Goal: Task Accomplishment & Management: Complete application form

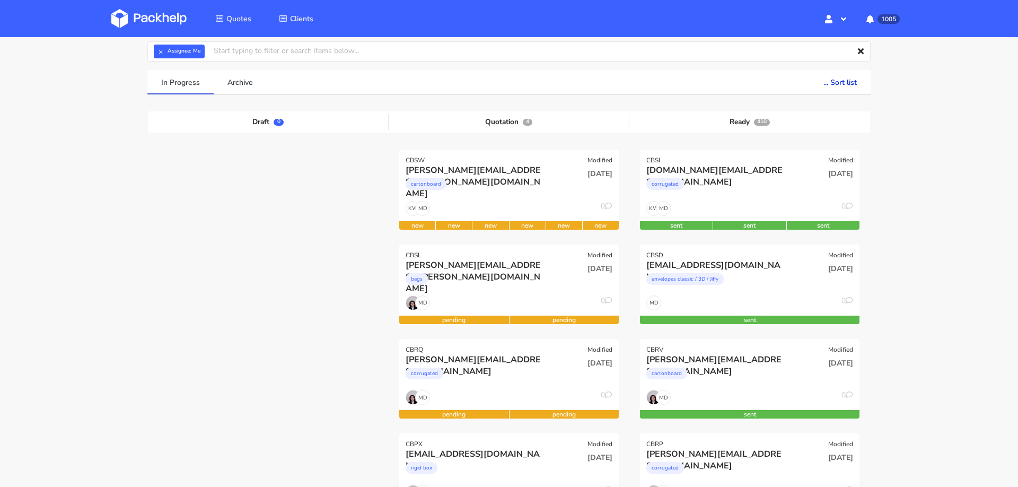
scroll to position [34, 0]
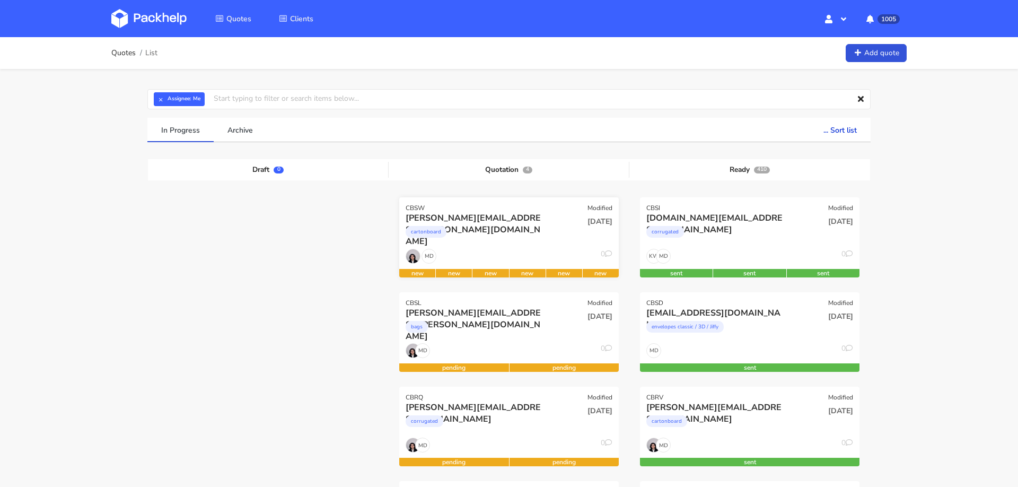
click at [522, 255] on div "MD 0" at bounding box center [509, 259] width 220 height 20
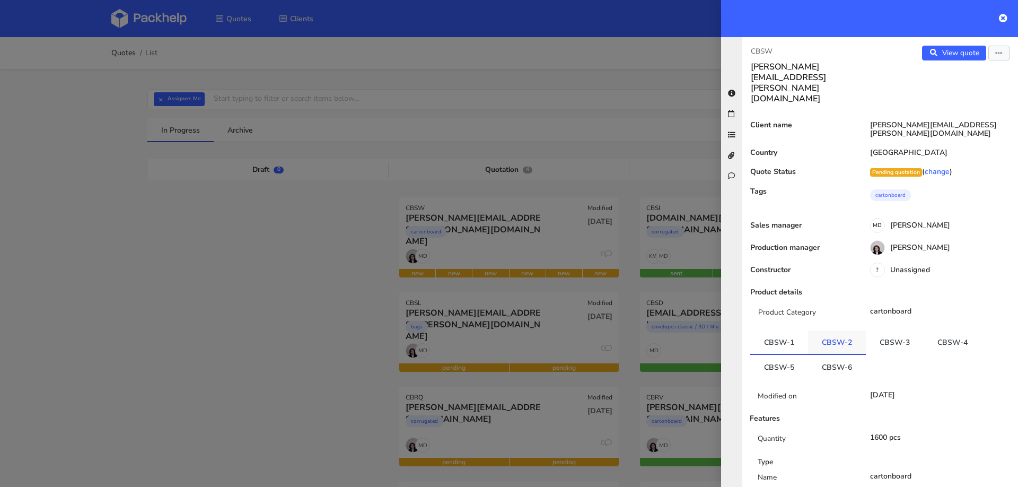
click at [830, 330] on link "CBSW-2" at bounding box center [837, 341] width 58 height 23
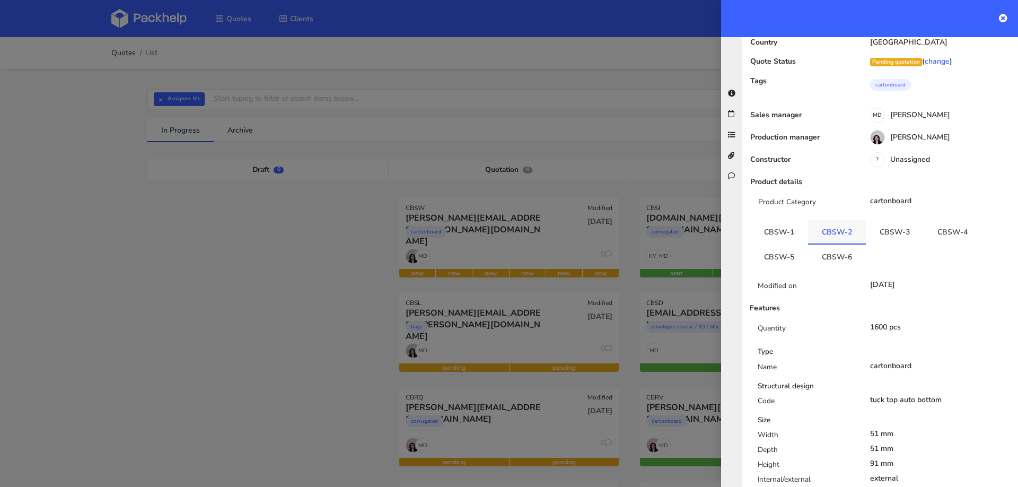
scroll to position [115, 0]
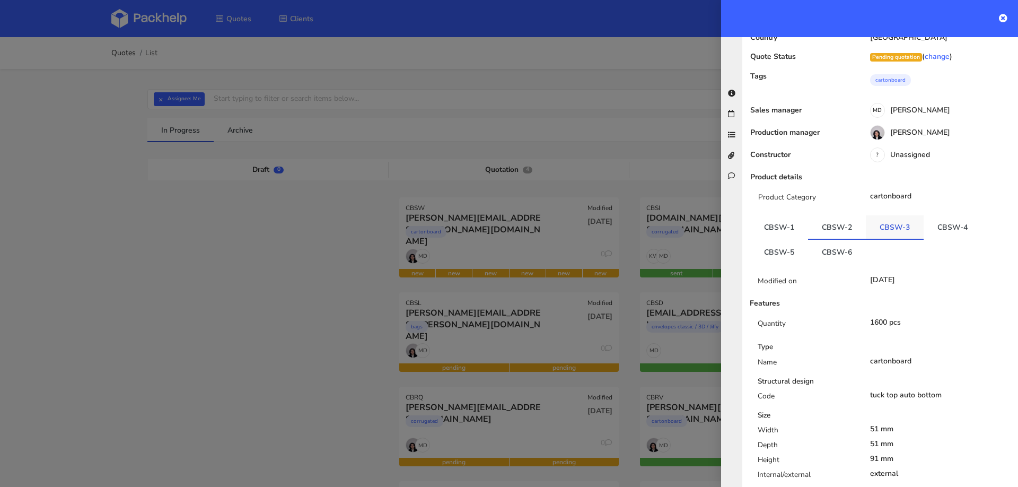
click at [887, 215] on link "CBSW-3" at bounding box center [895, 226] width 58 height 23
click at [831, 240] on link "CBSW-6" at bounding box center [837, 251] width 58 height 23
click at [831, 215] on link "CBSW-2" at bounding box center [837, 226] width 58 height 23
click at [831, 240] on link "CBSW-6" at bounding box center [837, 251] width 58 height 23
click at [878, 215] on link "CBSW-3" at bounding box center [895, 226] width 58 height 23
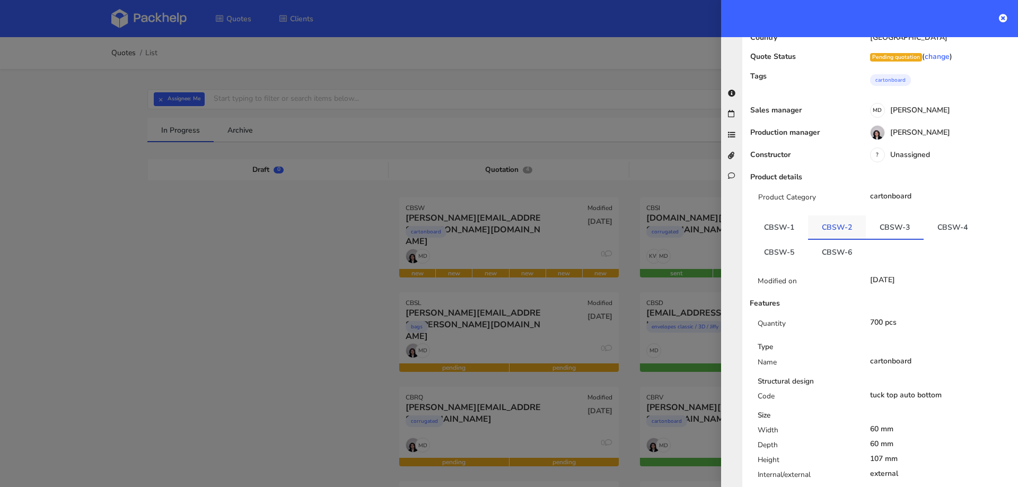
click at [851, 215] on link "CBSW-2" at bounding box center [837, 226] width 58 height 23
click at [883, 215] on link "CBSW-3" at bounding box center [895, 226] width 58 height 23
click at [786, 215] on link "CBSW-1" at bounding box center [779, 226] width 58 height 23
click at [834, 215] on link "CBSW-2" at bounding box center [837, 226] width 58 height 23
click at [881, 215] on link "CBSW-3" at bounding box center [895, 226] width 58 height 23
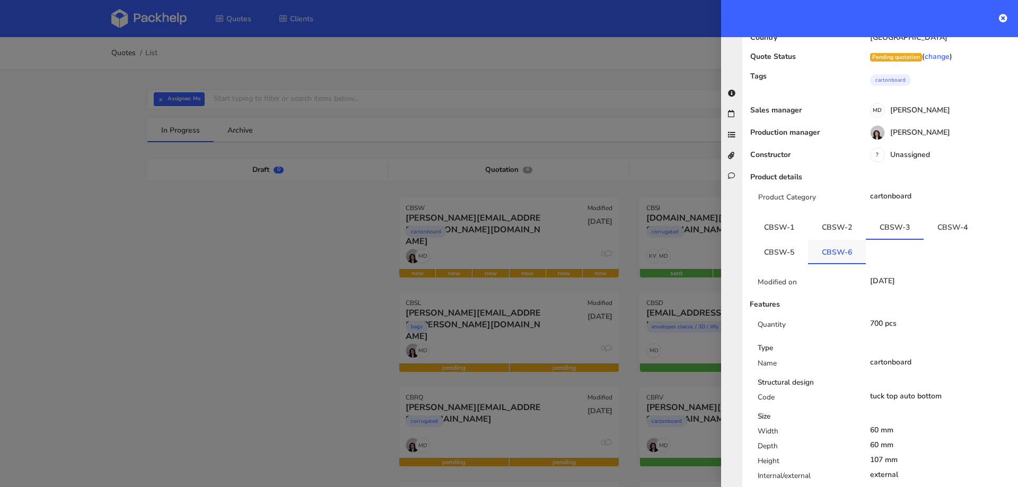
click at [832, 240] on link "CBSW-6" at bounding box center [837, 251] width 58 height 23
click at [834, 215] on link "CBSW-2" at bounding box center [837, 226] width 58 height 23
click at [880, 215] on link "CBSW-3" at bounding box center [895, 226] width 58 height 23
drag, startPoint x: 863, startPoint y: 387, endPoint x: 905, endPoint y: 414, distance: 50.2
click at [905, 425] on div "Width 60 mm Depth 60 mm Height 107 mm Internal/external external" at bounding box center [884, 454] width 269 height 59
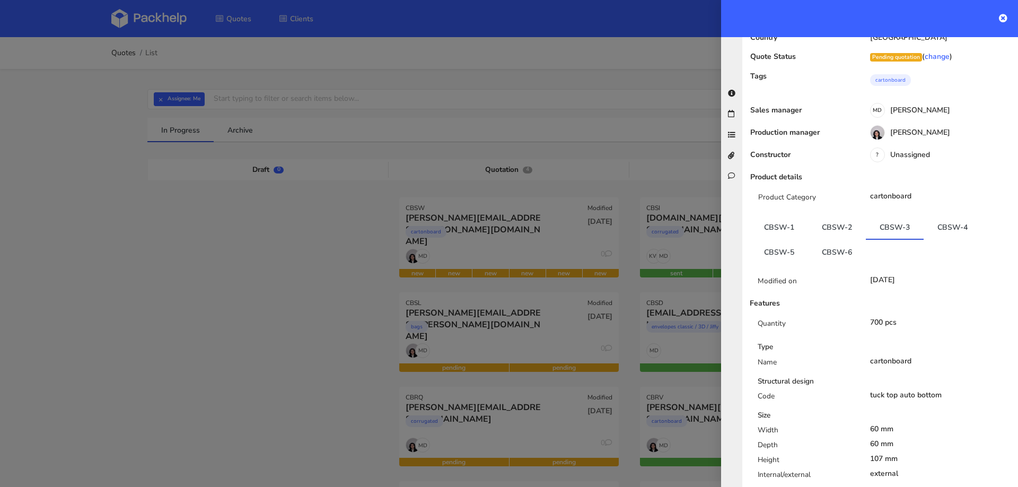
copy div "60 mm Depth 60 mm Height 107 mm"
click at [835, 240] on link "CBSW-6" at bounding box center [837, 251] width 58 height 23
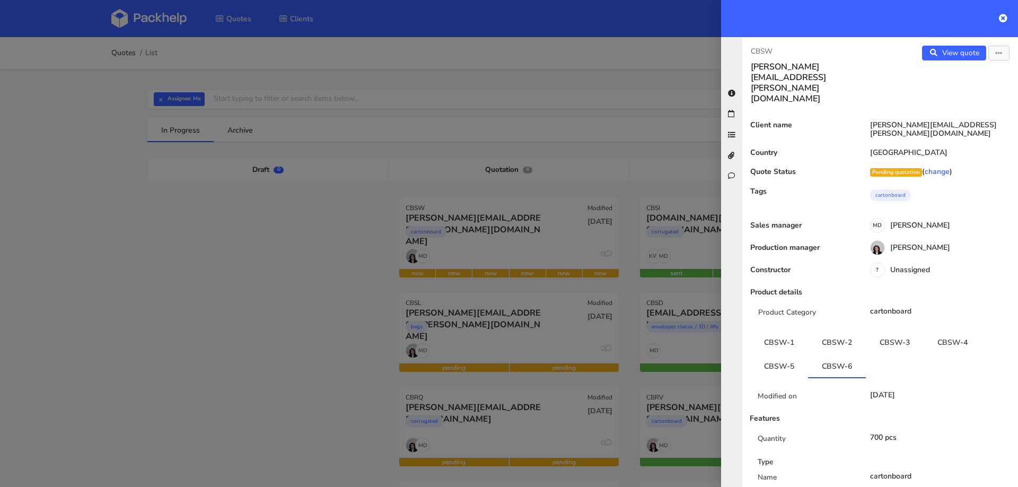
scroll to position [115, 0]
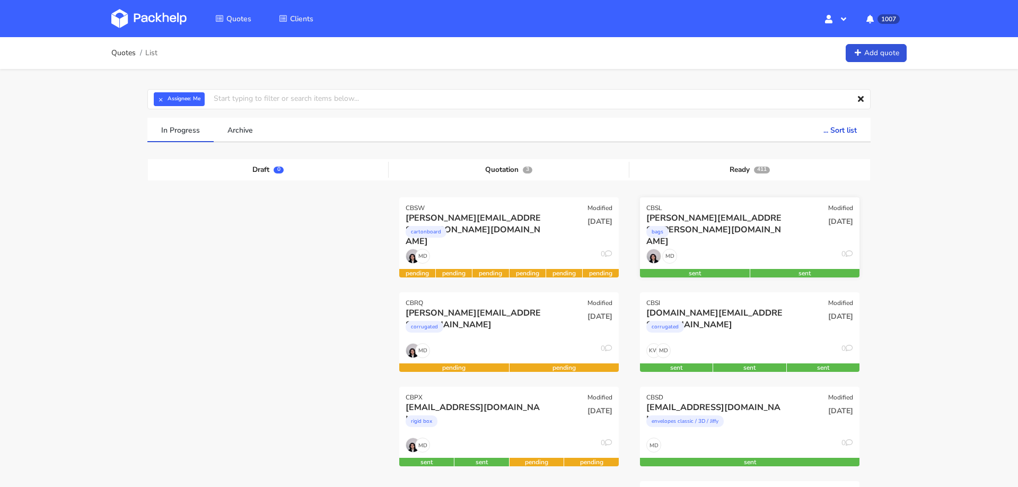
click at [766, 227] on div "bags" at bounding box center [716, 234] width 141 height 21
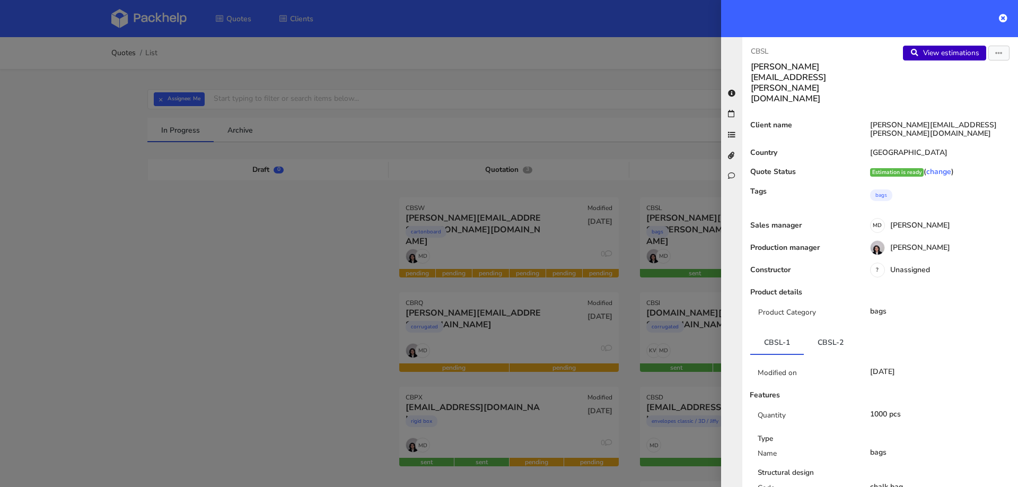
click at [964, 51] on link "View estimations" at bounding box center [944, 53] width 83 height 15
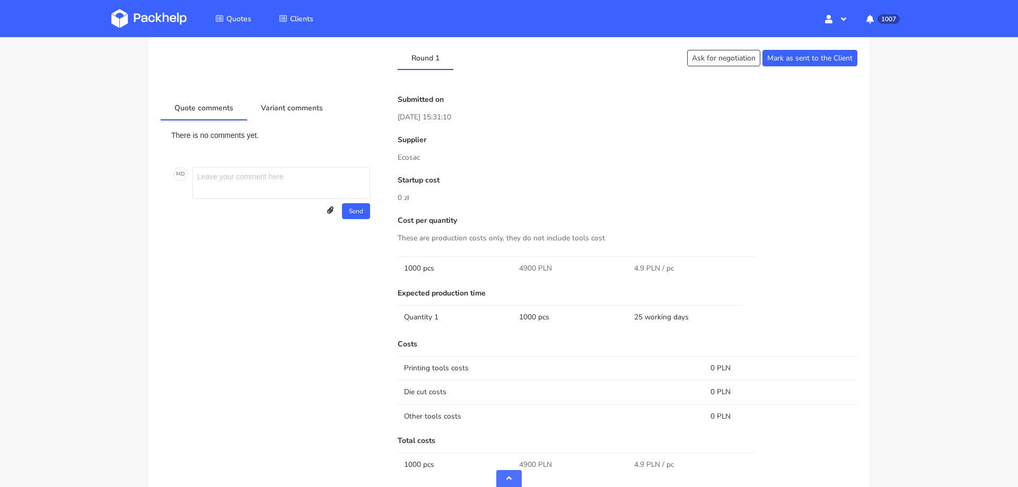
scroll to position [400, 0]
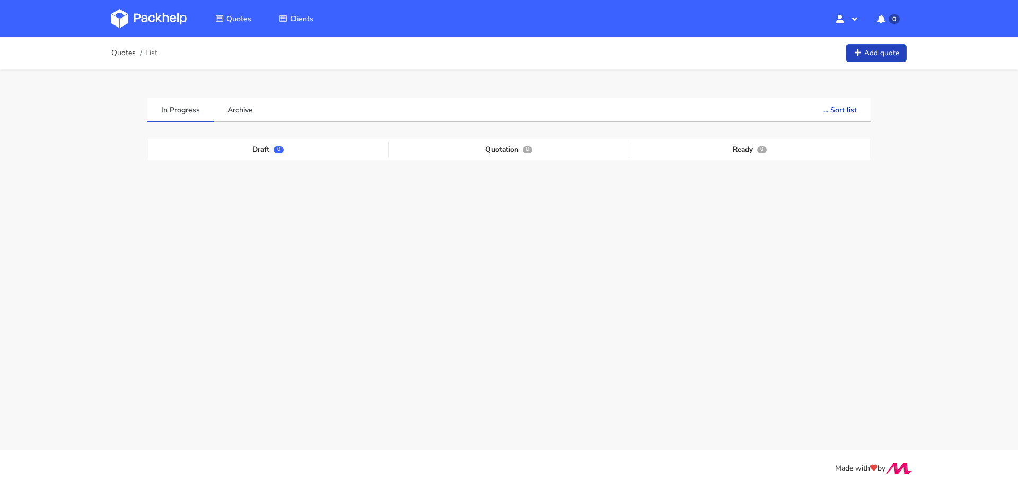
click at [890, 54] on link "Add quote" at bounding box center [876, 53] width 61 height 19
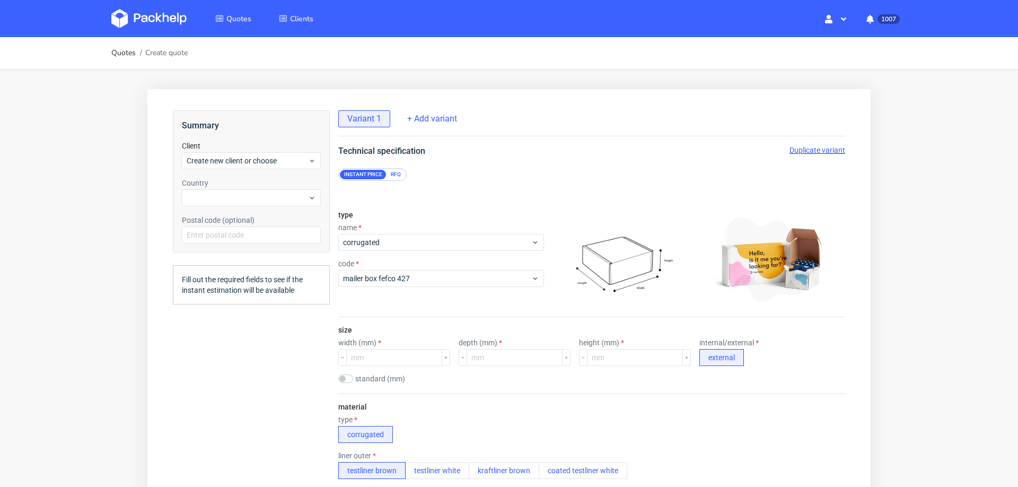
scroll to position [4, 0]
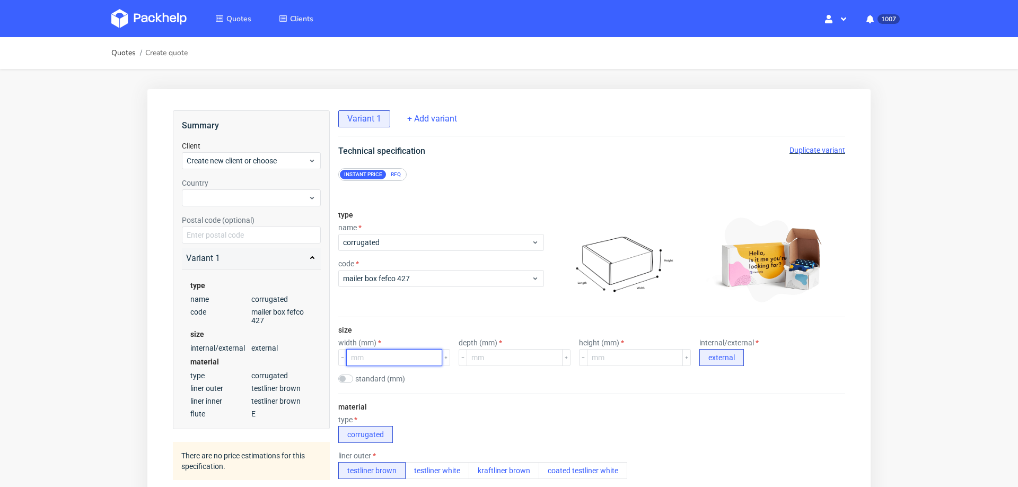
click at [380, 351] on input "number" at bounding box center [394, 357] width 96 height 17
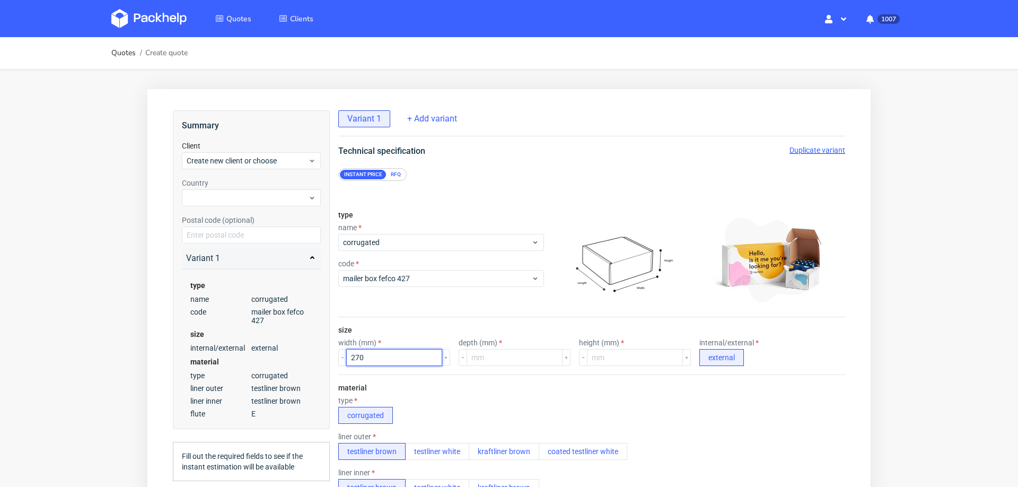
type input "270"
type input "210"
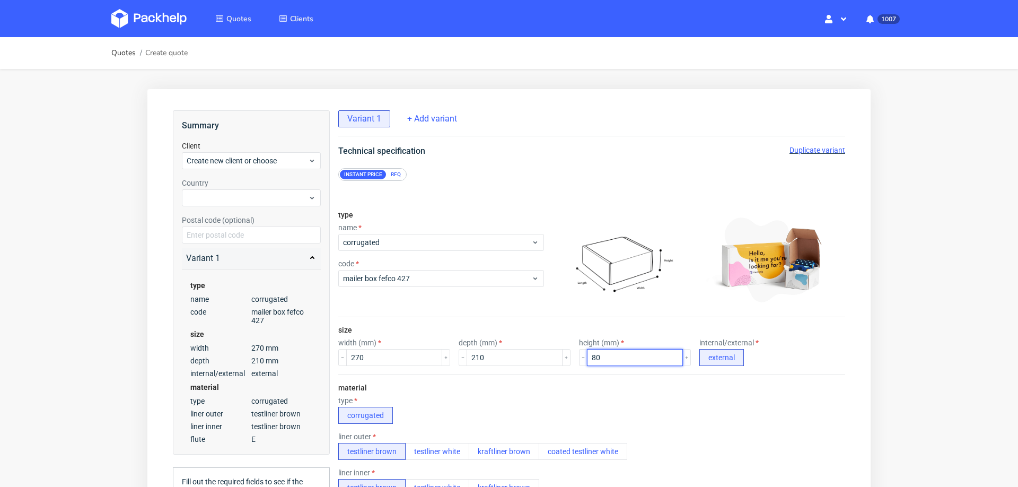
scroll to position [152, 0]
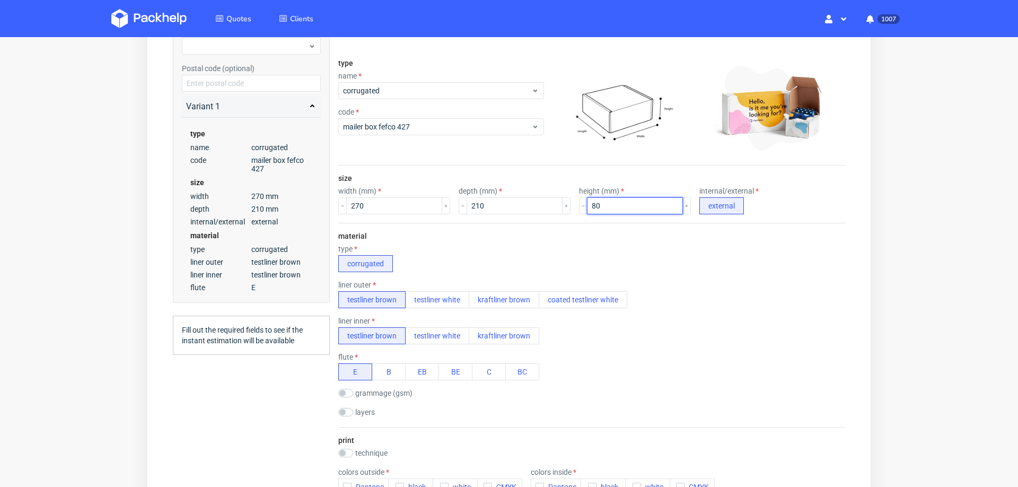
type input "80"
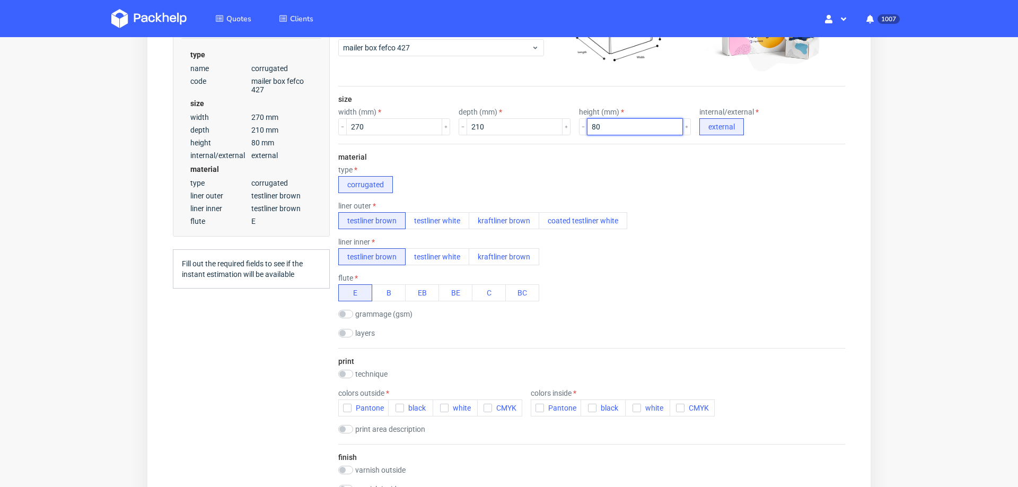
scroll to position [255, 0]
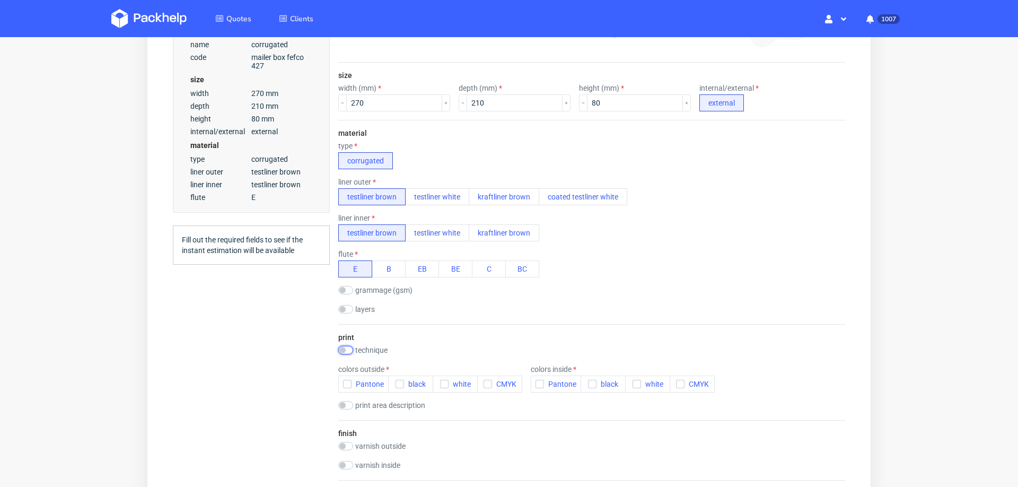
click at [347, 346] on input "checkbox" at bounding box center [345, 350] width 15 height 8
checkbox input "true"
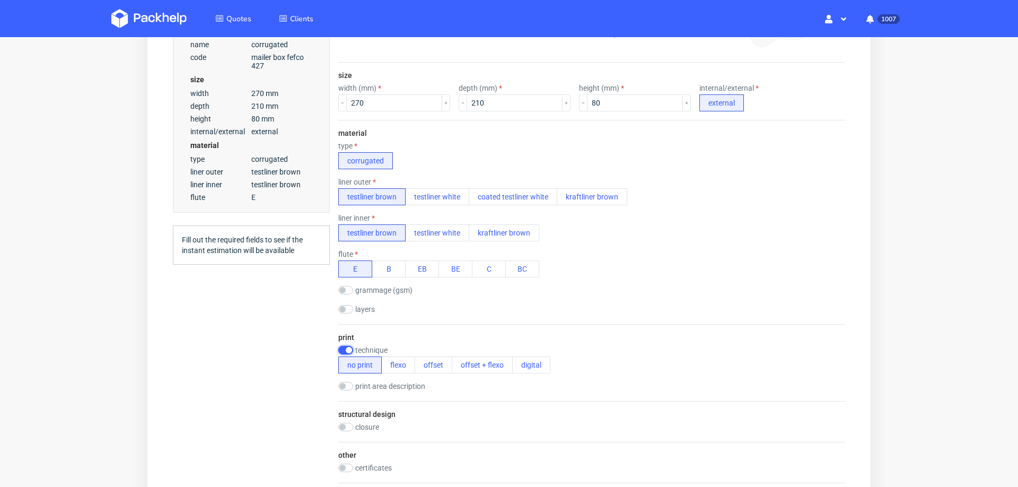
scroll to position [0, 0]
click at [442, 359] on button "offset" at bounding box center [434, 364] width 38 height 17
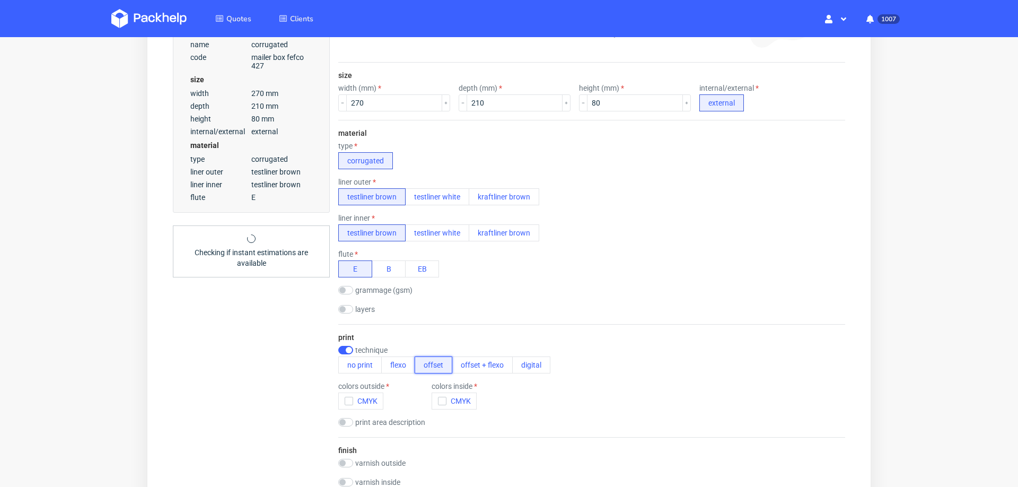
scroll to position [4, 0]
click at [346, 397] on icon "button" at bounding box center [348, 400] width 7 height 7
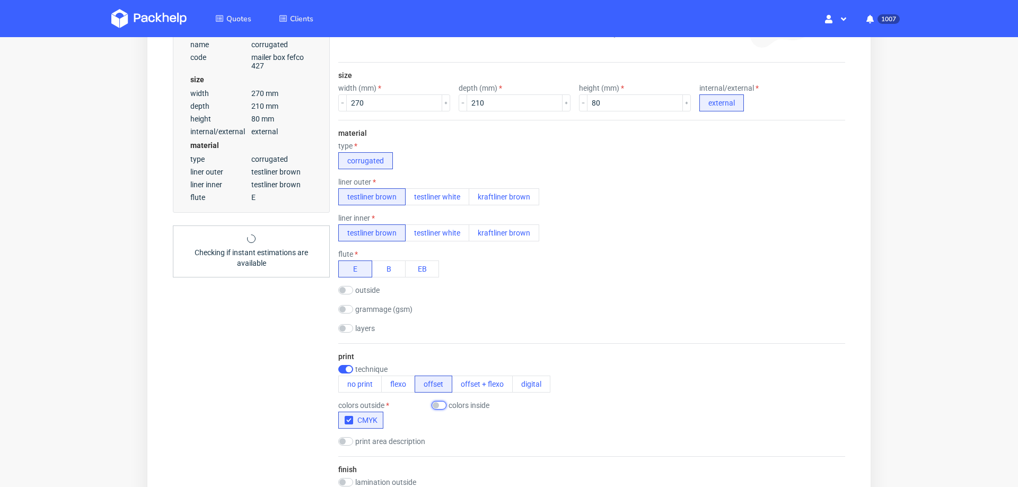
click at [442, 402] on input "checkbox" at bounding box center [439, 405] width 15 height 8
checkbox input "true"
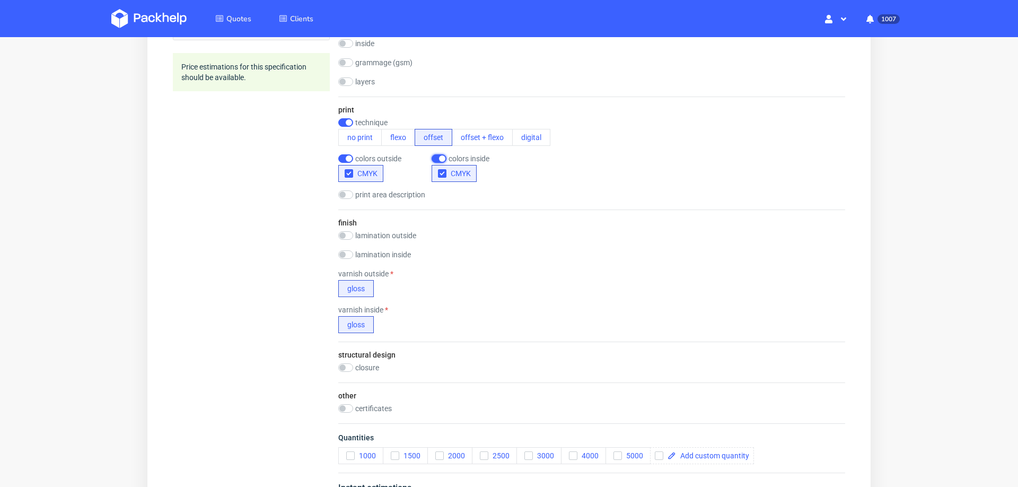
scroll to position [616, 0]
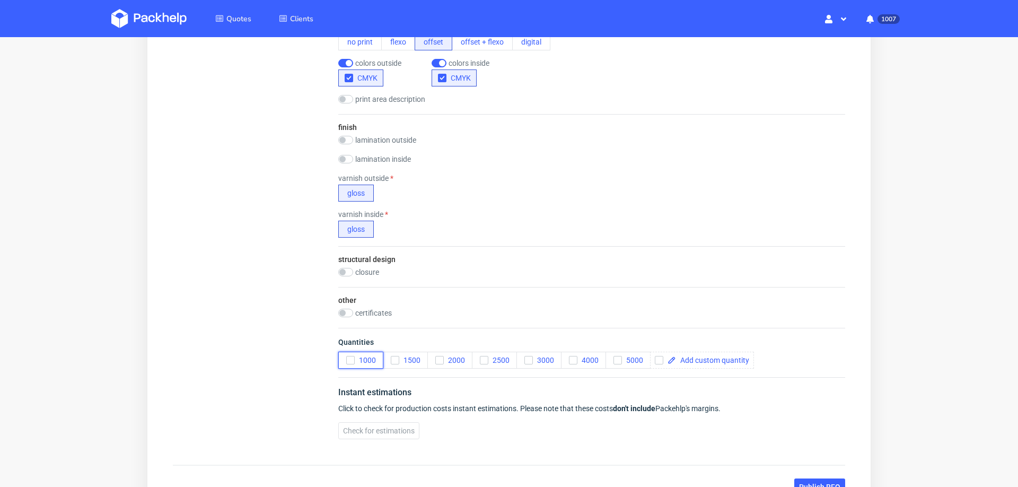
click at [348, 356] on icon "button" at bounding box center [350, 359] width 7 height 7
click at [353, 432] on button "Check for estimations" at bounding box center [378, 430] width 81 height 17
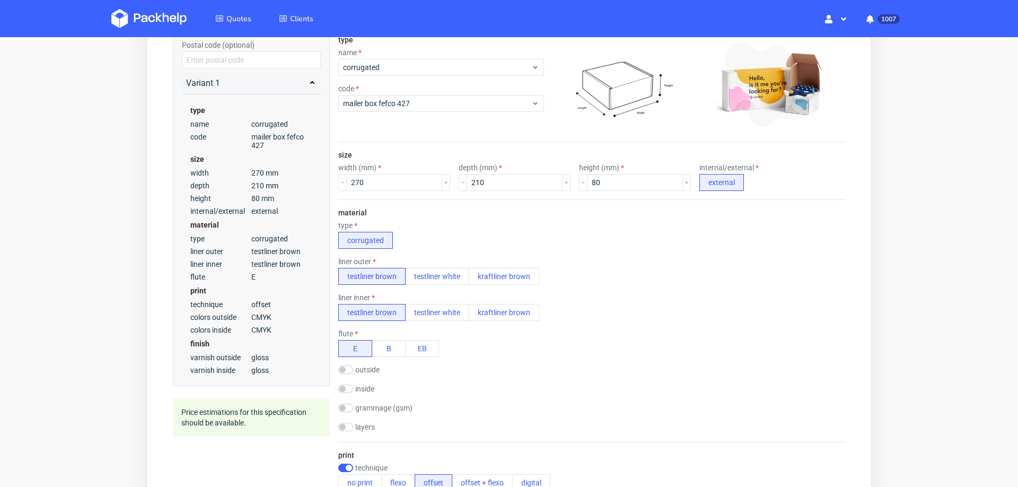
scroll to position [0, 0]
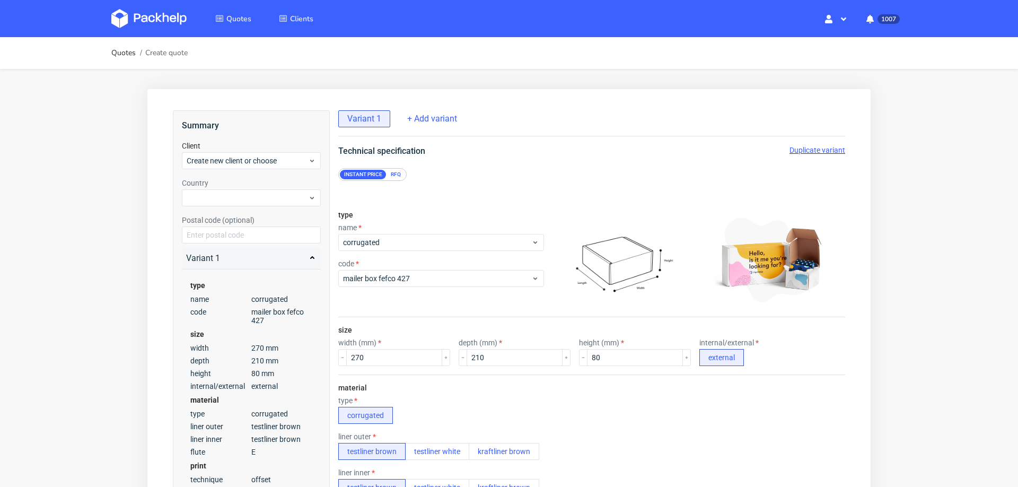
click at [790, 146] on span "Duplicate variant" at bounding box center [818, 150] width 56 height 8
click at [372, 361] on input "270" at bounding box center [394, 357] width 96 height 17
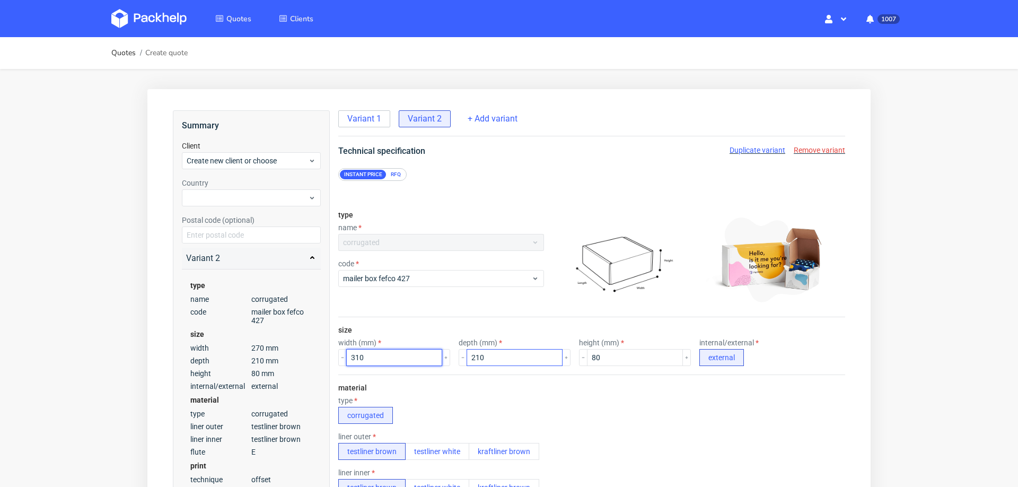
type input "310"
click at [513, 353] on input "210" at bounding box center [515, 357] width 96 height 17
type input "3"
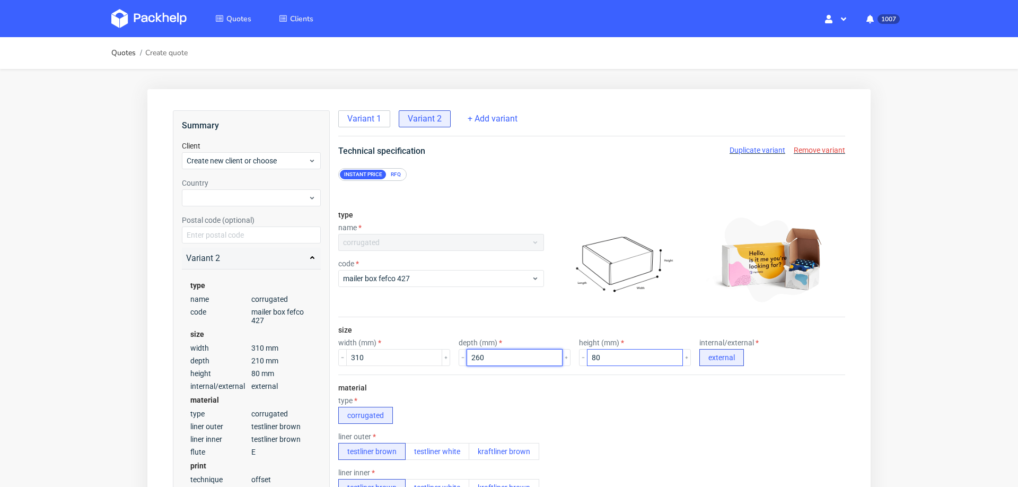
type input "260"
click at [635, 355] on input "80" at bounding box center [635, 357] width 96 height 17
type input "100"
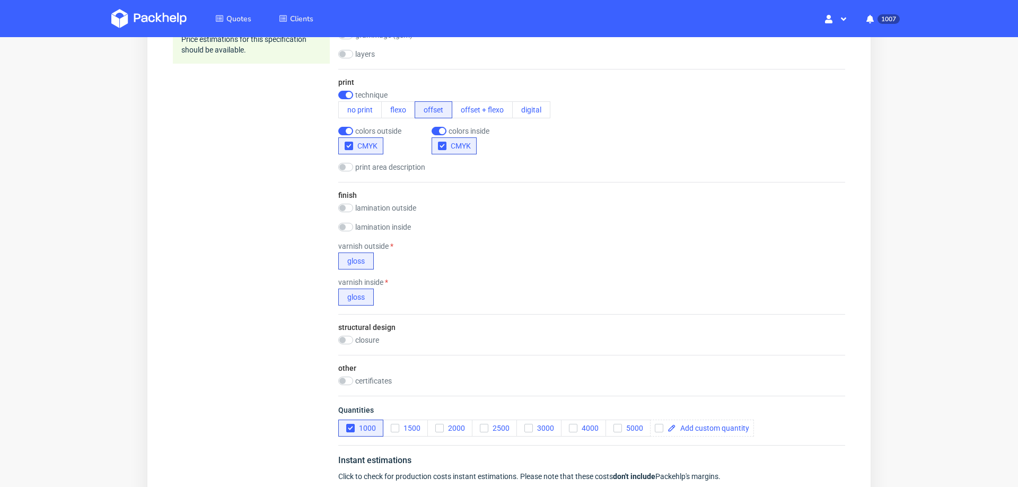
scroll to position [688, 0]
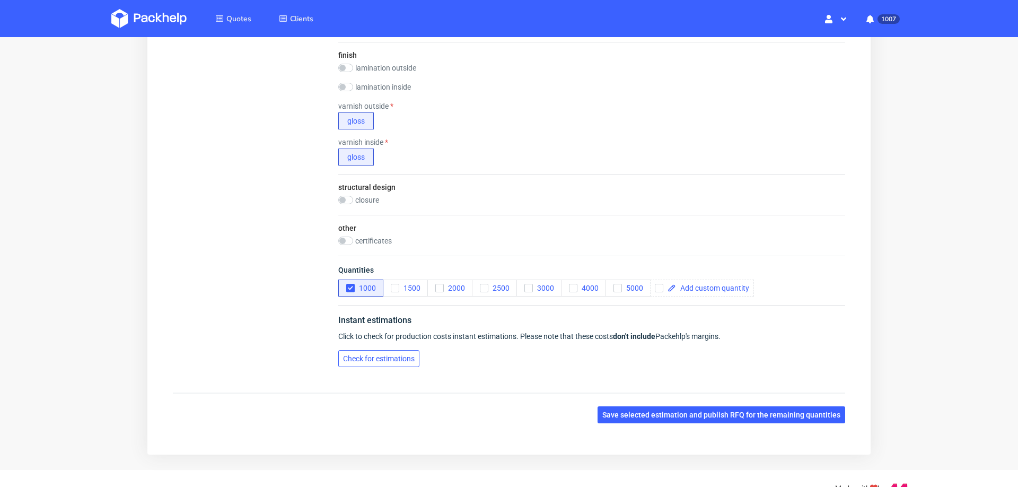
click at [363, 360] on button "Check for estimations" at bounding box center [378, 358] width 81 height 17
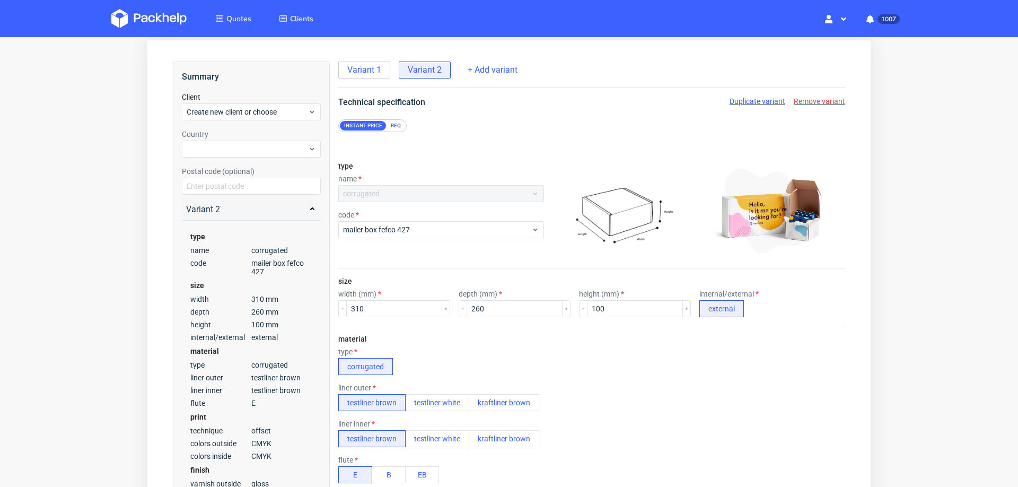
scroll to position [0, 0]
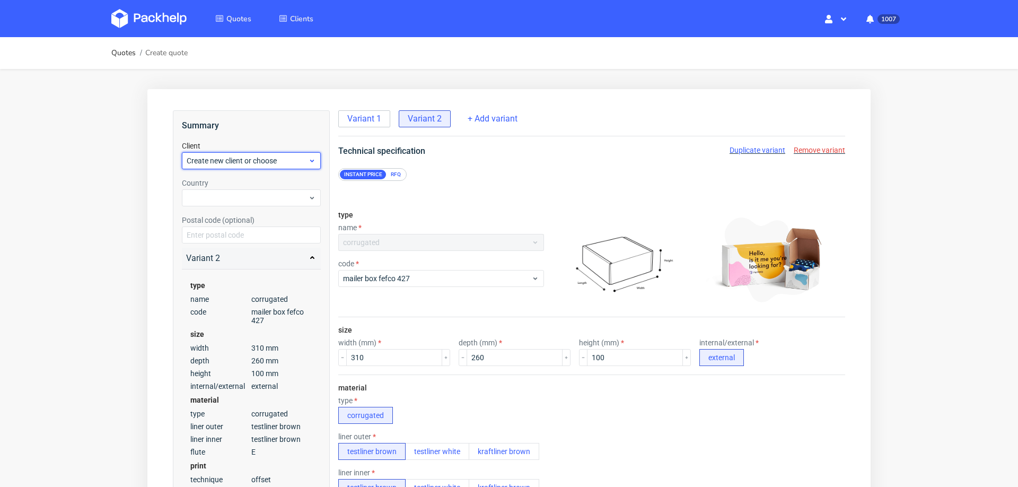
click at [264, 156] on span "Create new client or choose" at bounding box center [247, 160] width 121 height 11
click at [248, 183] on div "Add new client" at bounding box center [251, 185] width 131 height 19
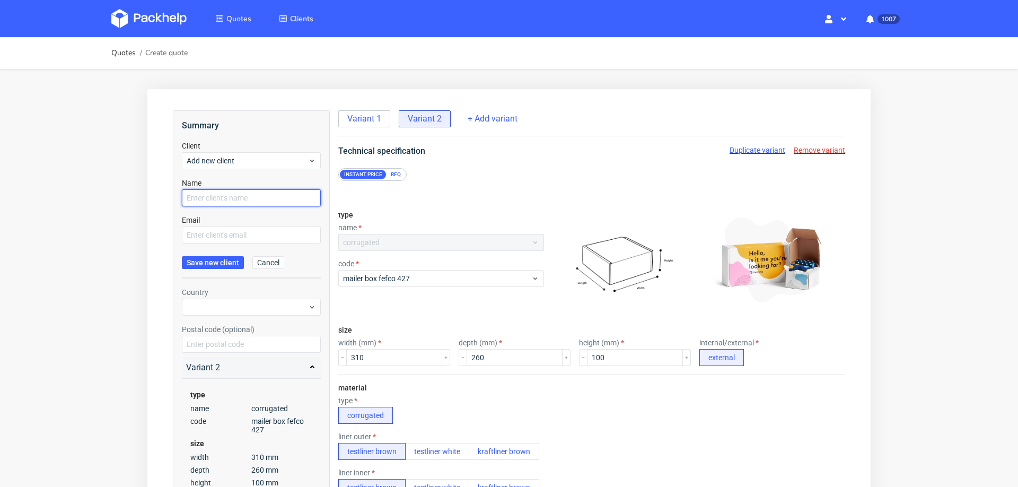
click at [204, 200] on input "text" at bounding box center [251, 197] width 139 height 17
paste input "[PERSON_NAME][EMAIL_ADDRESS][PERSON_NAME][DOMAIN_NAME]"
type input "[PERSON_NAME][EMAIL_ADDRESS][PERSON_NAME][DOMAIN_NAME]"
click at [213, 234] on input "text" at bounding box center [251, 234] width 139 height 17
paste input "[PERSON_NAME][EMAIL_ADDRESS][PERSON_NAME][DOMAIN_NAME]"
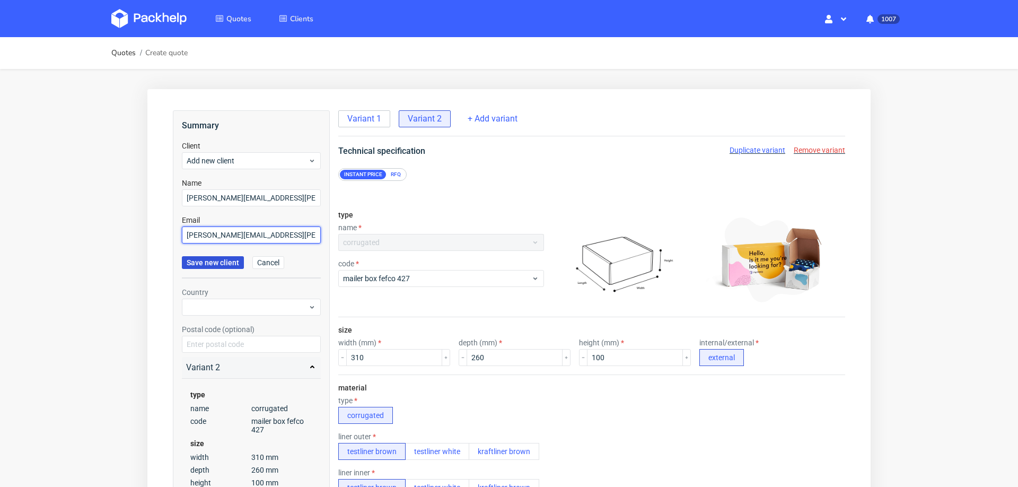
type input "[PERSON_NAME][EMAIL_ADDRESS][PERSON_NAME][DOMAIN_NAME]"
click at [211, 268] on button "Save new client" at bounding box center [213, 262] width 62 height 13
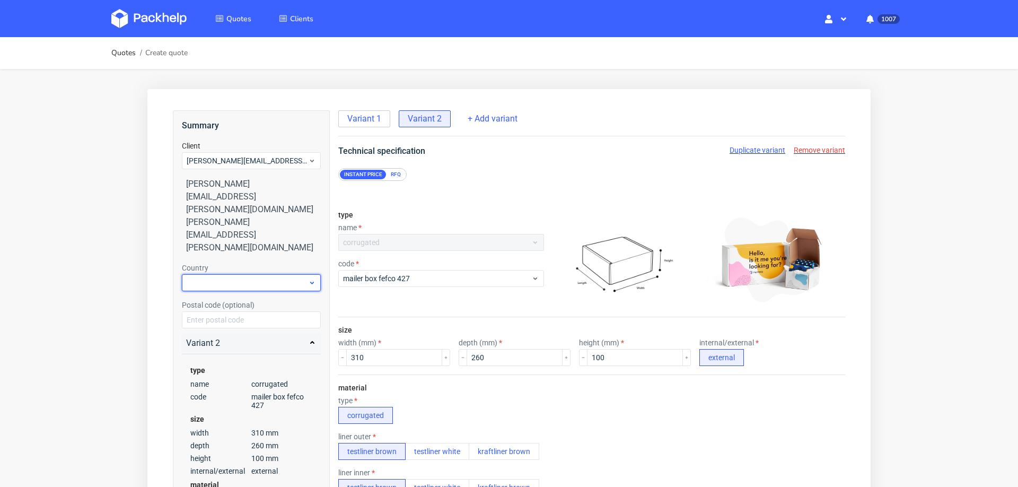
click at [256, 274] on div at bounding box center [251, 282] width 139 height 17
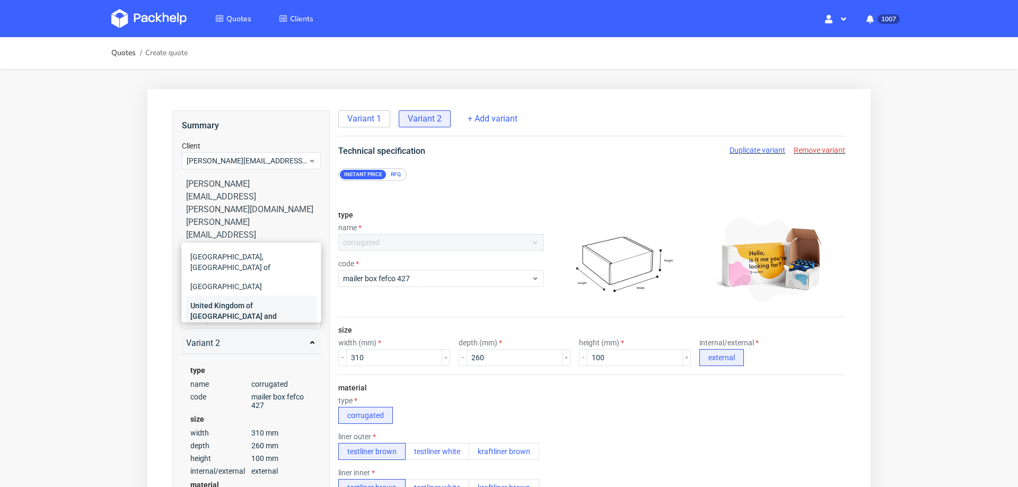
type input "united"
click at [259, 305] on div "United Kingdom of [GEOGRAPHIC_DATA] and [GEOGRAPHIC_DATA]" at bounding box center [251, 316] width 131 height 40
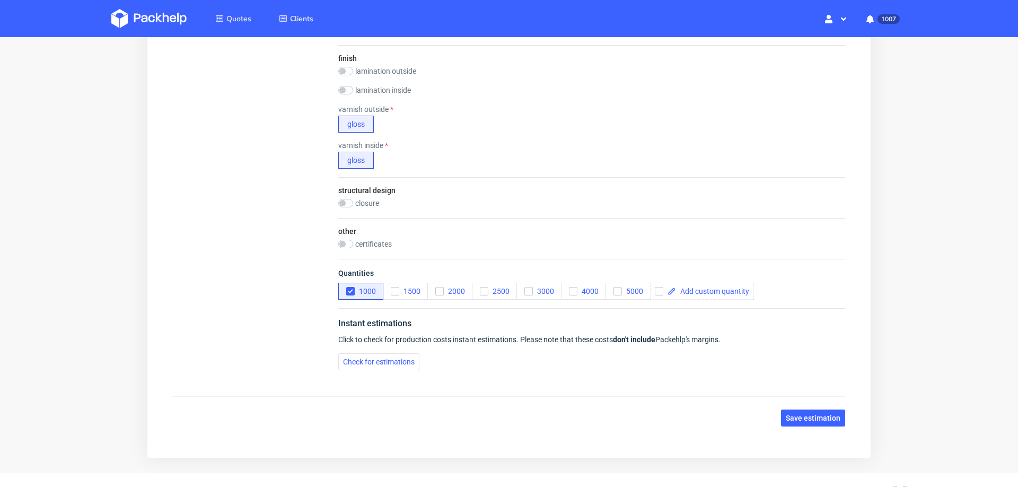
scroll to position [708, 0]
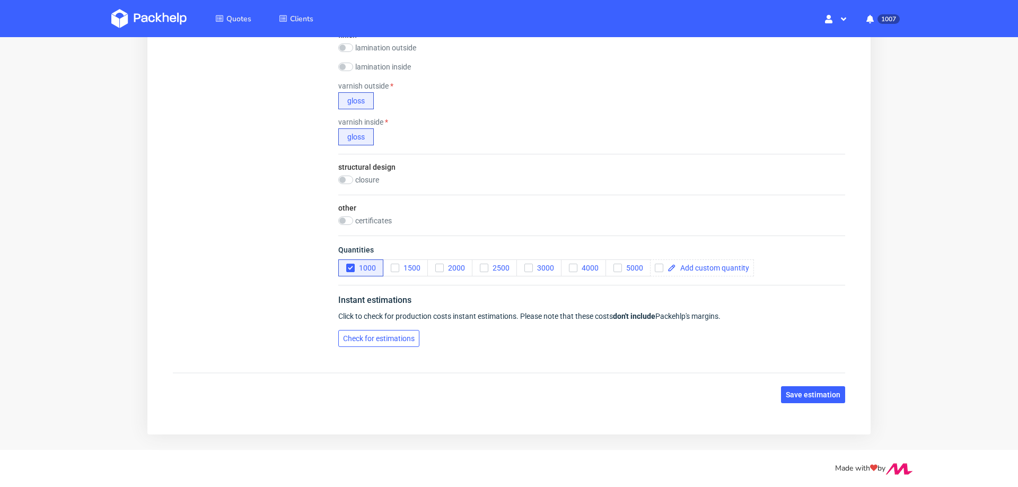
click at [374, 339] on span "Check for estimations" at bounding box center [379, 338] width 72 height 7
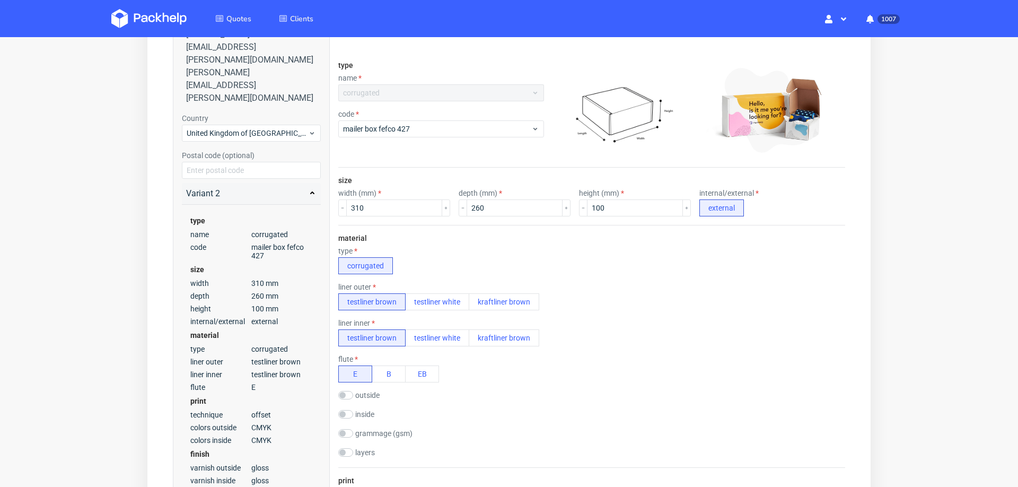
scroll to position [0, 0]
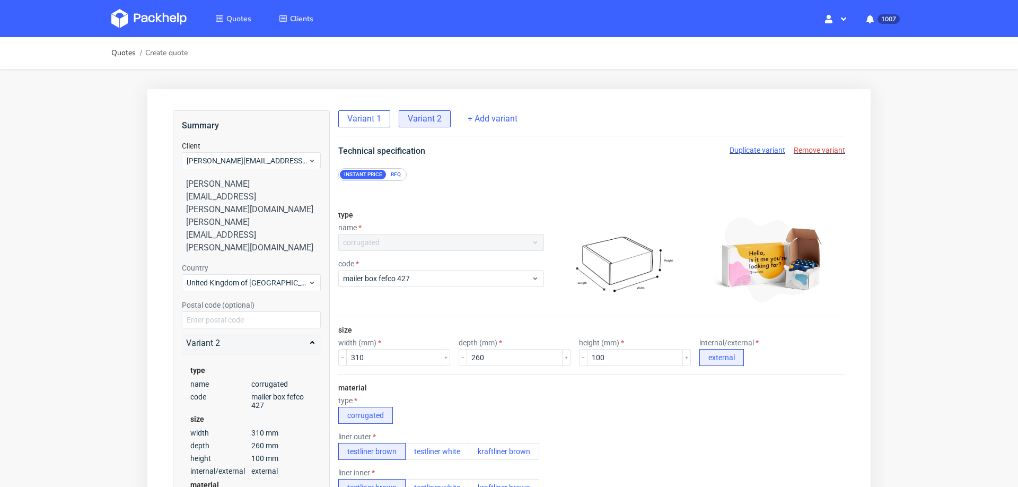
click at [357, 115] on span "Variant 1" at bounding box center [364, 119] width 34 height 12
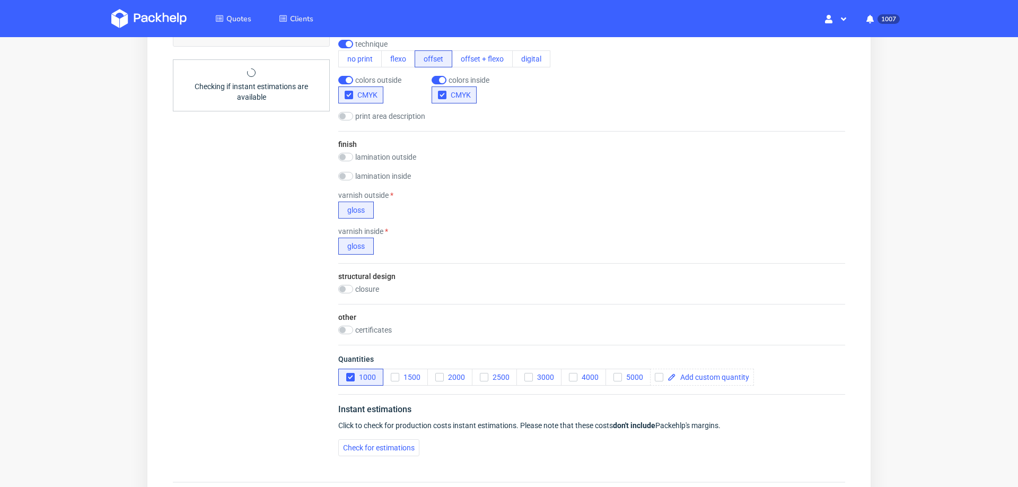
scroll to position [635, 0]
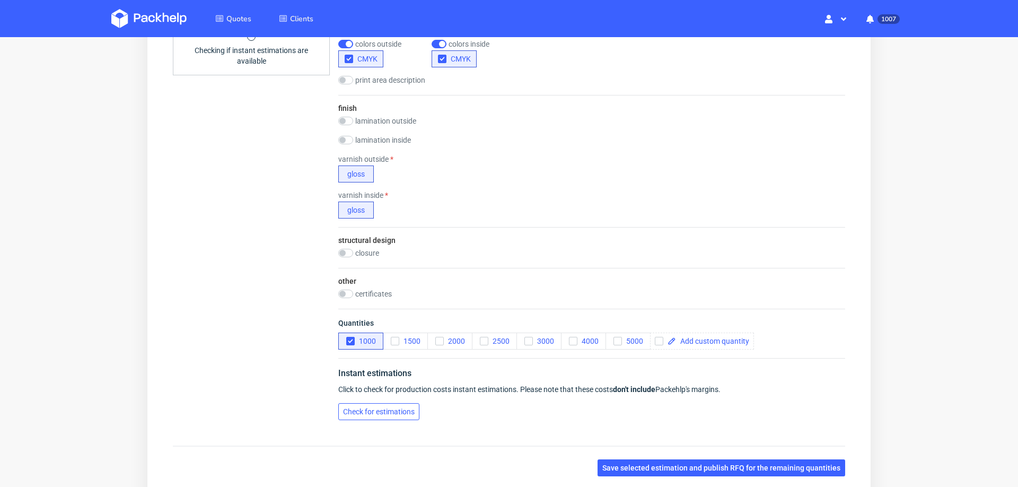
click at [387, 409] on span "Check for estimations" at bounding box center [379, 411] width 72 height 7
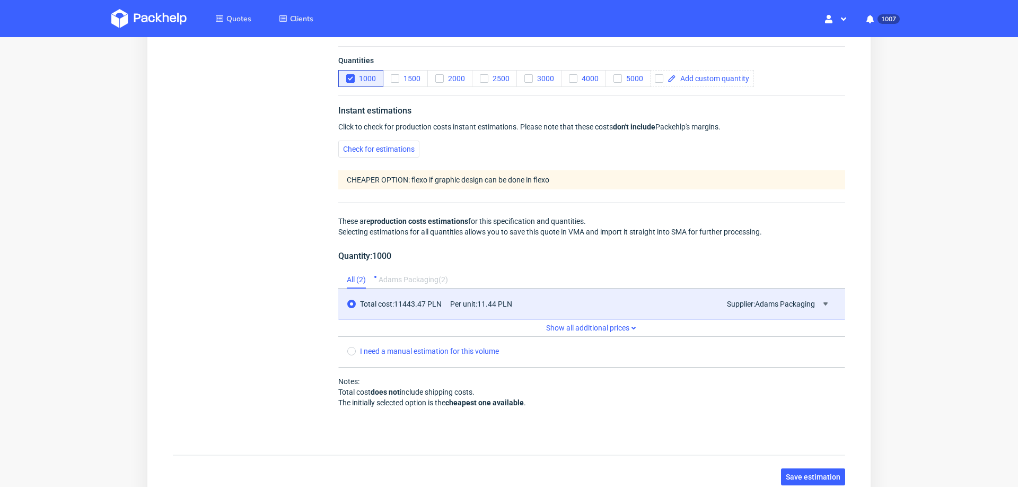
scroll to position [978, 0]
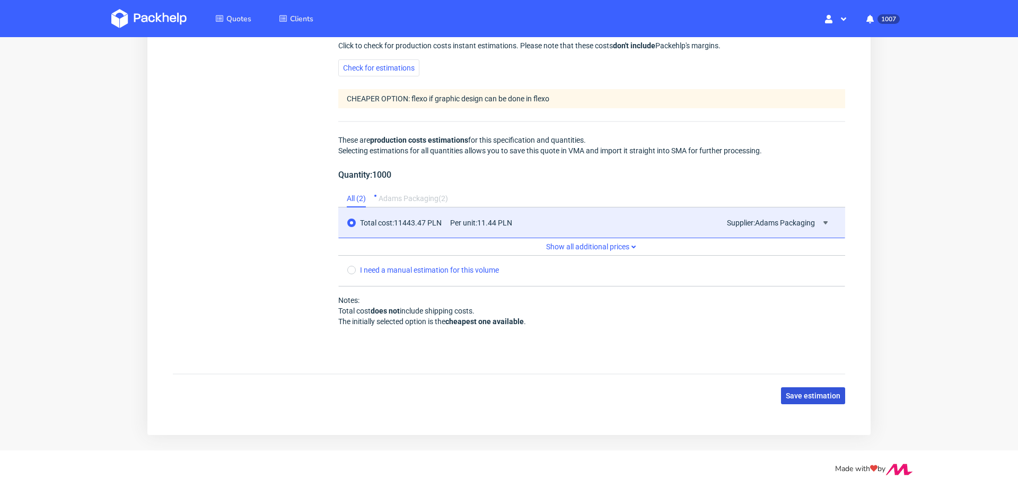
click at [818, 395] on button "Save estimation" at bounding box center [813, 395] width 64 height 17
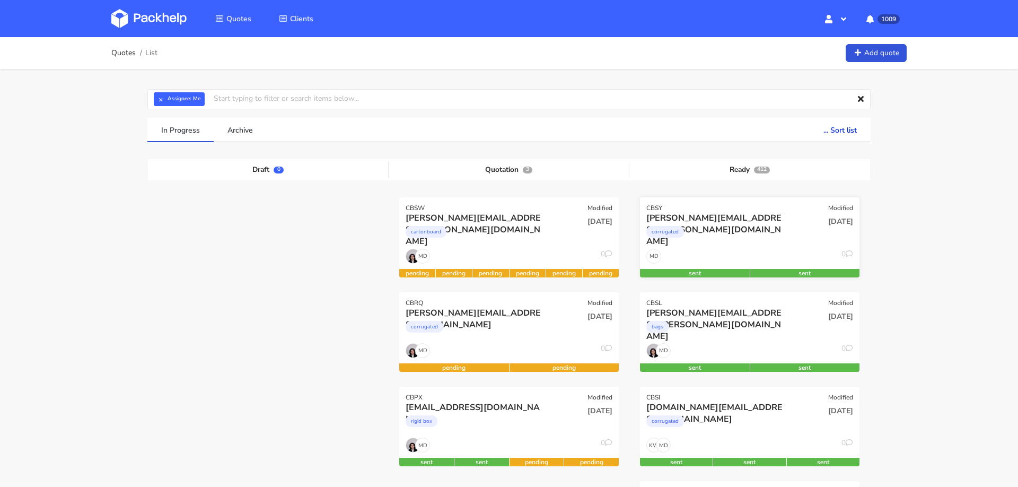
click at [745, 252] on div "MD 0" at bounding box center [750, 259] width 220 height 20
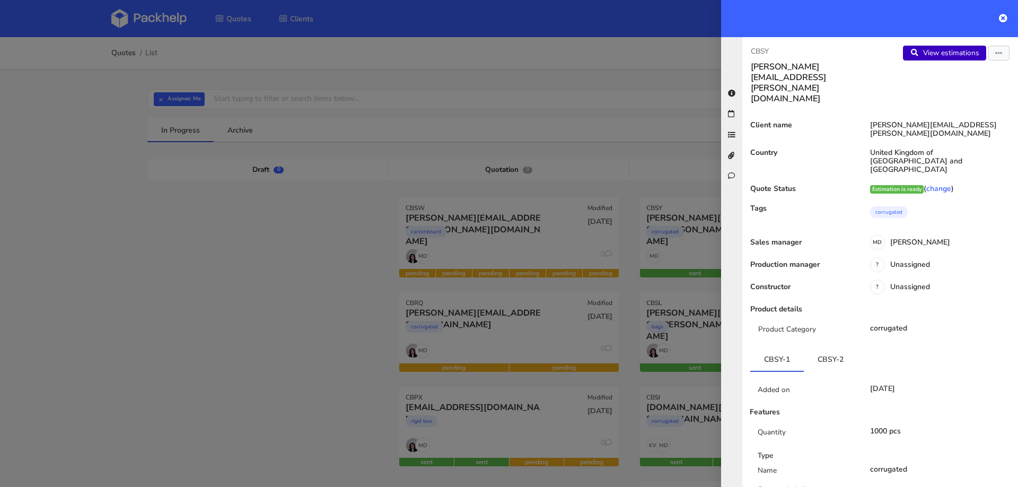
click at [952, 50] on link "View estimations" at bounding box center [944, 53] width 83 height 15
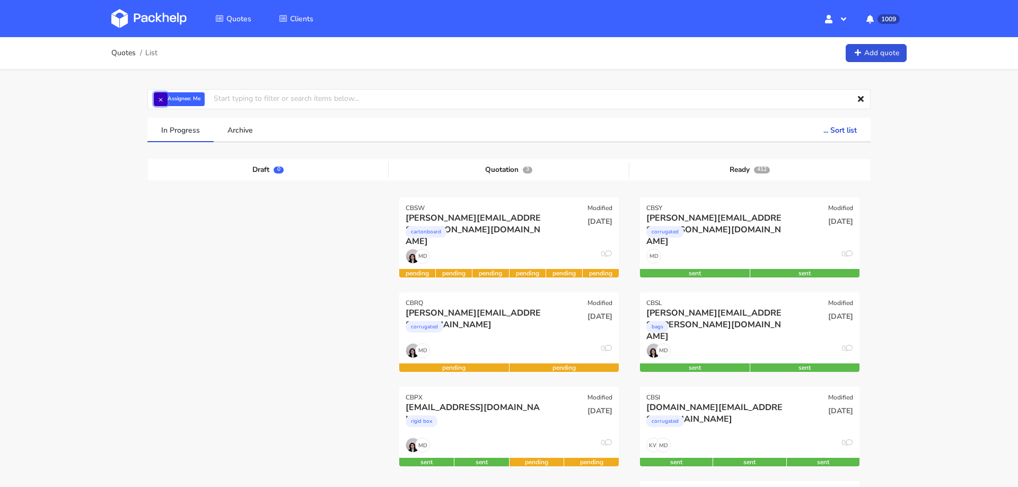
click at [157, 101] on button "×" at bounding box center [161, 99] width 14 height 14
click at [191, 101] on input "text" at bounding box center [508, 99] width 723 height 20
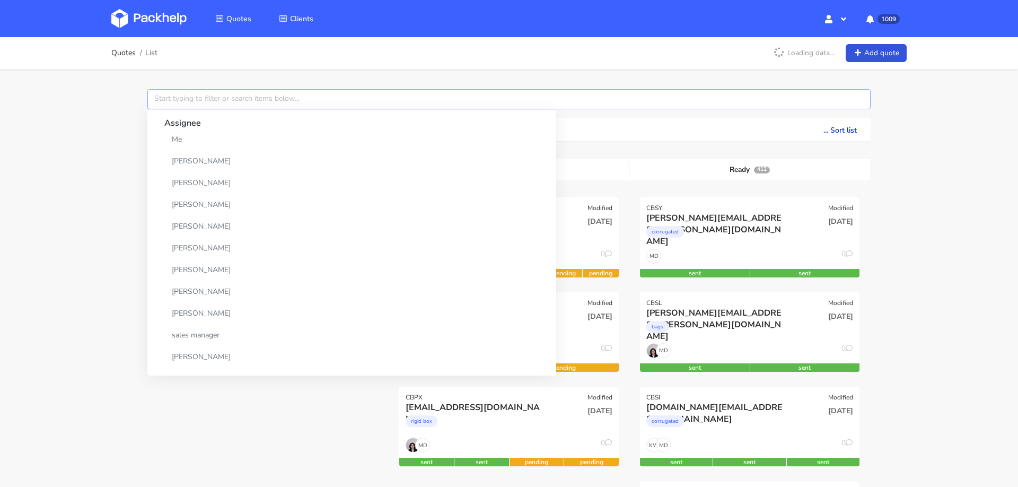
paste input "CBSH"
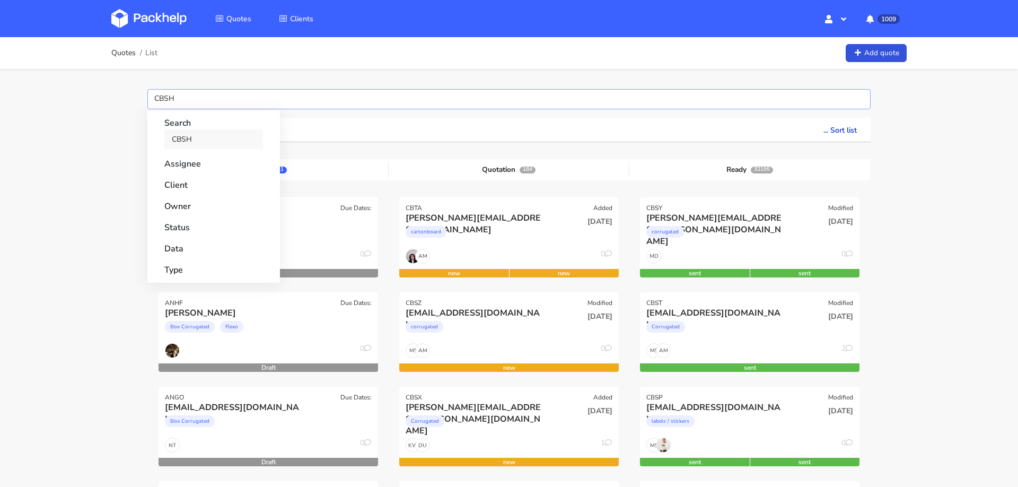
type input "CBSH"
click at [175, 142] on link "CBSH" at bounding box center [213, 139] width 99 height 20
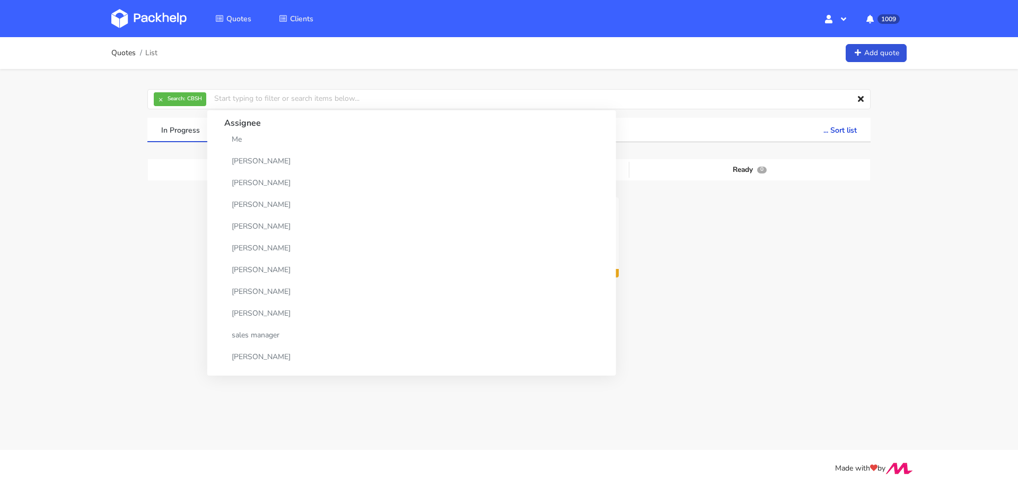
click at [95, 217] on div "Quotes List Add quote × Search: CBSH Assignee Me Dylan Dewit Natalia Misiewicz …" at bounding box center [509, 203] width 1018 height 332
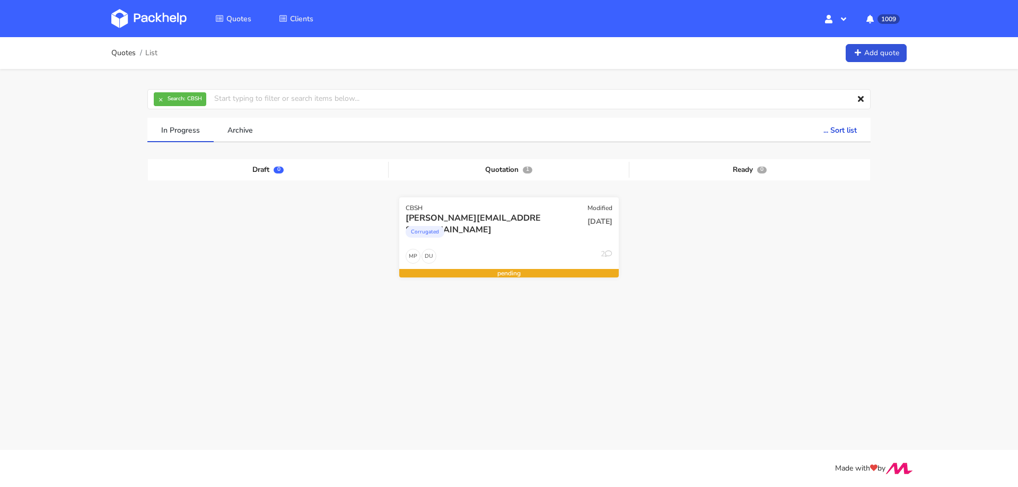
click at [525, 249] on div "DU MP 2" at bounding box center [509, 259] width 220 height 20
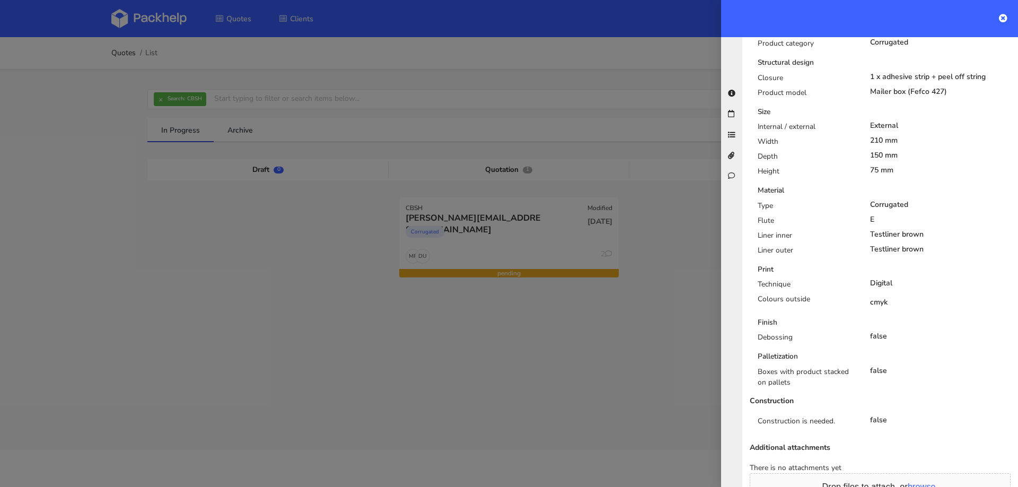
scroll to position [414, 0]
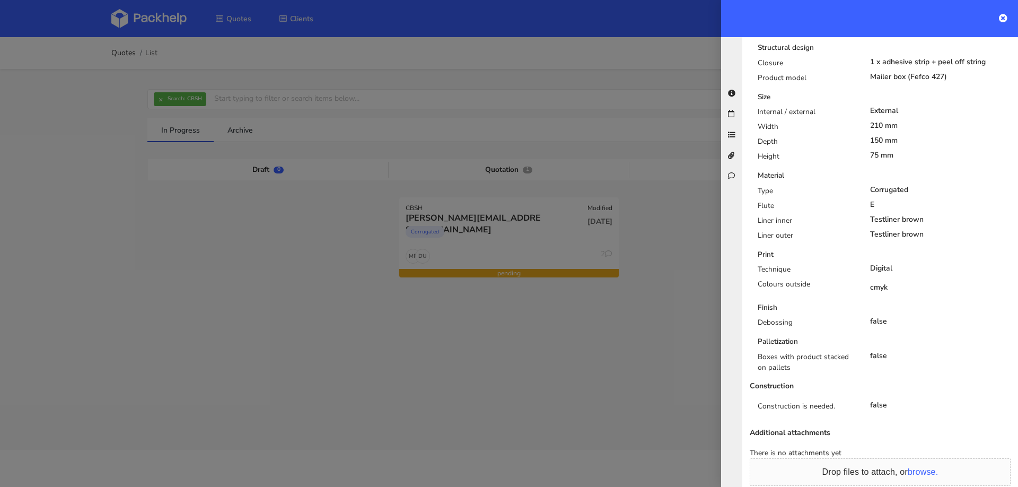
click at [626, 380] on div at bounding box center [509, 243] width 1018 height 487
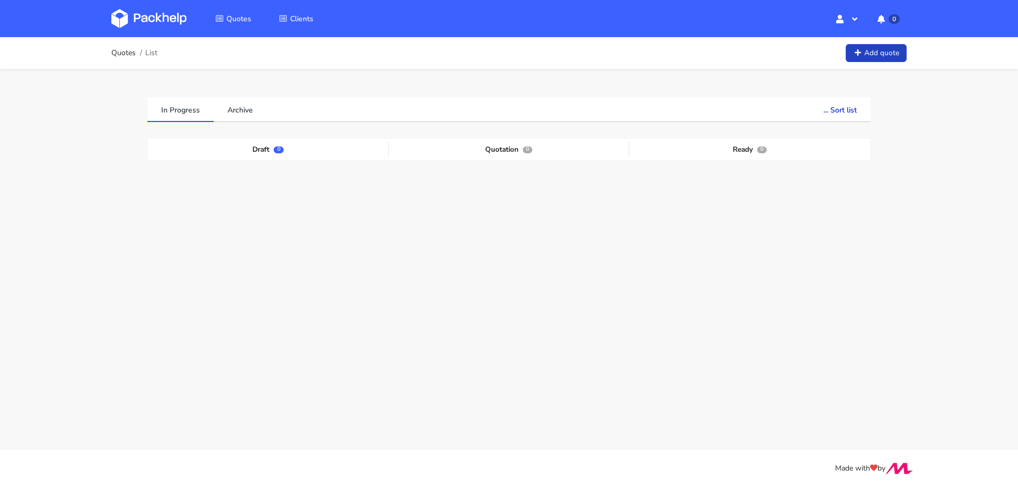
click at [878, 62] on link "Add quote" at bounding box center [876, 53] width 61 height 19
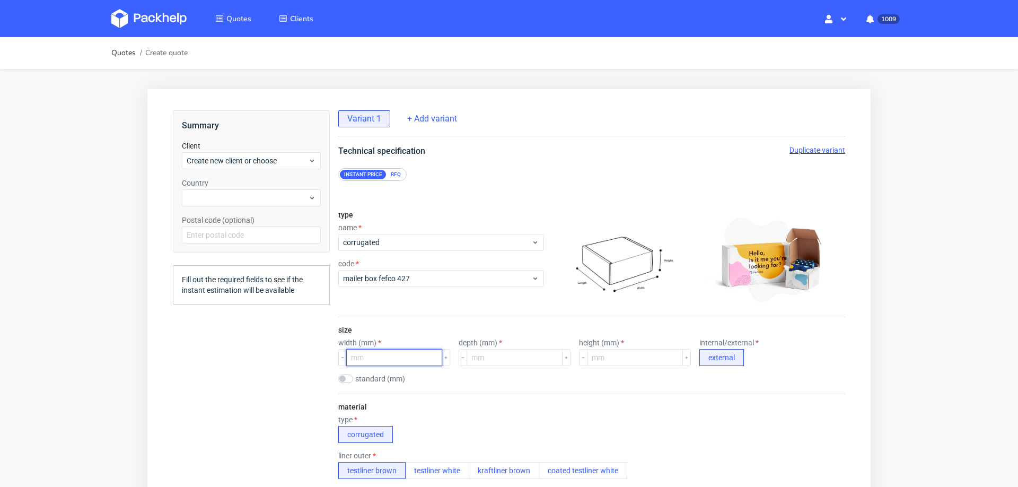
click at [402, 356] on input "number" at bounding box center [394, 357] width 96 height 17
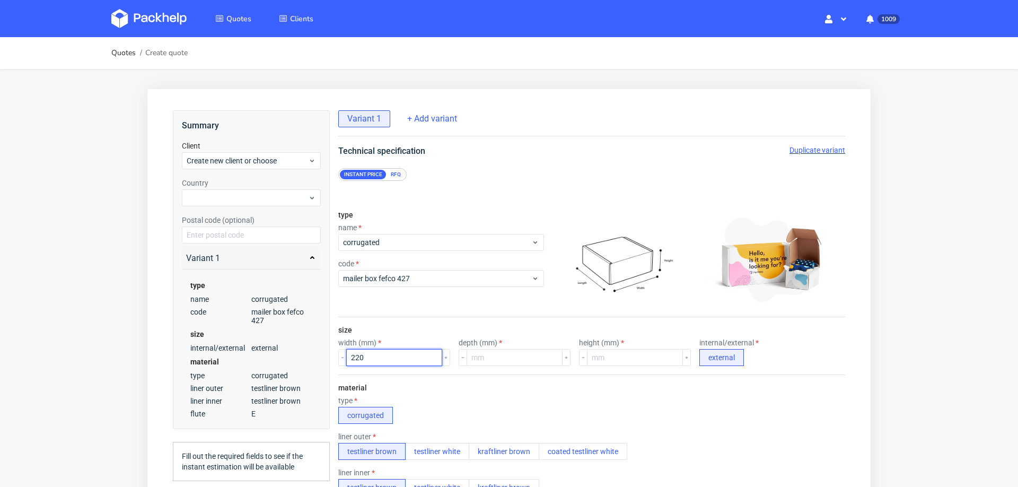
type input "220"
type input "130"
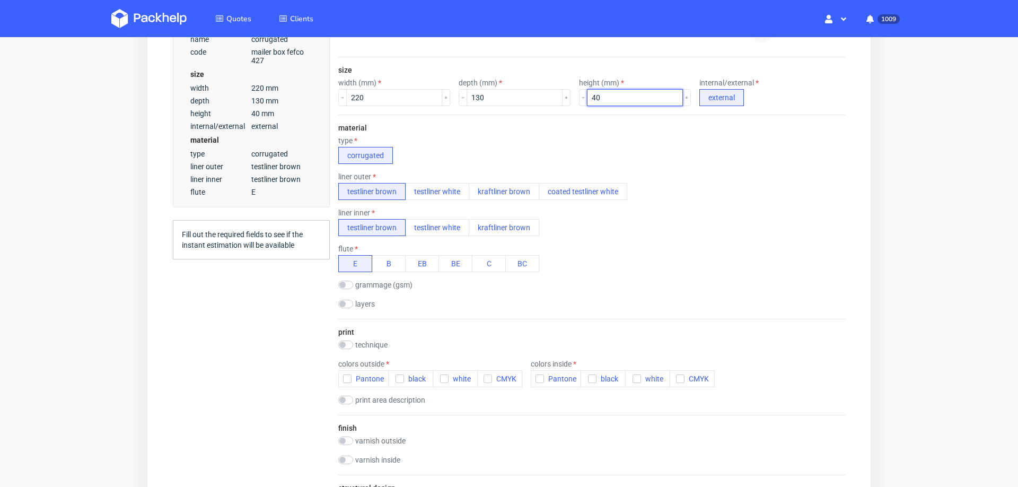
scroll to position [280, 0]
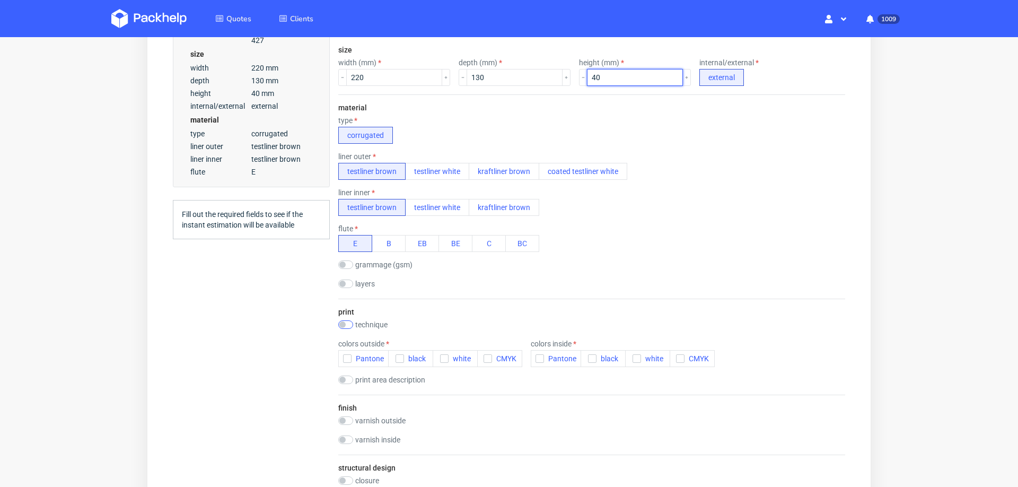
type input "40"
click at [348, 320] on input "checkbox" at bounding box center [345, 324] width 15 height 8
checkbox input "true"
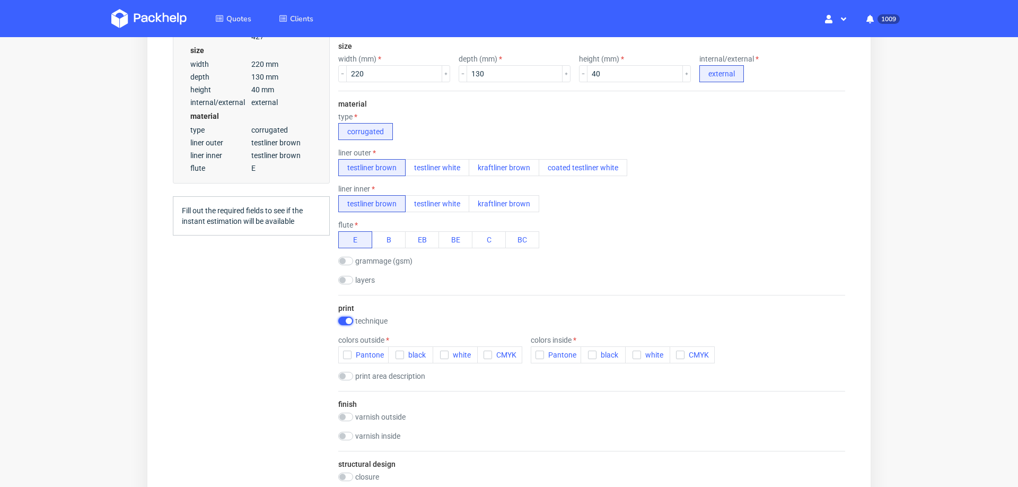
scroll to position [0, 0]
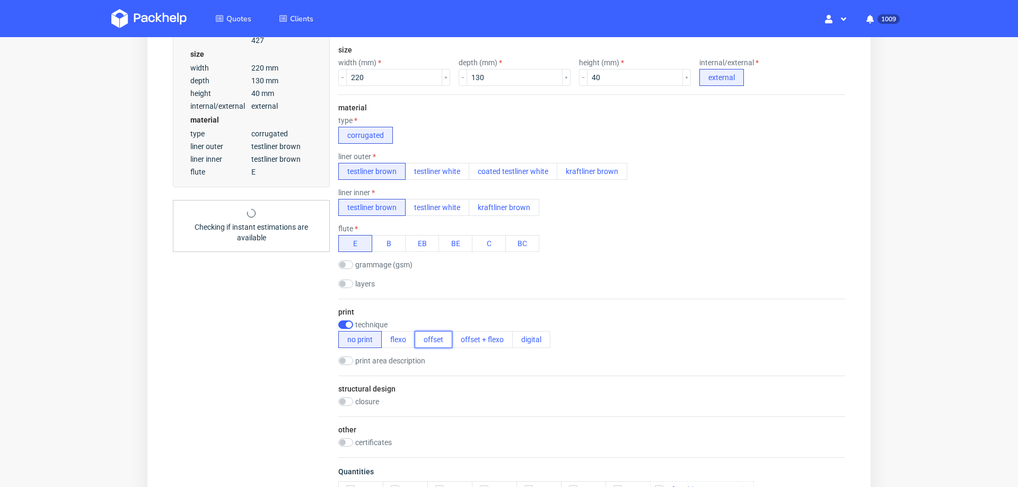
click at [436, 341] on button "offset" at bounding box center [434, 339] width 38 height 17
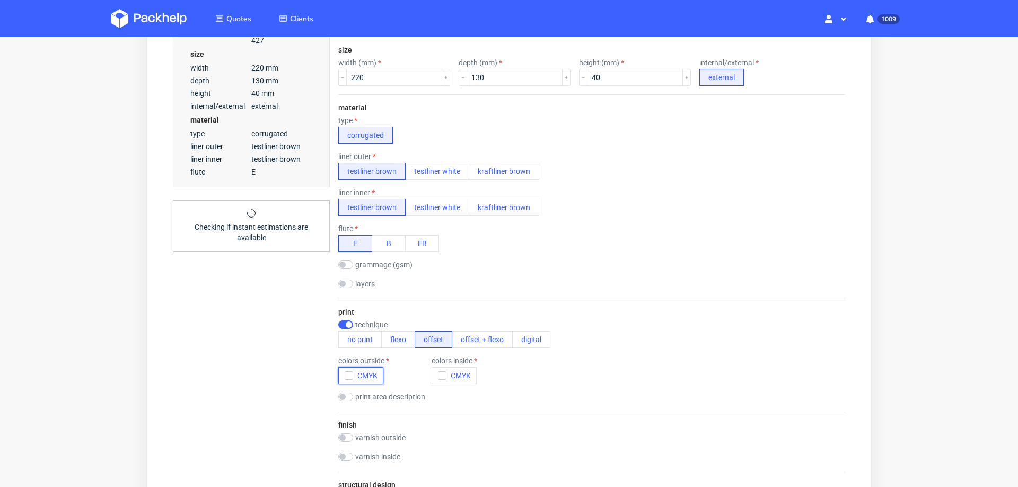
click at [345, 375] on icon "button" at bounding box center [348, 375] width 7 height 7
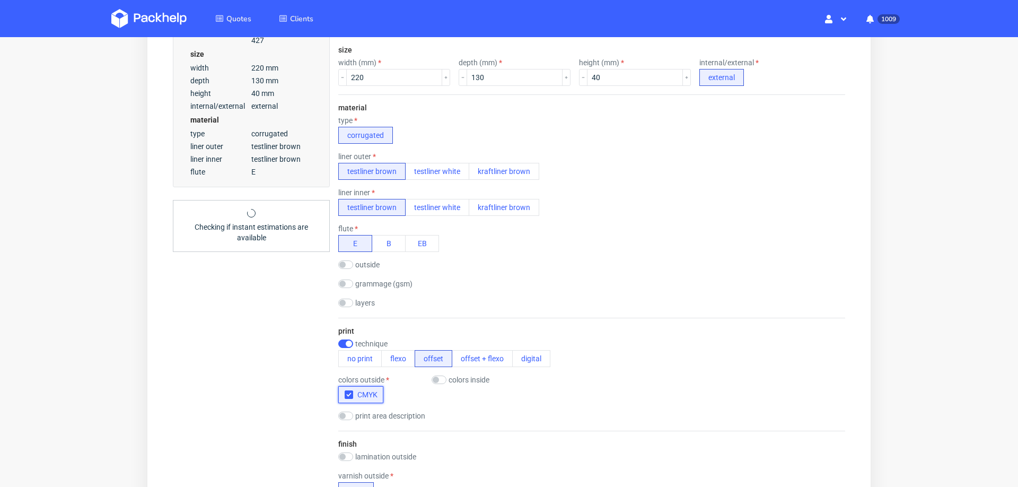
scroll to position [4, 0]
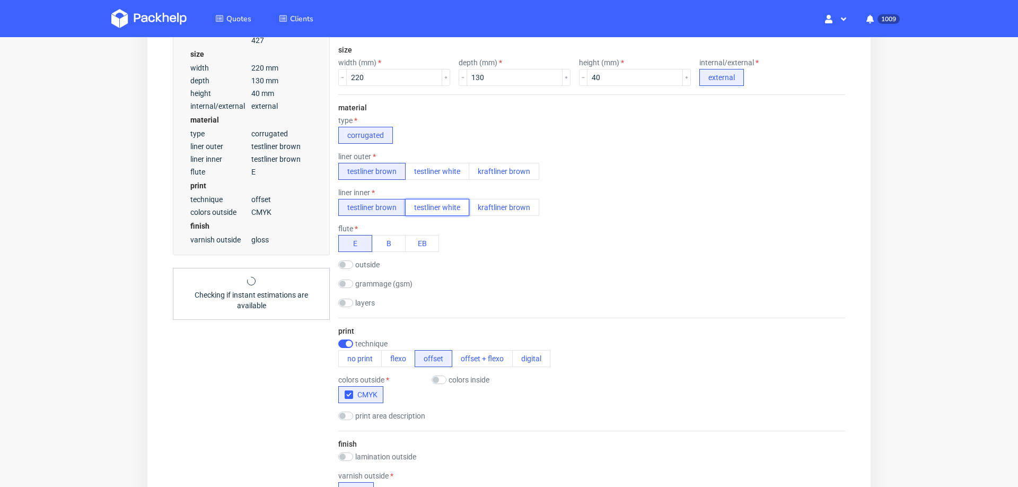
click at [450, 199] on button "testliner white" at bounding box center [437, 207] width 64 height 17
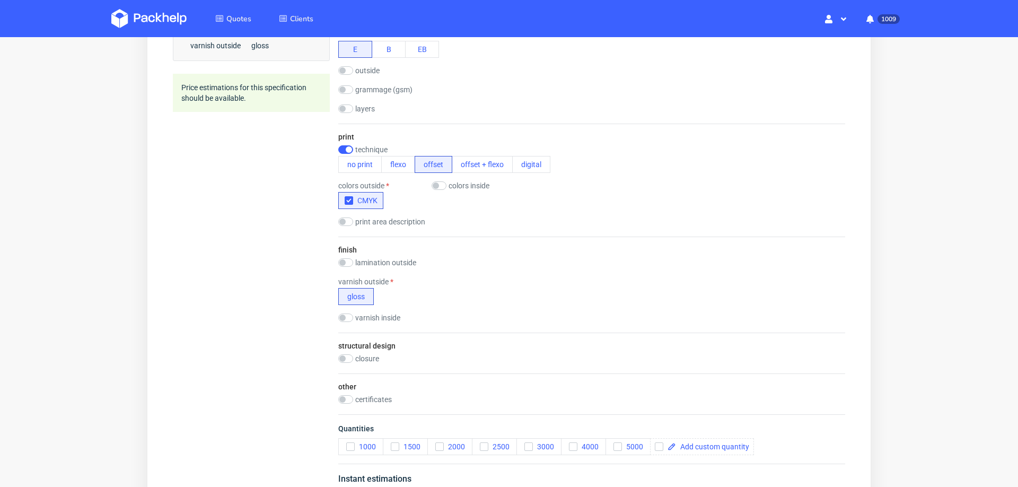
scroll to position [484, 0]
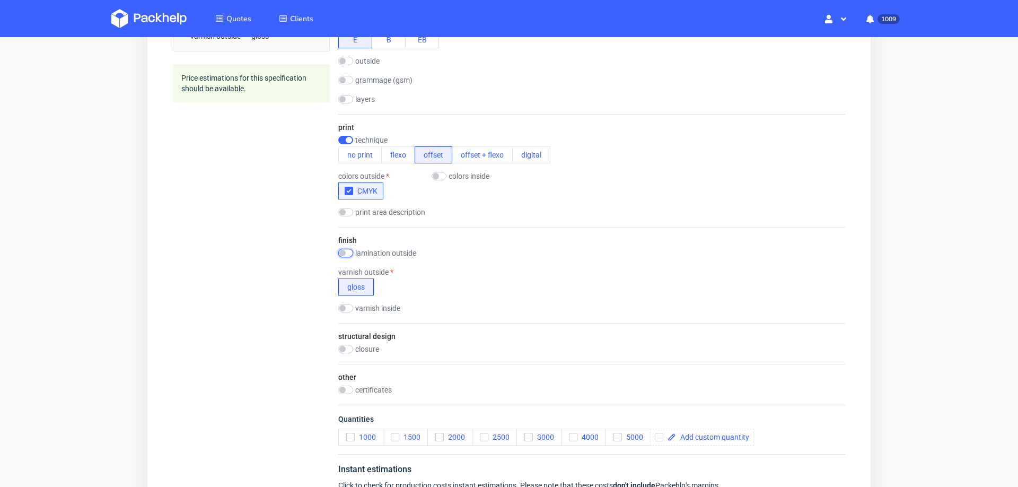
click at [345, 249] on input "checkbox" at bounding box center [345, 253] width 15 height 8
checkbox input "true"
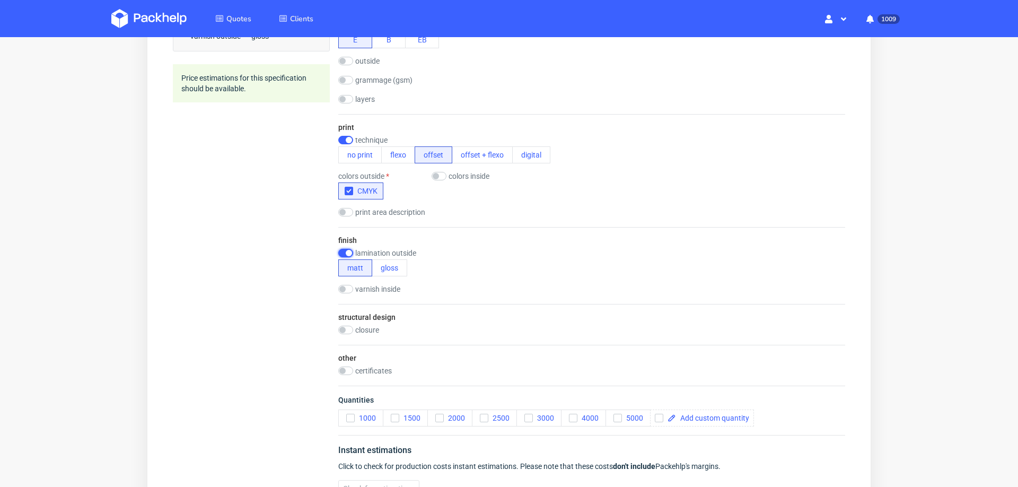
scroll to position [0, 0]
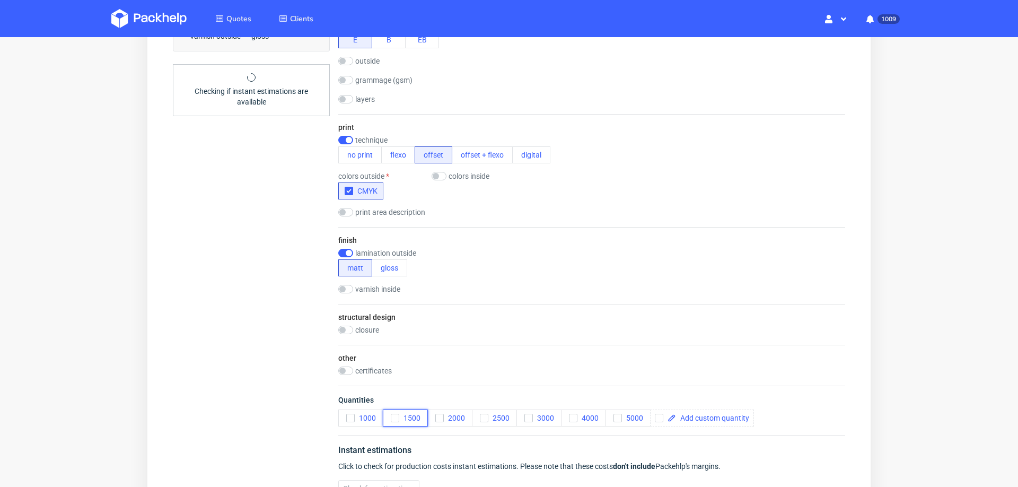
click at [394, 421] on button "1500" at bounding box center [405, 417] width 45 height 17
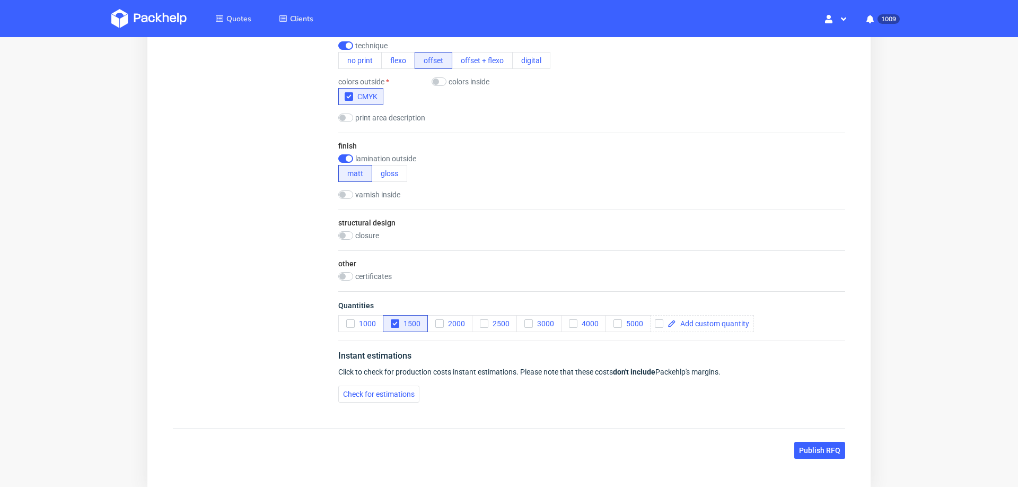
click at [346, 374] on div "Instant estimations Click to check for production costs instant estimations. Pl…" at bounding box center [591, 375] width 507 height 71
click at [345, 390] on span "Check for estimations" at bounding box center [379, 393] width 72 height 7
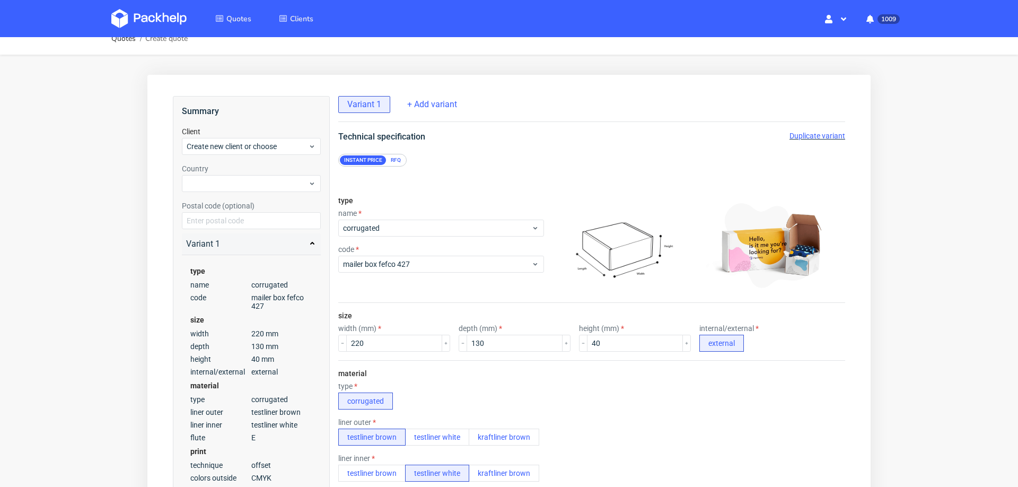
scroll to position [0, 0]
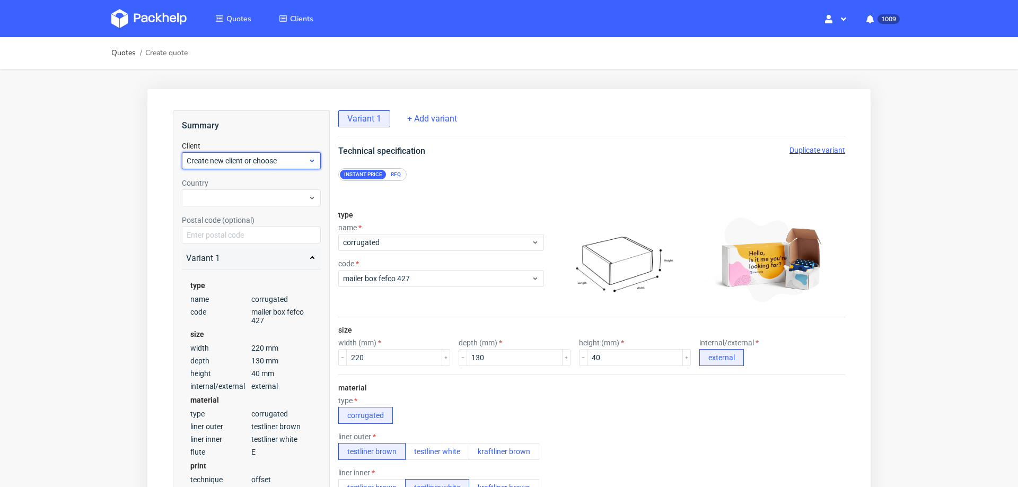
click at [276, 164] on span "Create new client or choose" at bounding box center [247, 160] width 121 height 11
click at [272, 187] on div "Add new client" at bounding box center [251, 185] width 131 height 19
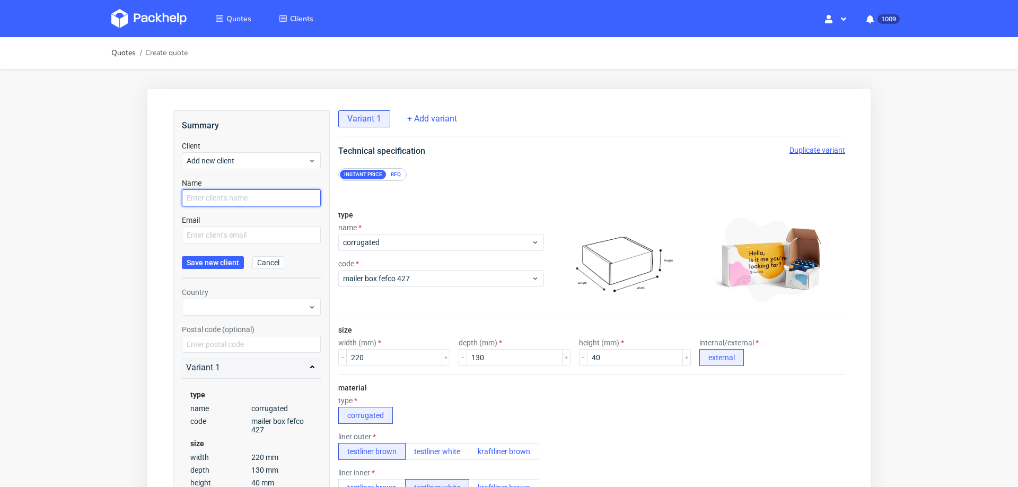
click at [269, 198] on input "text" at bounding box center [251, 197] width 139 height 17
paste input "luciasolis.gortari@gmail.com"
type input "luciasolis.gortari@gmail.com"
click at [263, 234] on input "text" at bounding box center [251, 234] width 139 height 17
paste input "luciasolis.gortari@gmail.com"
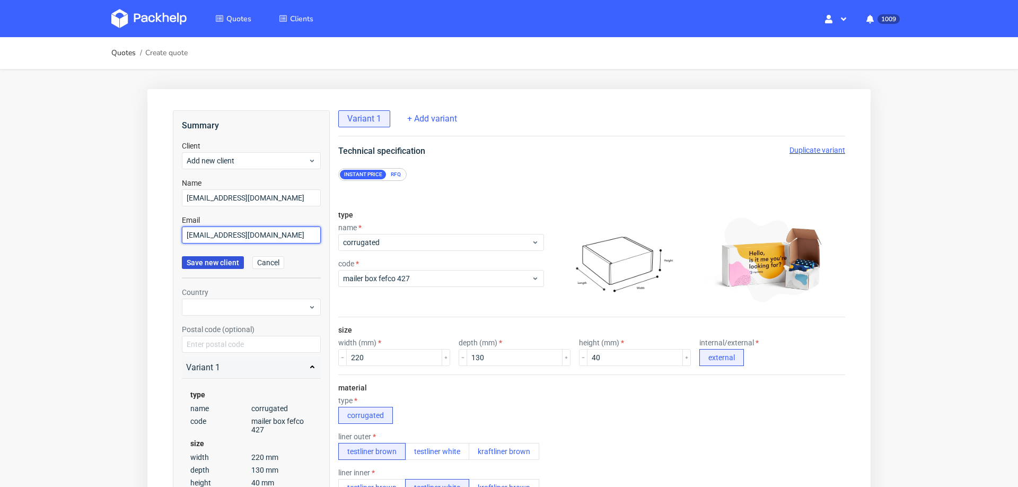
type input "luciasolis.gortari@gmail.com"
click at [224, 266] on span "Save new client" at bounding box center [213, 262] width 52 height 7
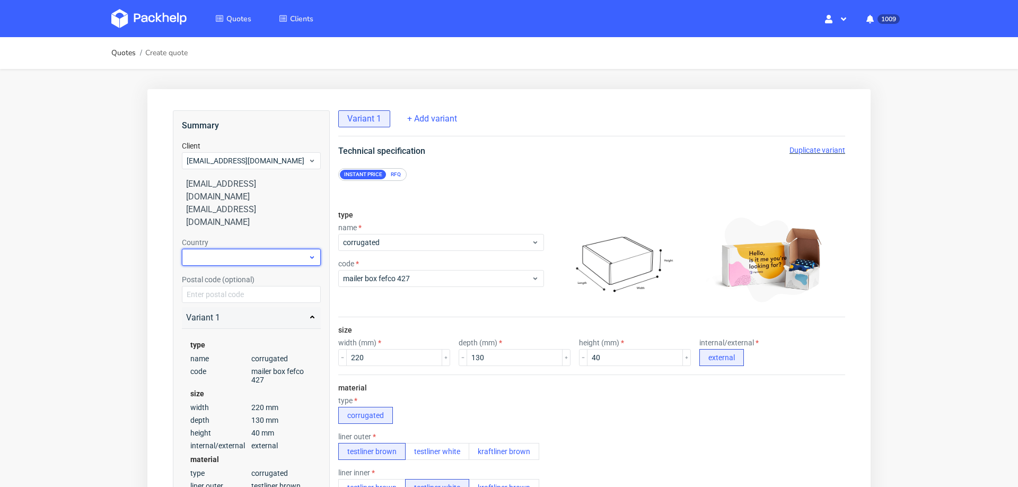
click at [254, 249] on div at bounding box center [251, 257] width 139 height 17
type input "spa"
click at [231, 265] on div "[GEOGRAPHIC_DATA]" at bounding box center [251, 256] width 131 height 19
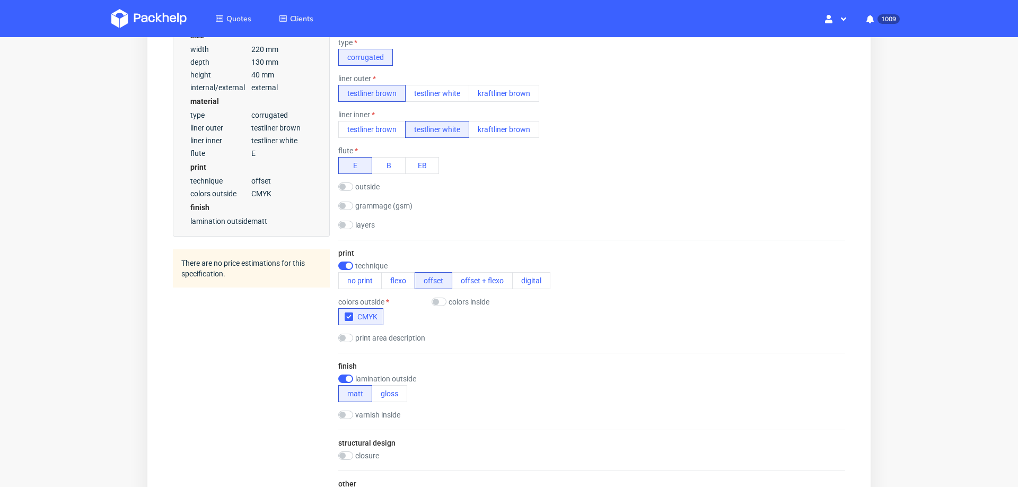
scroll to position [633, 0]
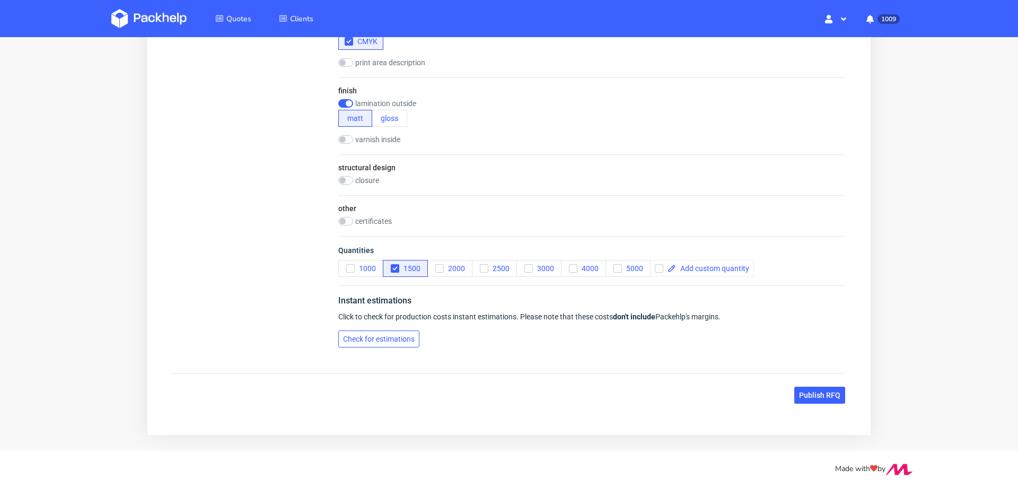
click at [390, 344] on button "Check for estimations" at bounding box center [378, 338] width 81 height 17
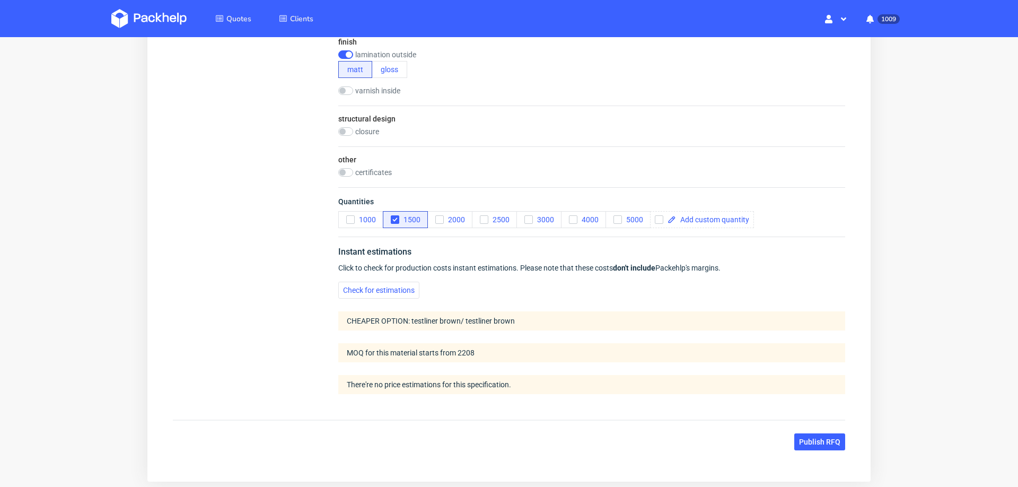
scroll to position [684, 0]
click at [438, 216] on use "button" at bounding box center [439, 218] width 5 height 4
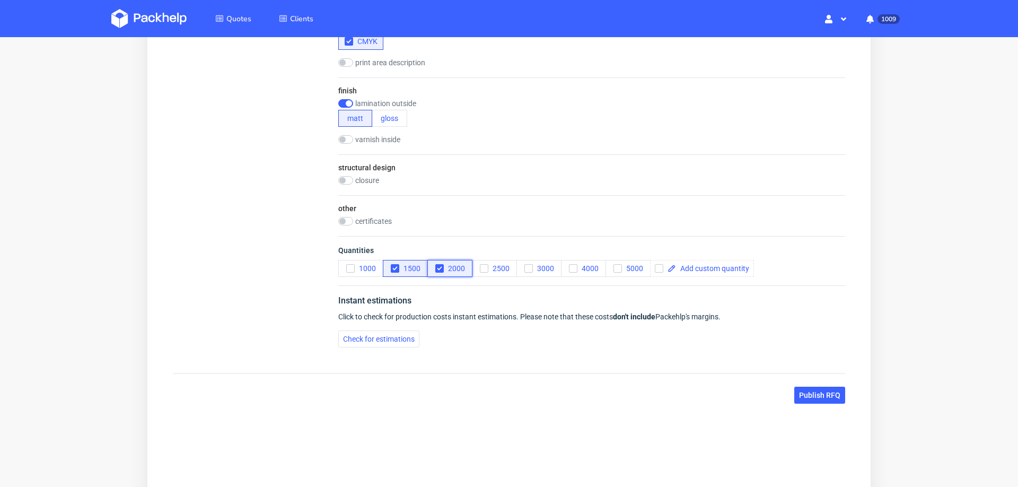
scroll to position [0, 0]
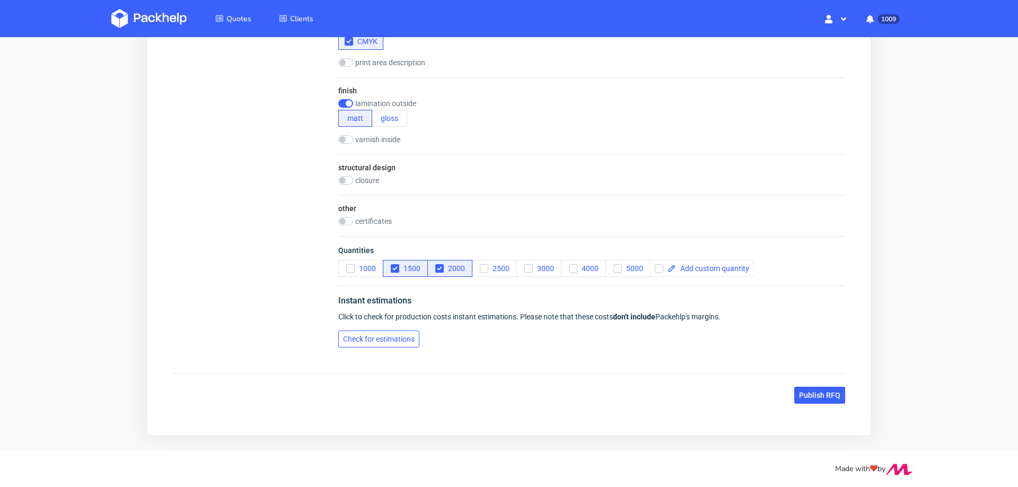
click at [370, 340] on span "Check for estimations" at bounding box center [379, 338] width 72 height 7
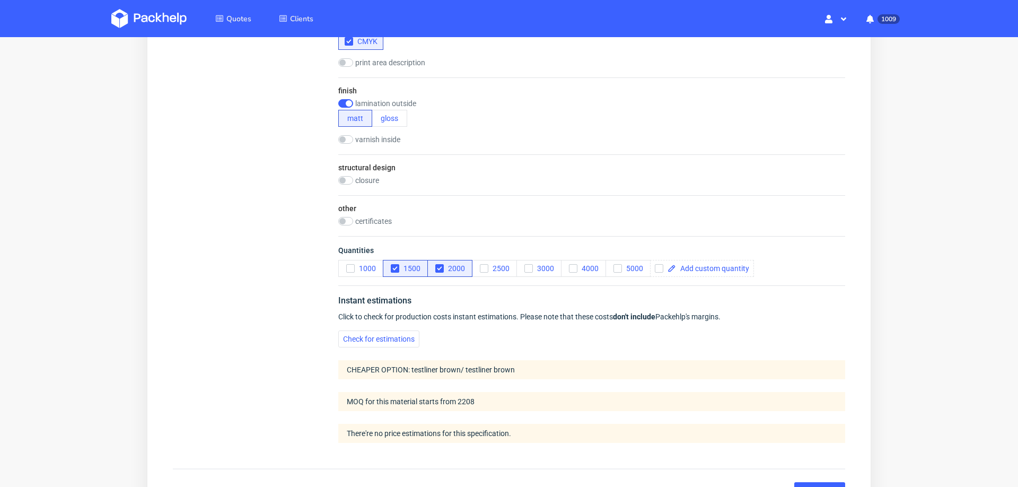
scroll to position [4, 0]
click at [680, 265] on span at bounding box center [712, 268] width 73 height 7
checkbox input "true"
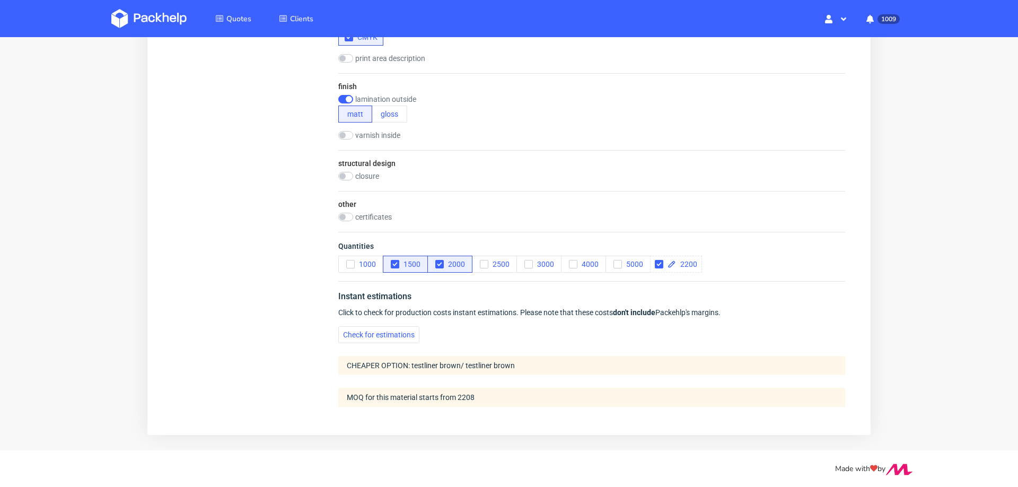
scroll to position [0, 0]
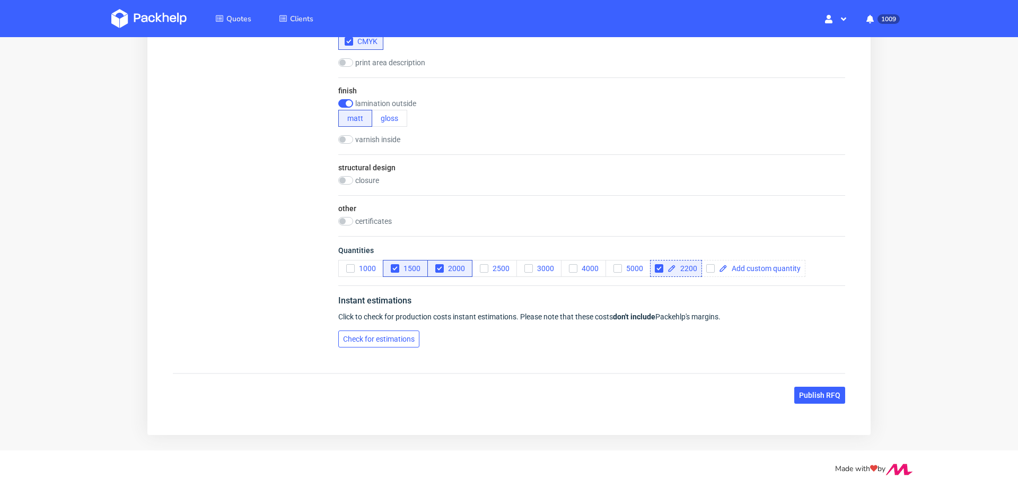
click at [364, 330] on button "Check for estimations" at bounding box center [378, 338] width 81 height 17
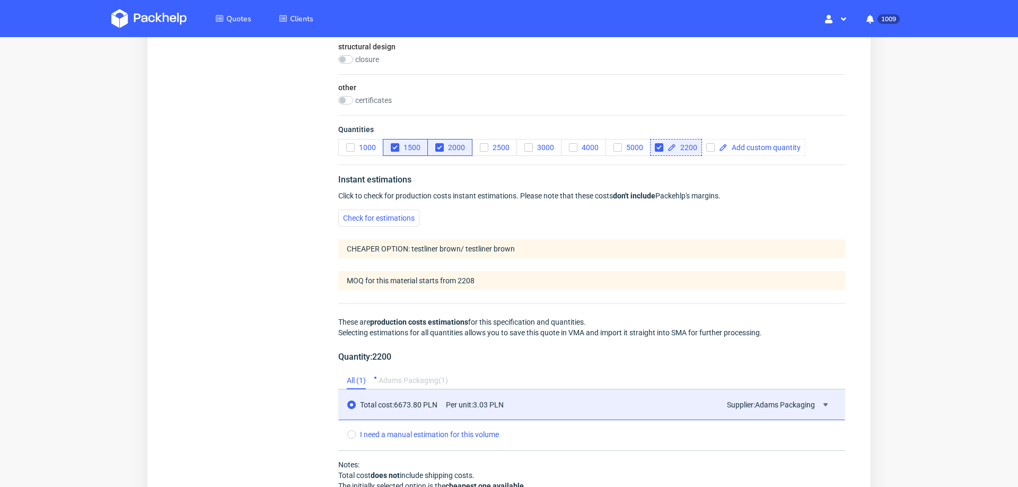
scroll to position [756, 0]
click at [392, 142] on icon "button" at bounding box center [394, 145] width 7 height 7
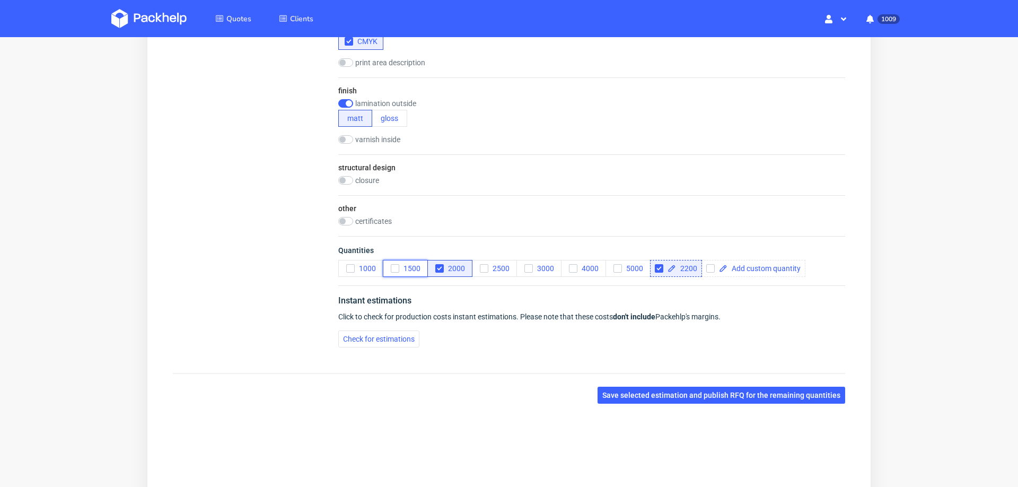
scroll to position [0, 0]
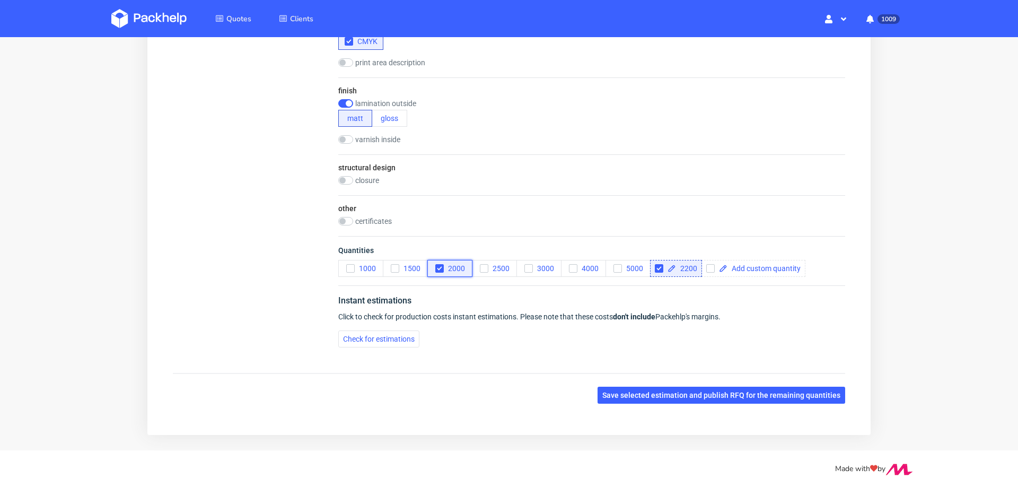
click at [439, 269] on icon "button" at bounding box center [439, 268] width 7 height 7
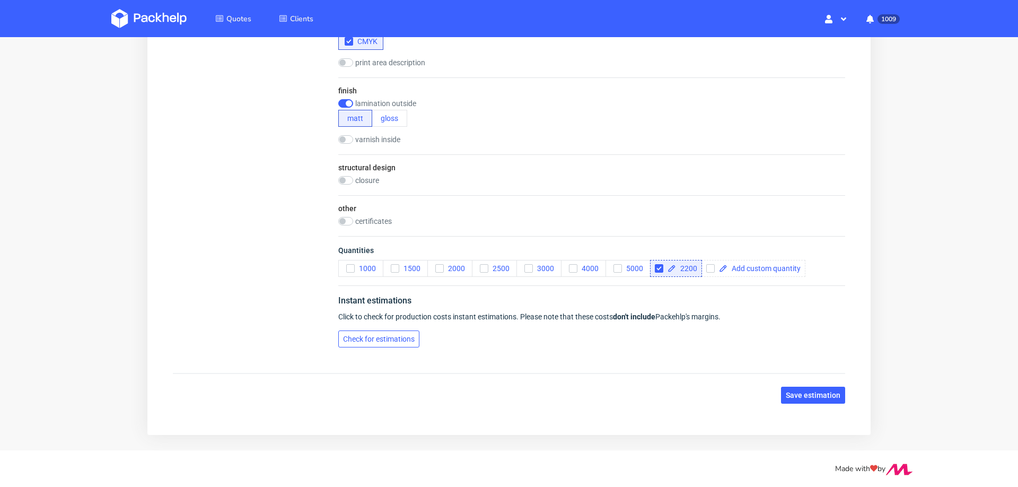
click at [394, 337] on span "Check for estimations" at bounding box center [379, 338] width 72 height 7
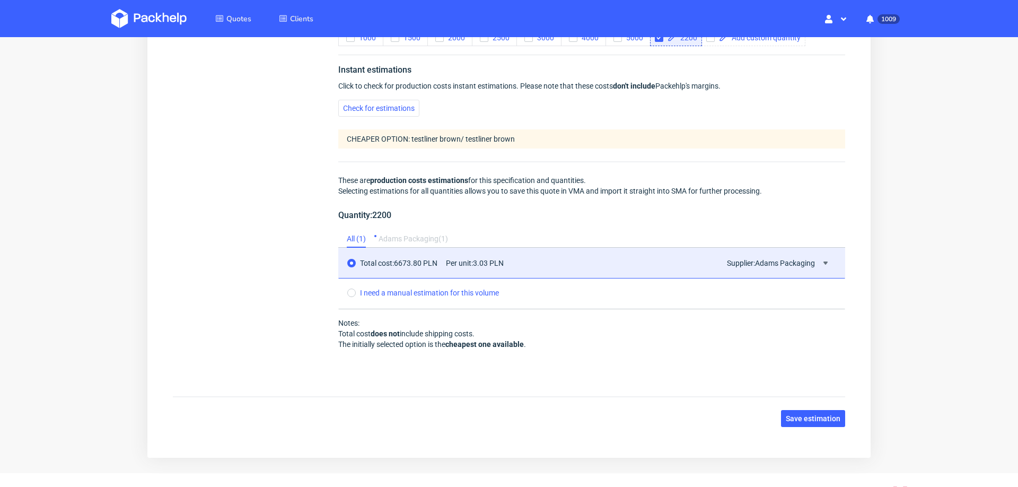
scroll to position [887, 0]
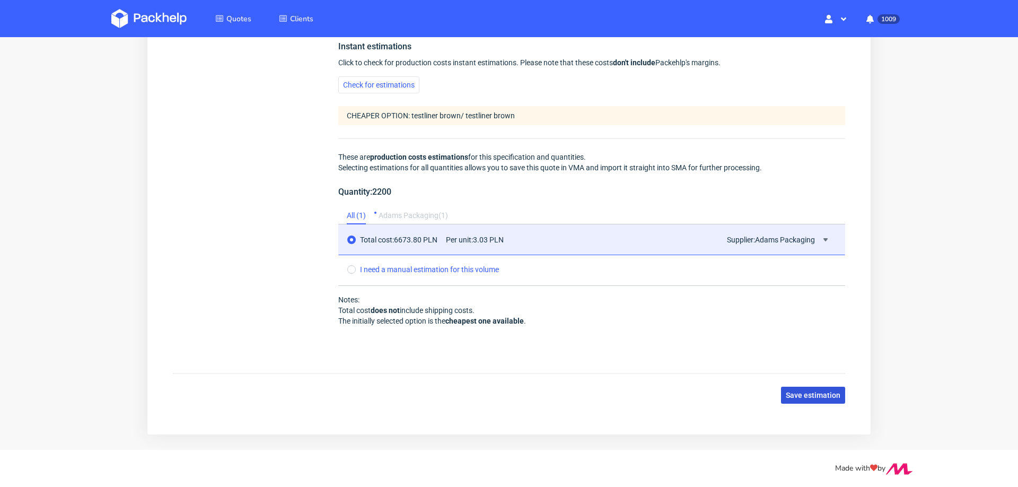
click at [790, 397] on button "Save estimation" at bounding box center [813, 395] width 64 height 17
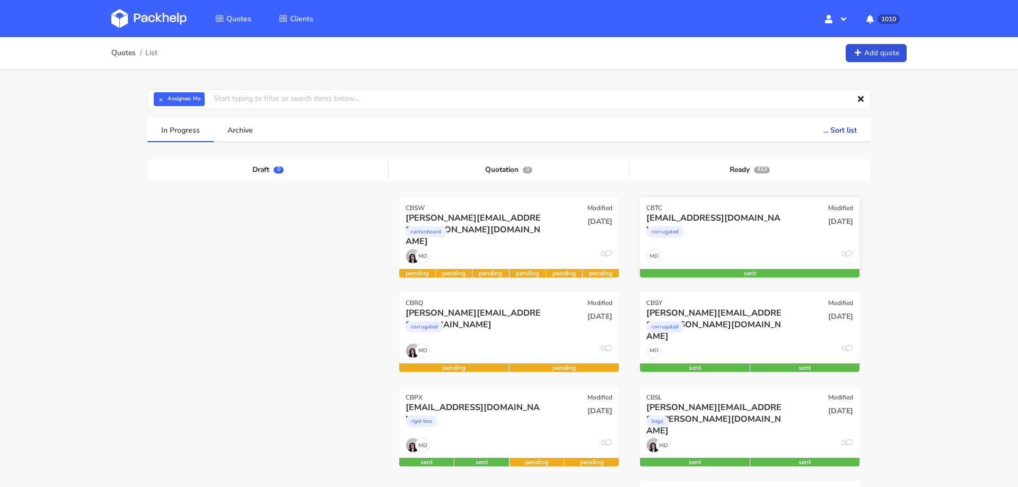
click at [766, 221] on div "[EMAIL_ADDRESS][DOMAIN_NAME]" at bounding box center [716, 218] width 141 height 12
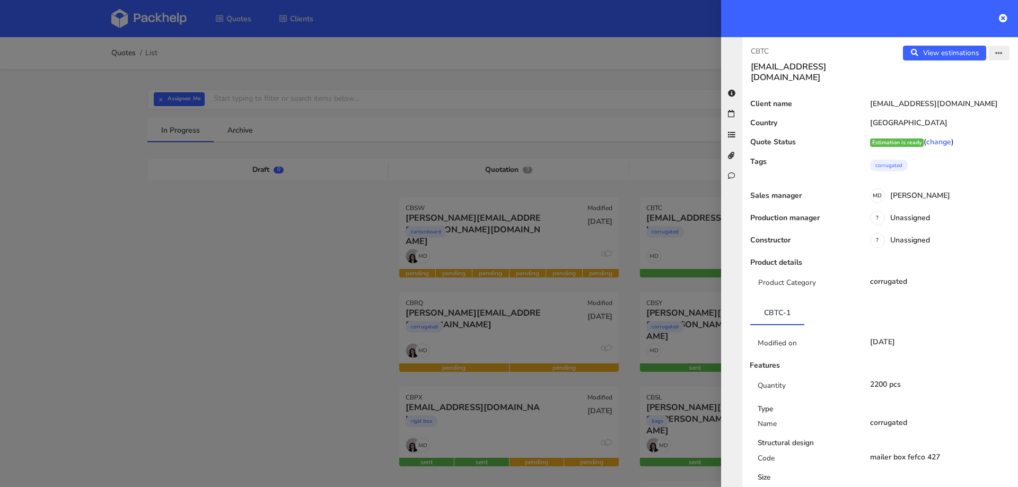
click at [1000, 57] on button "button" at bounding box center [998, 53] width 21 height 15
click at [971, 95] on link "Edit quote" at bounding box center [963, 93] width 93 height 17
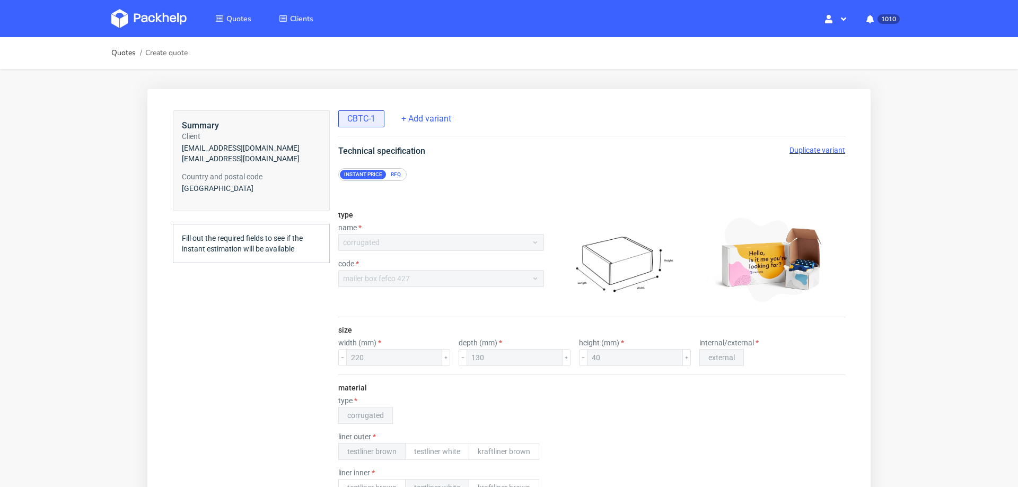
click at [805, 149] on span "Duplicate variant" at bounding box center [818, 150] width 56 height 8
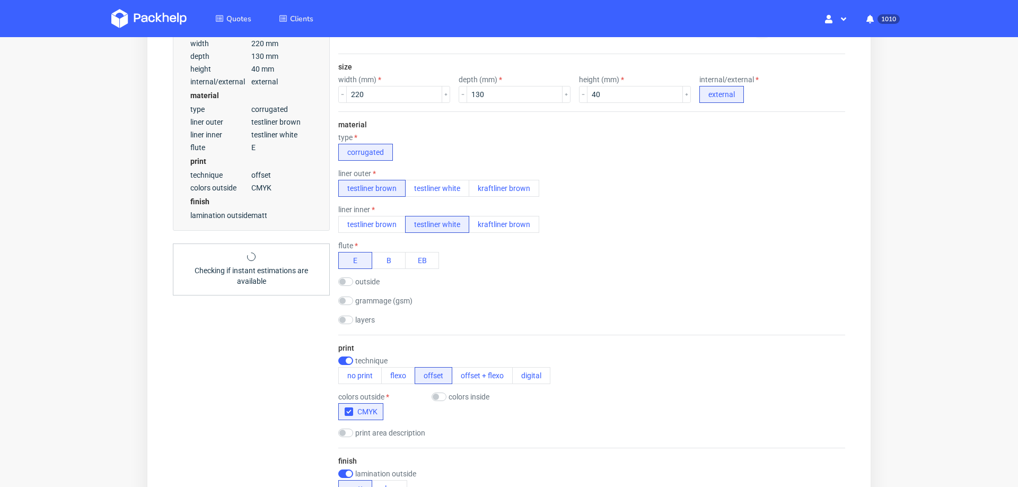
scroll to position [633, 0]
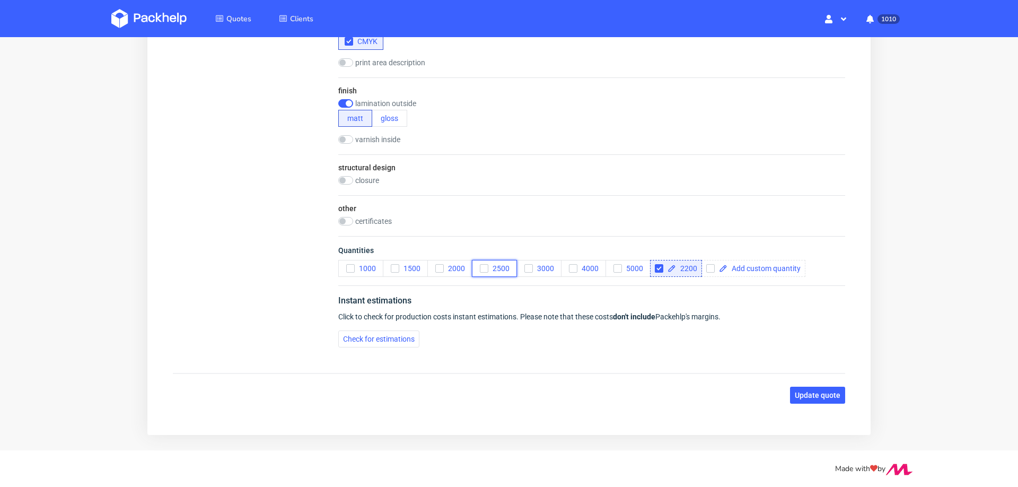
click at [482, 267] on button "2500" at bounding box center [494, 268] width 45 height 17
click at [654, 263] on div "2200" at bounding box center [676, 268] width 52 height 17
click at [661, 264] on input "checkbox" at bounding box center [659, 268] width 8 height 8
checkbox input "false"
click at [398, 335] on span "Check for estimations" at bounding box center [379, 338] width 72 height 7
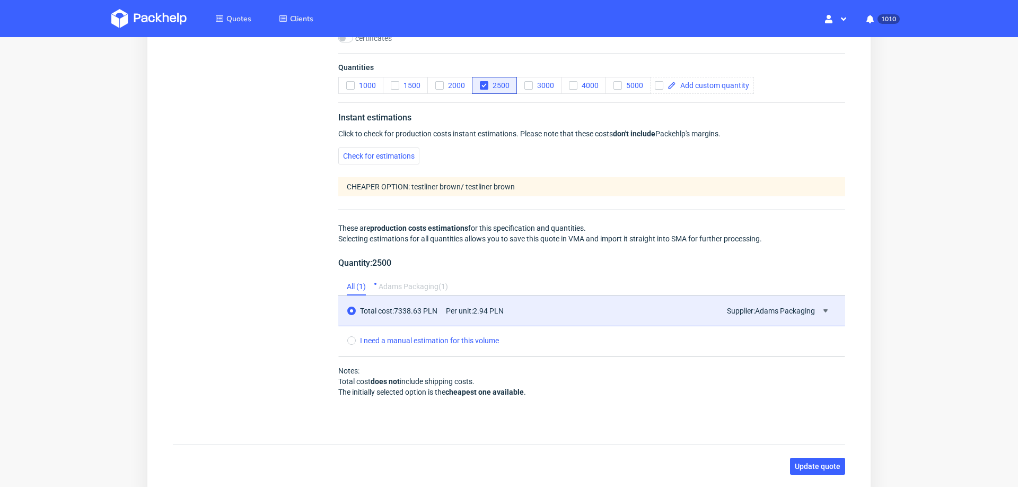
scroll to position [867, 0]
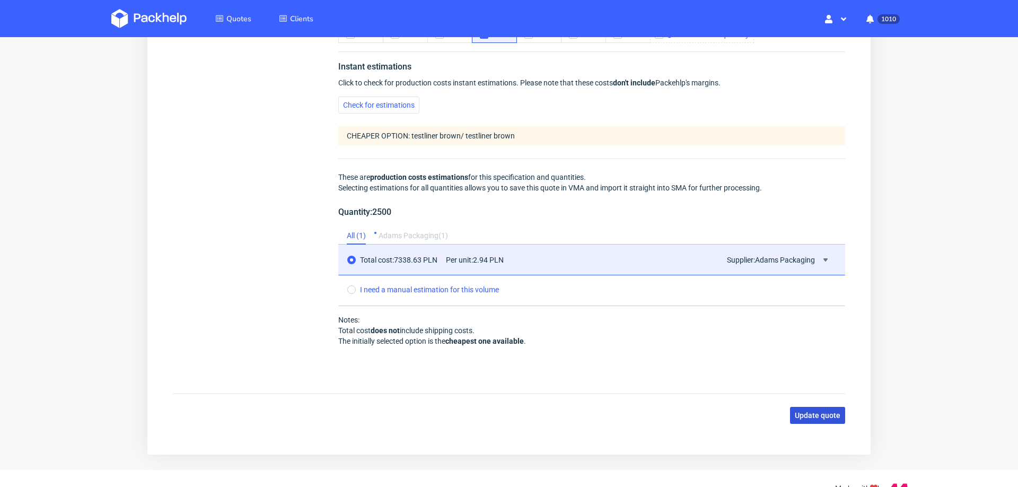
click at [807, 411] on span "Update quote" at bounding box center [818, 414] width 46 height 7
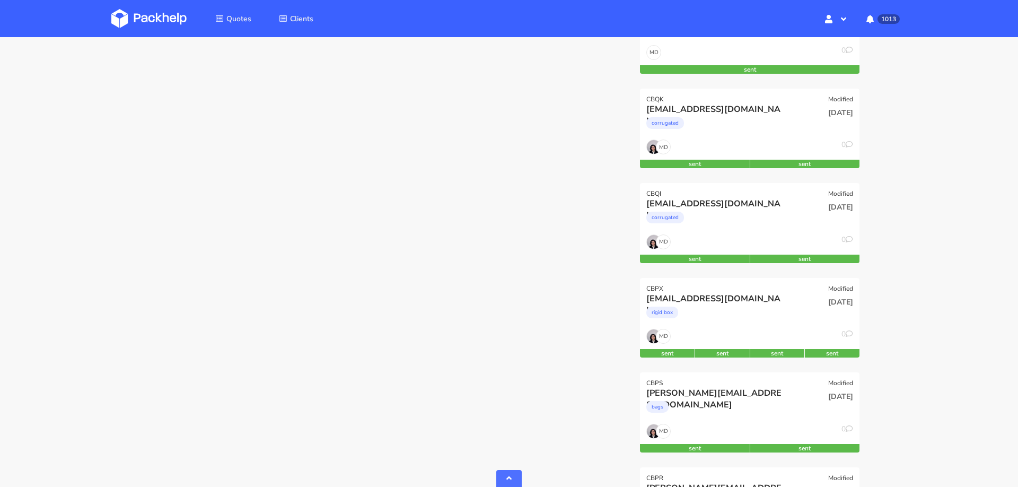
scroll to position [1083, 0]
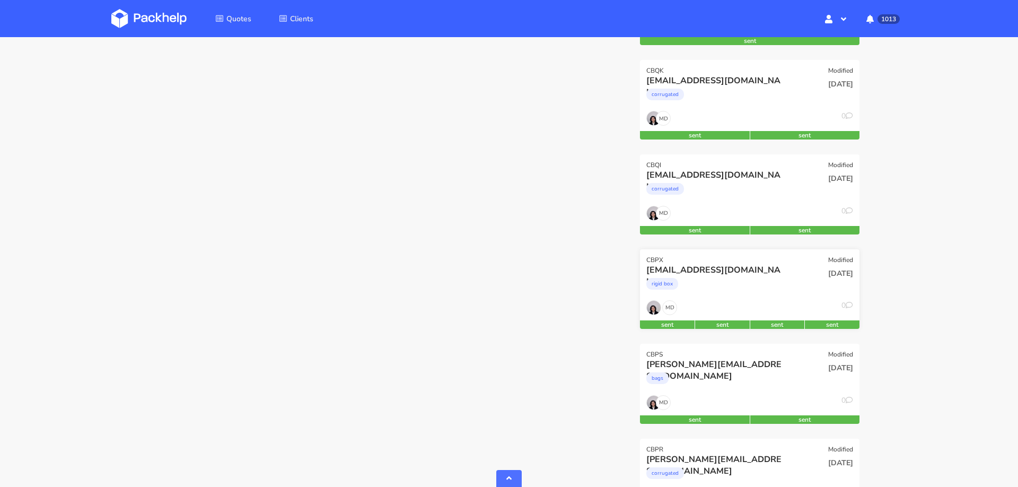
click at [777, 264] on div "[EMAIL_ADDRESS][DOMAIN_NAME]" at bounding box center [716, 270] width 141 height 12
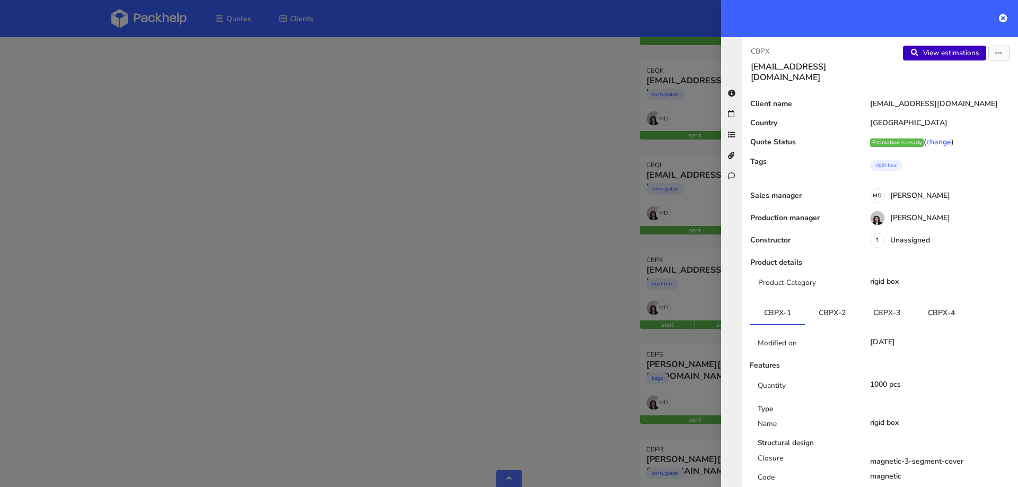
click at [929, 46] on link "View estimations" at bounding box center [944, 53] width 83 height 15
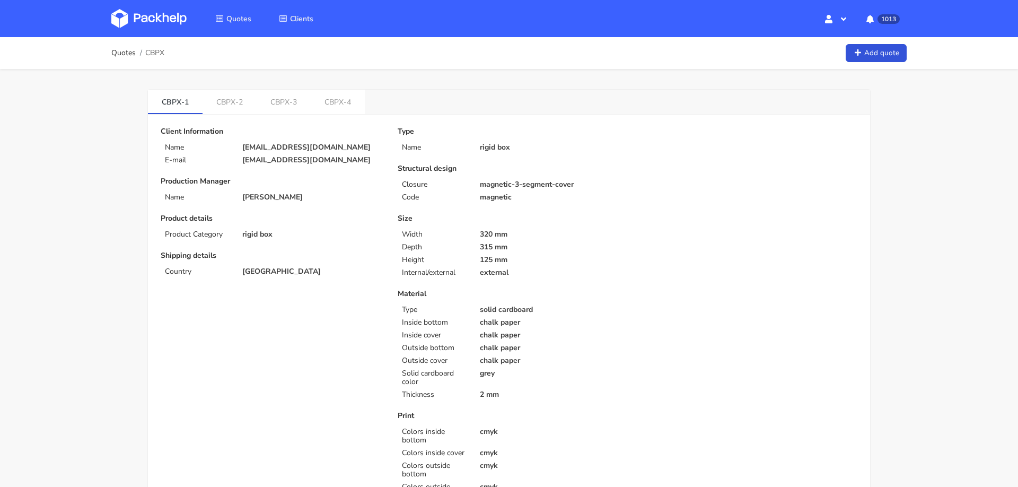
click at [152, 51] on span "CBPX" at bounding box center [154, 53] width 19 height 8
copy span "CBPX"
click at [280, 102] on link "CBPX-3" at bounding box center [284, 101] width 54 height 23
click at [226, 104] on link "CBPX-2" at bounding box center [230, 101] width 55 height 23
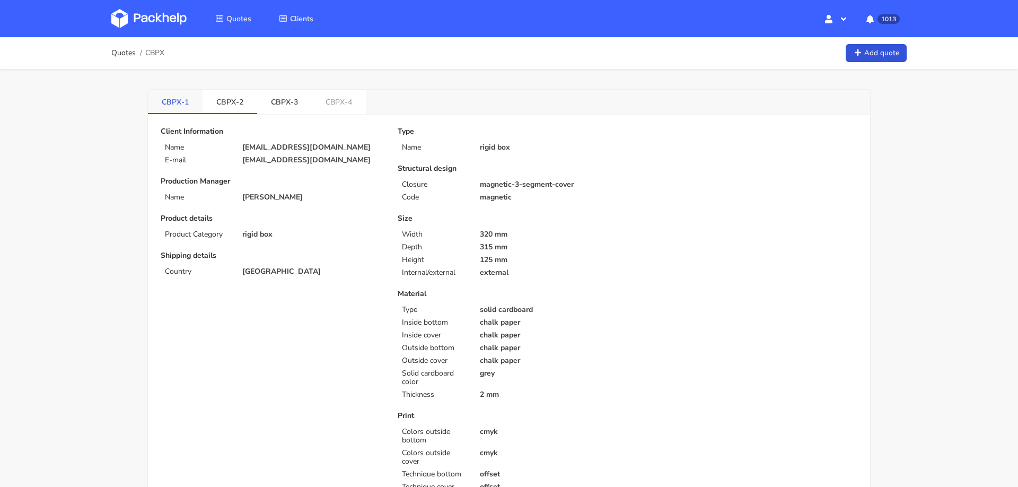
click at [162, 105] on link "CBPX-1" at bounding box center [175, 101] width 55 height 23
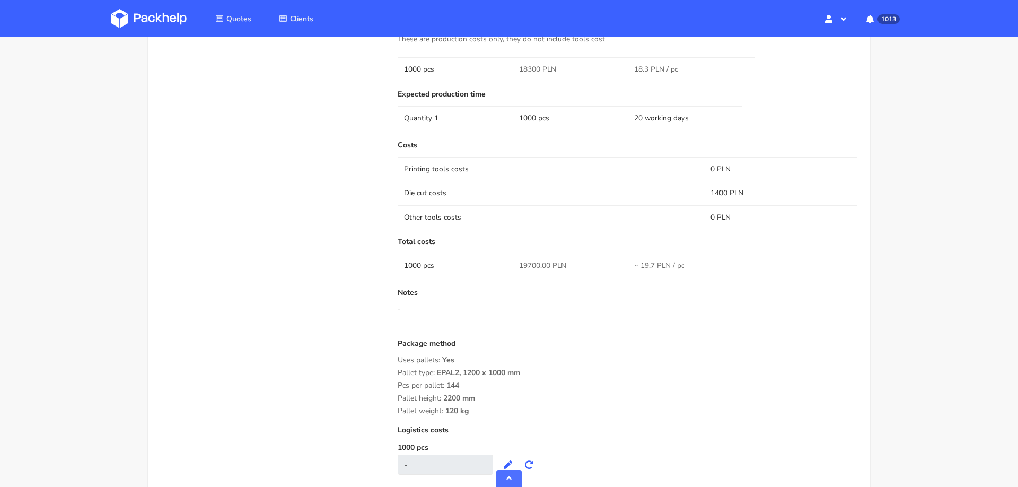
scroll to position [785, 0]
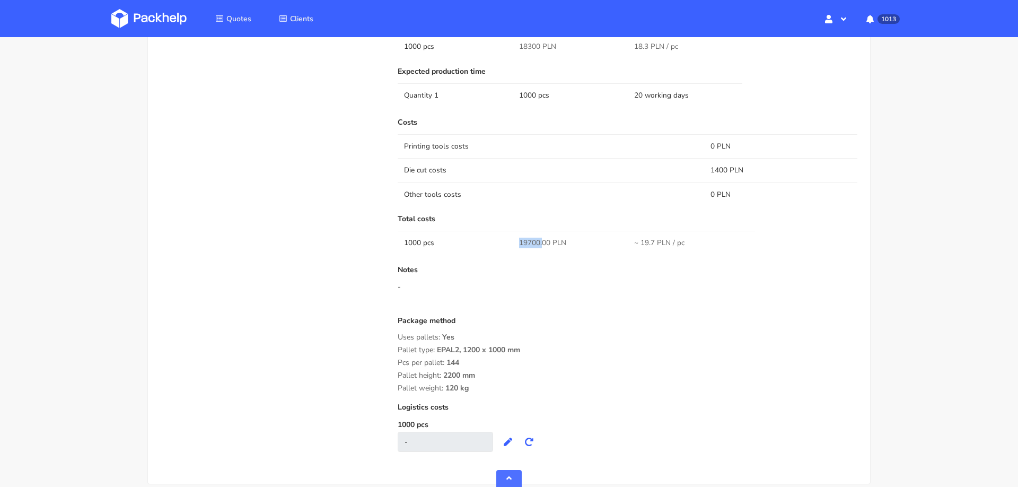
drag, startPoint x: 518, startPoint y: 240, endPoint x: 541, endPoint y: 240, distance: 23.3
click at [541, 240] on td "19700.00 PLN" at bounding box center [570, 243] width 115 height 24
copy span "19700."
drag, startPoint x: 438, startPoint y: 346, endPoint x: 532, endPoint y: 345, distance: 93.9
click at [532, 346] on div "Pallet type: EPAL2, 1200 x 1000 mm" at bounding box center [628, 350] width 460 height 8
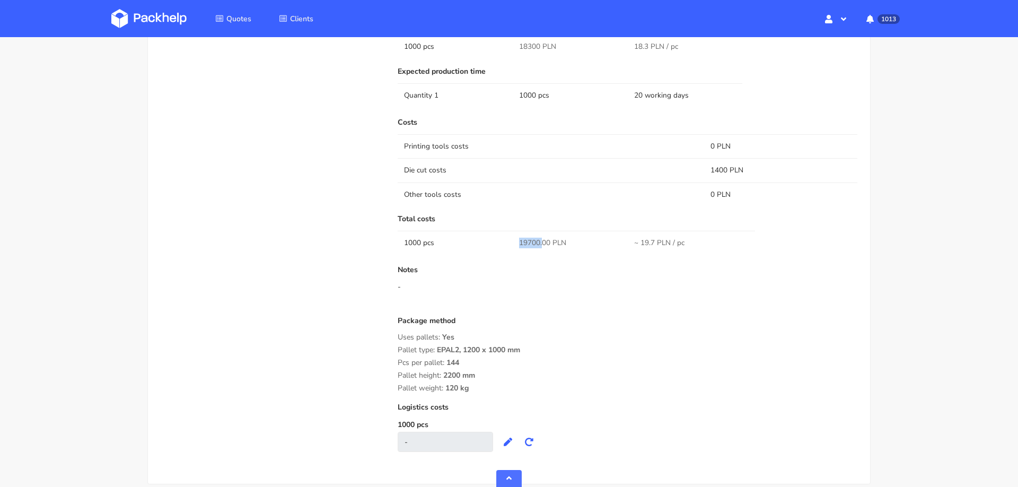
click at [532, 346] on div "Pallet type: EPAL2, 1200 x 1000 mm" at bounding box center [628, 350] width 460 height 8
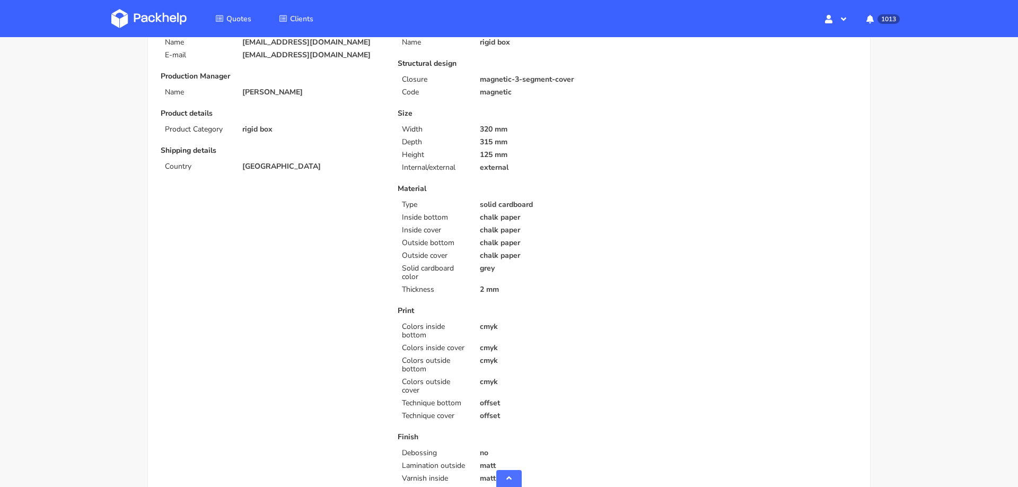
scroll to position [0, 0]
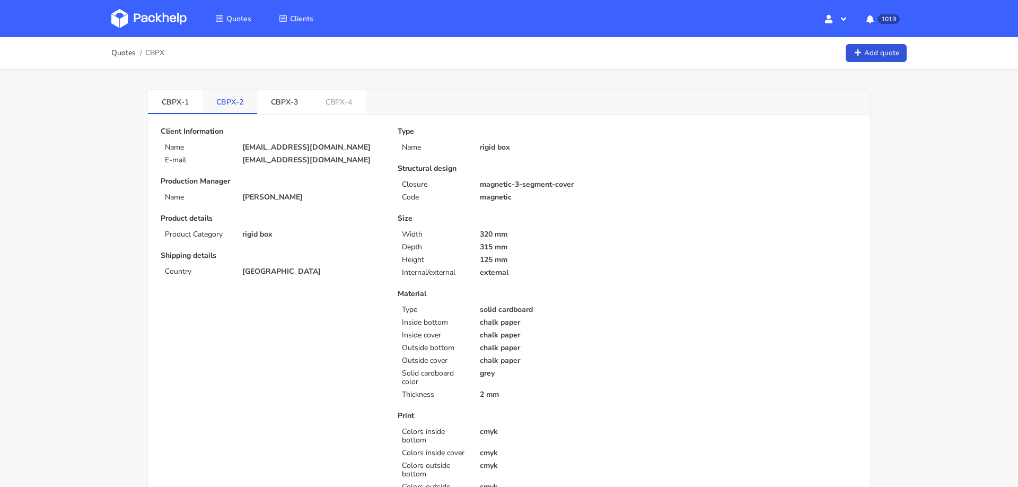
click at [223, 103] on link "CBPX-2" at bounding box center [230, 101] width 55 height 23
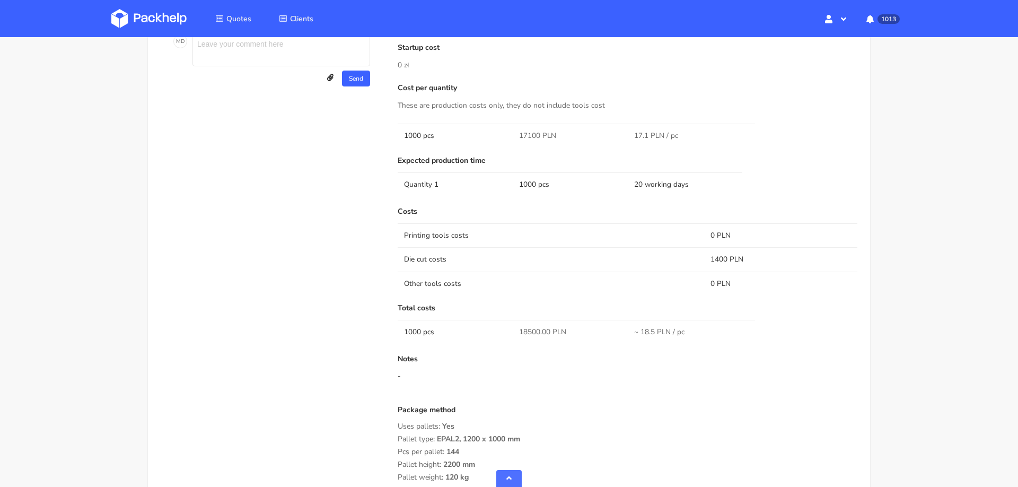
scroll to position [663, 0]
drag, startPoint x: 518, startPoint y: 329, endPoint x: 538, endPoint y: 329, distance: 20.2
click at [539, 329] on td "18500.00 PLN" at bounding box center [570, 330] width 115 height 24
copy span "18500"
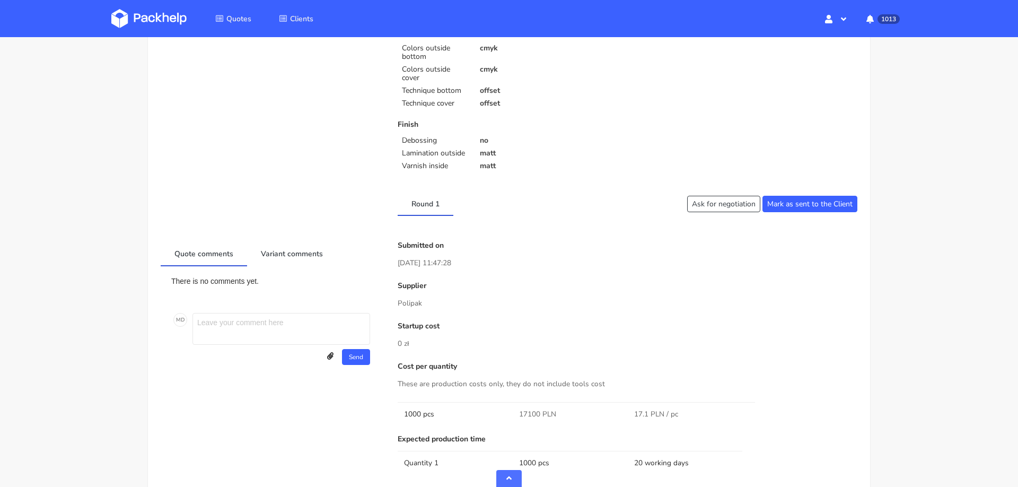
scroll to position [0, 0]
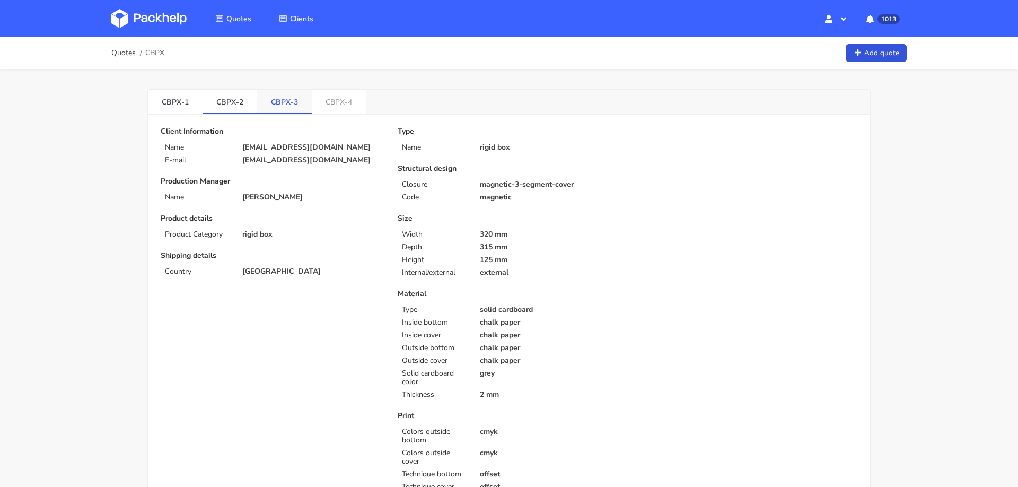
click at [287, 111] on link "CBPX-3" at bounding box center [284, 101] width 55 height 23
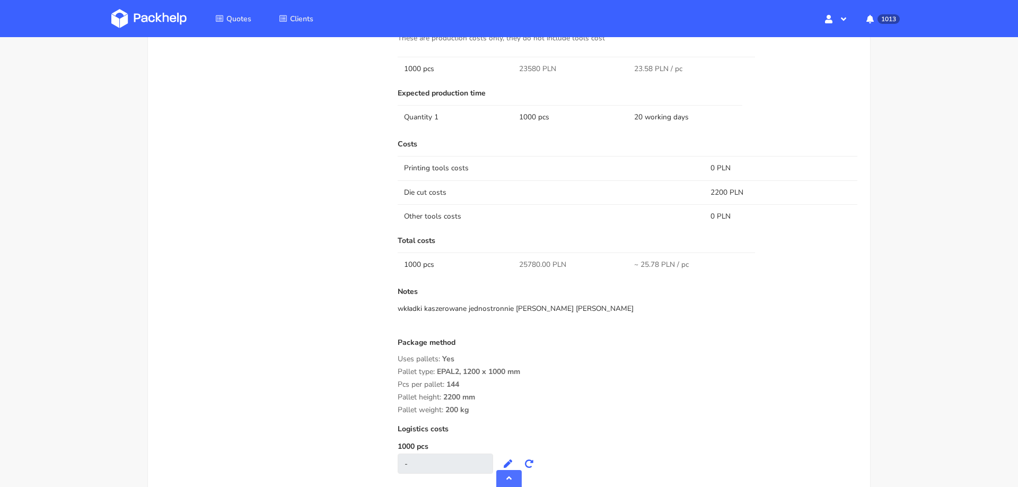
scroll to position [872, 0]
drag, startPoint x: 519, startPoint y: 265, endPoint x: 539, endPoint y: 265, distance: 20.7
click at [540, 265] on span "25780.00 PLN" at bounding box center [542, 265] width 47 height 11
copy span "25780"
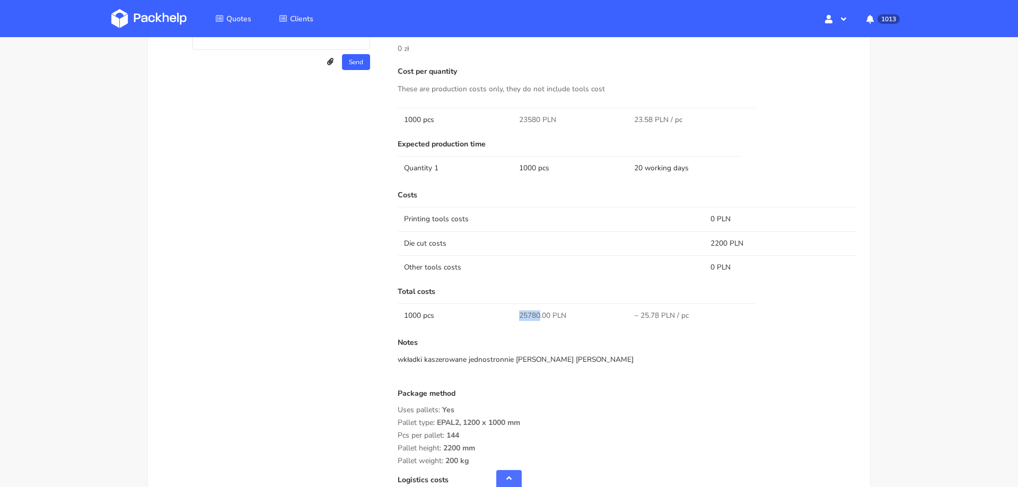
scroll to position [821, 0]
click at [505, 355] on div "wkładki kaszerowane jednostronnie na biało kredą" at bounding box center [628, 360] width 460 height 11
copy div "wkładki kaszerowane jednostronnie na biało kredą"
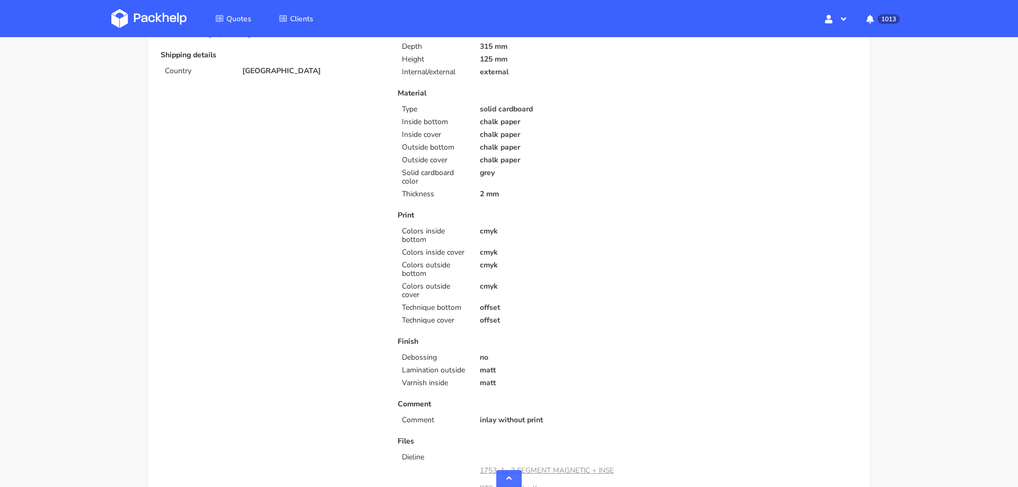
scroll to position [0, 0]
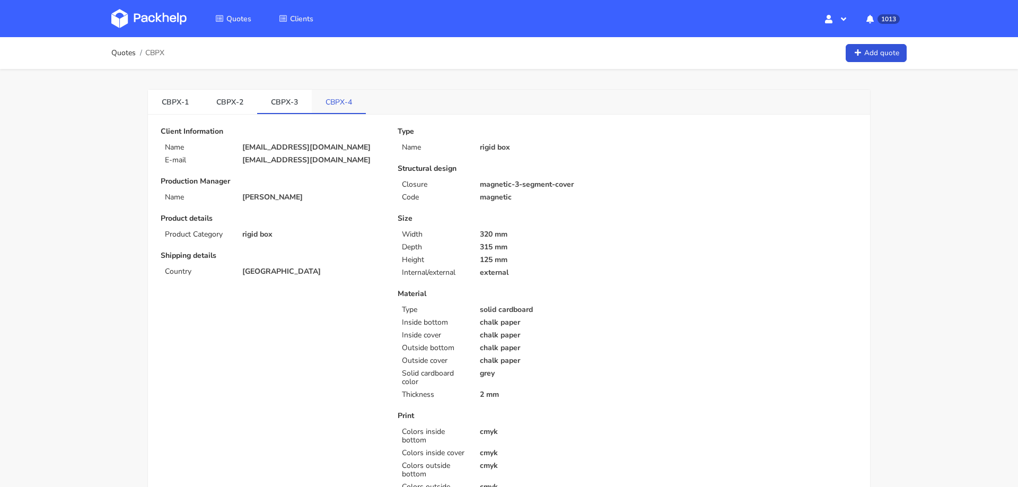
click at [330, 108] on link "CBPX-4" at bounding box center [339, 101] width 54 height 23
click at [274, 99] on link "CBPX-3" at bounding box center [284, 101] width 55 height 23
click at [336, 103] on link "CBPX-4" at bounding box center [339, 101] width 55 height 23
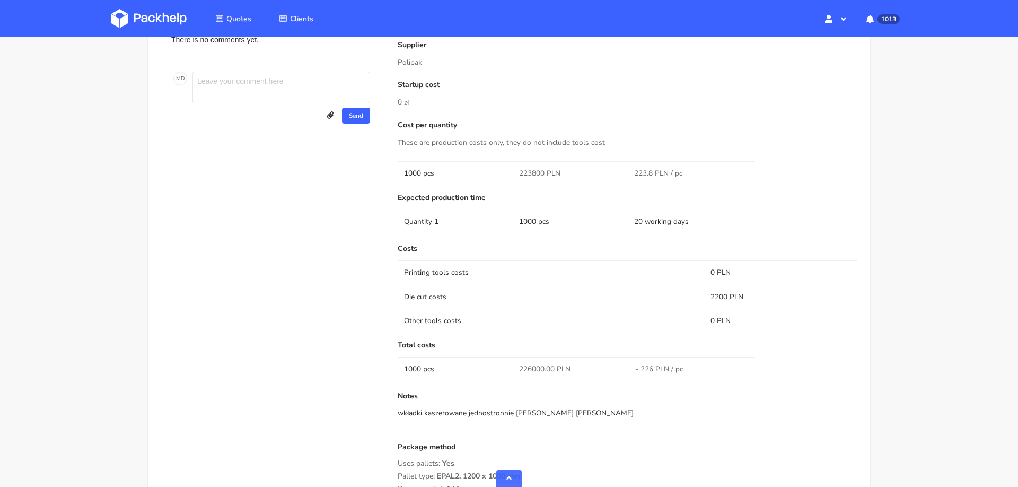
scroll to position [724, 0]
drag, startPoint x: 520, startPoint y: 366, endPoint x: 544, endPoint y: 367, distance: 24.4
click at [544, 367] on span "226000.00 PLN" at bounding box center [544, 367] width 51 height 11
copy span "226000"
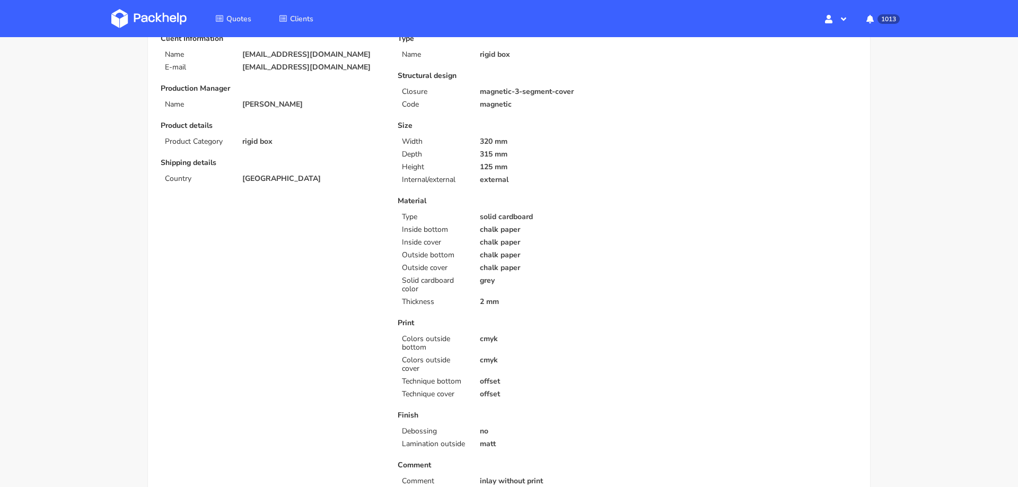
scroll to position [0, 0]
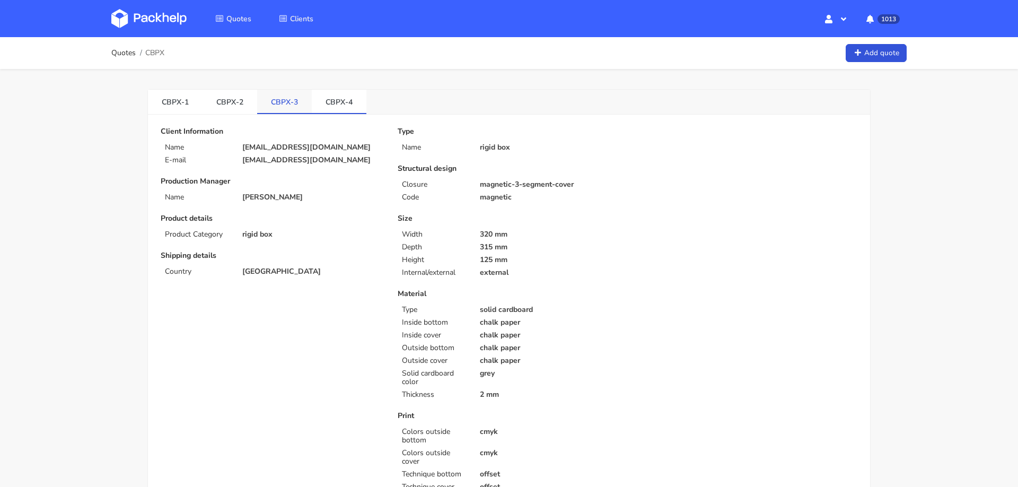
click at [270, 102] on link "CBPX-3" at bounding box center [284, 101] width 55 height 23
click at [341, 107] on link "CBPX-4" at bounding box center [339, 101] width 55 height 23
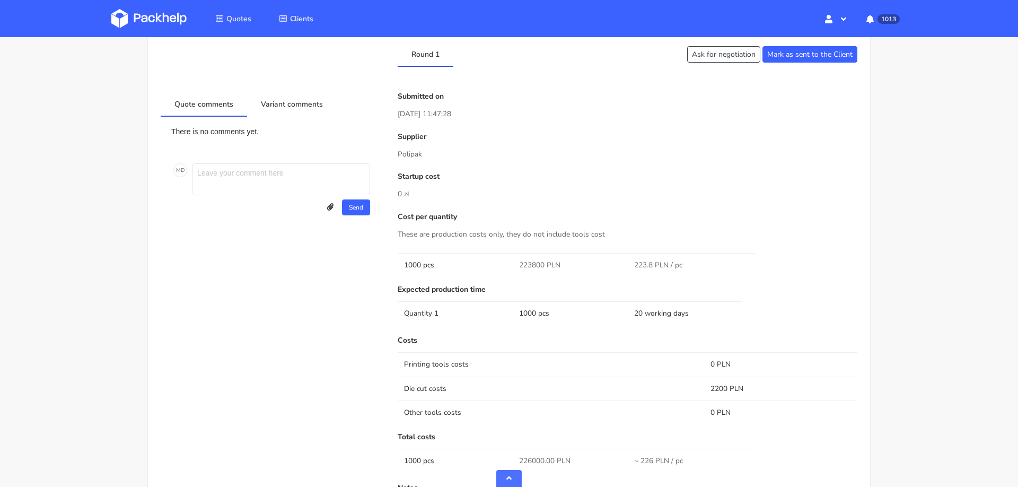
scroll to position [662, 0]
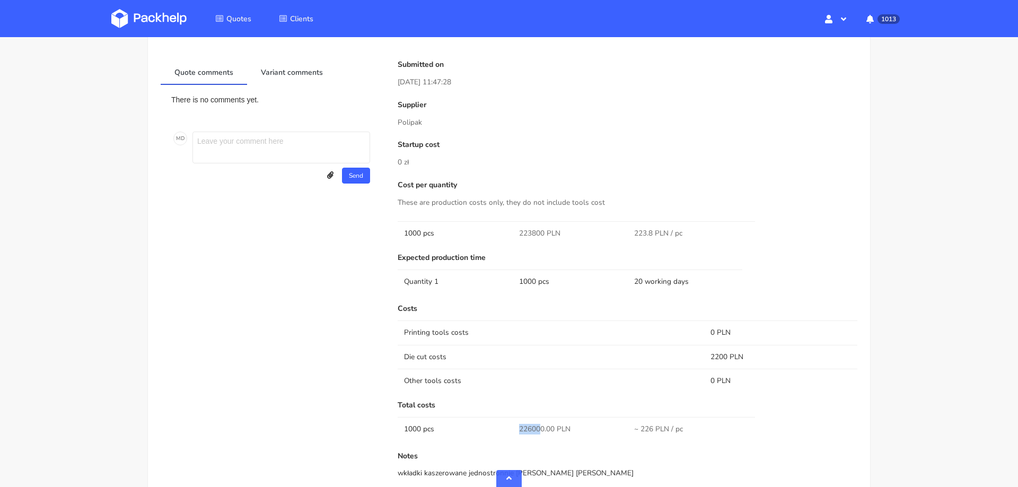
drag, startPoint x: 521, startPoint y: 427, endPoint x: 540, endPoint y: 428, distance: 19.6
click at [540, 428] on span "226000.00 PLN" at bounding box center [544, 429] width 51 height 11
copy span "22600"
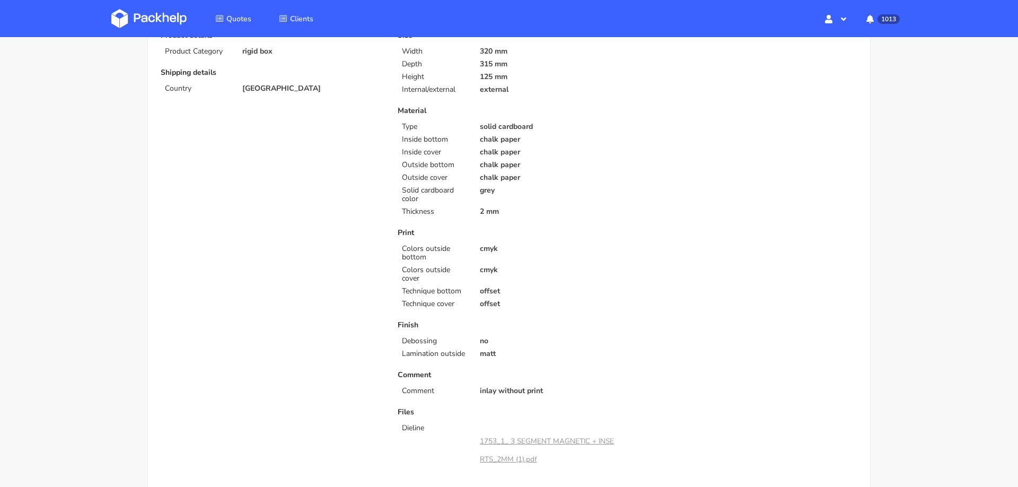
scroll to position [0, 0]
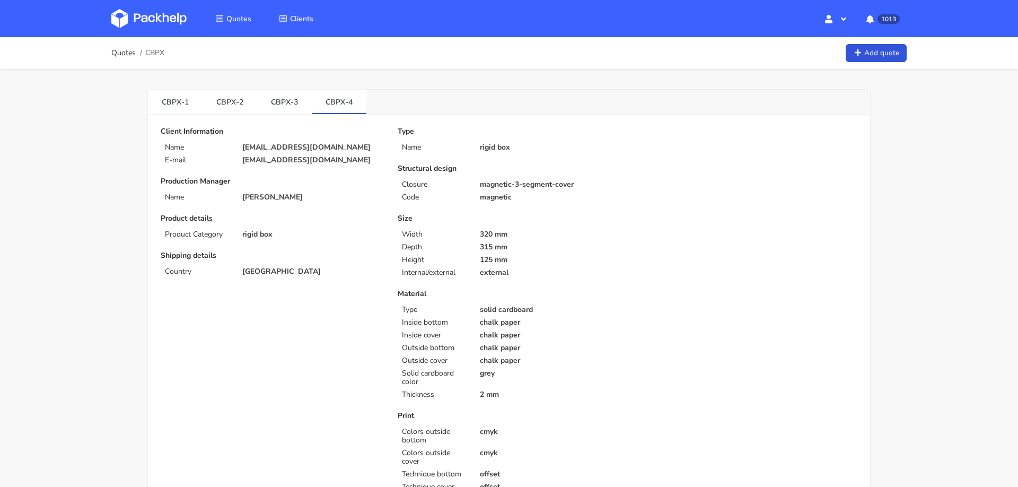
click at [304, 148] on p "[EMAIL_ADDRESS][DOMAIN_NAME]" at bounding box center [312, 147] width 141 height 8
copy div "[EMAIL_ADDRESS][DOMAIN_NAME]"
click at [174, 17] on img at bounding box center [148, 18] width 75 height 19
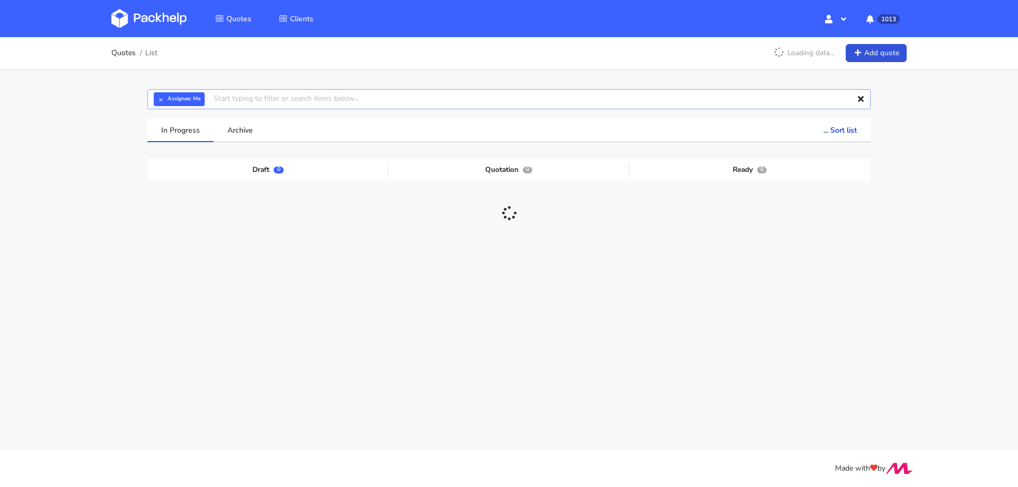
click at [362, 99] on input "text" at bounding box center [508, 99] width 723 height 20
paste input "[EMAIL_ADDRESS][DOMAIN_NAME]"
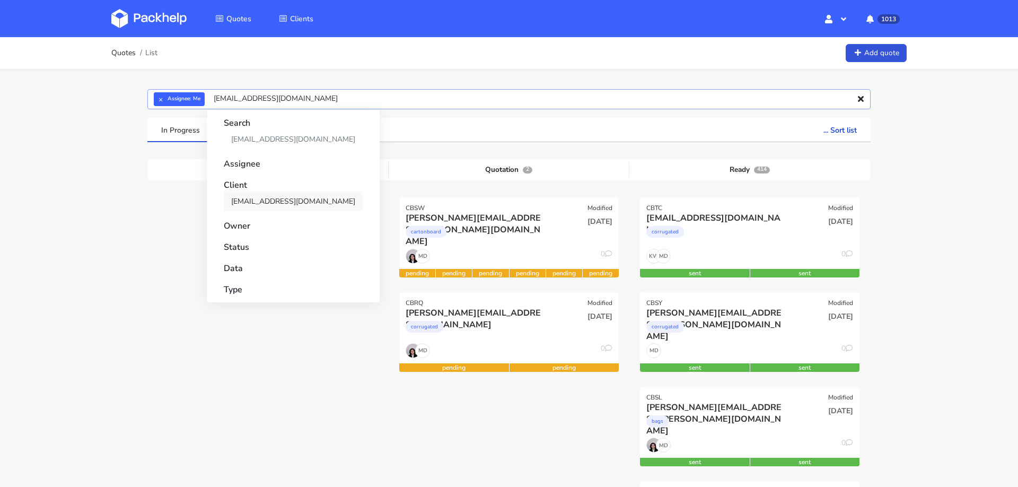
type input "[EMAIL_ADDRESS][DOMAIN_NAME]"
click at [291, 200] on link "[EMAIL_ADDRESS][DOMAIN_NAME]" at bounding box center [293, 201] width 139 height 20
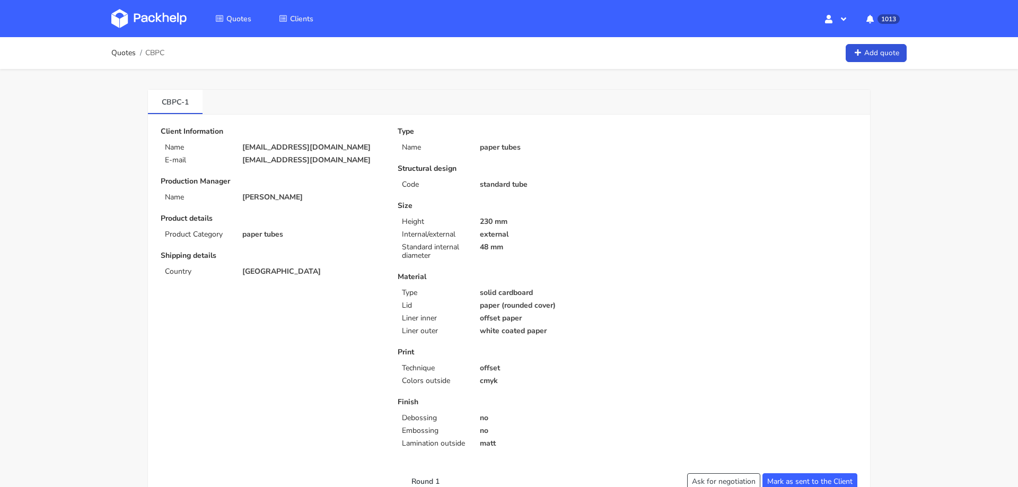
click at [281, 146] on p "[EMAIL_ADDRESS][DOMAIN_NAME]" at bounding box center [312, 147] width 141 height 8
click at [155, 52] on span "CBPC" at bounding box center [154, 53] width 19 height 8
copy span "CBPC"
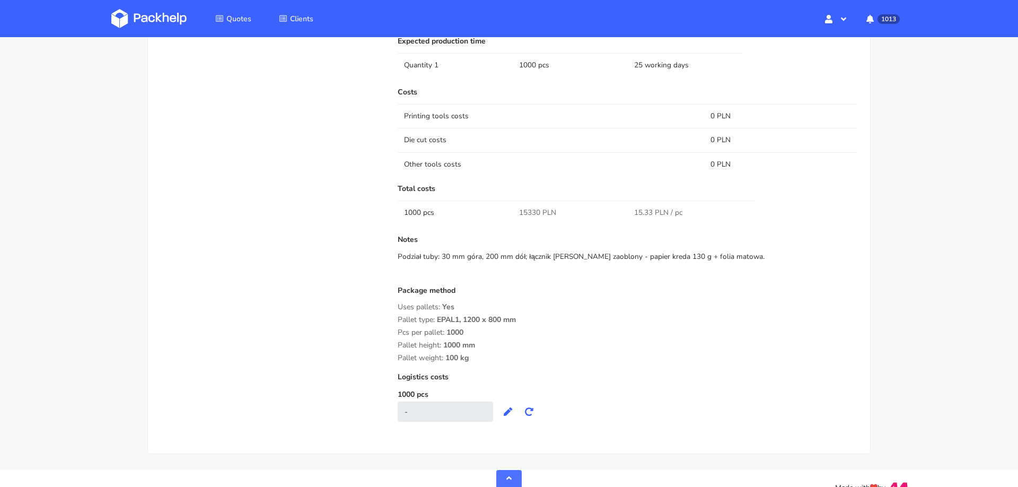
scroll to position [691, 0]
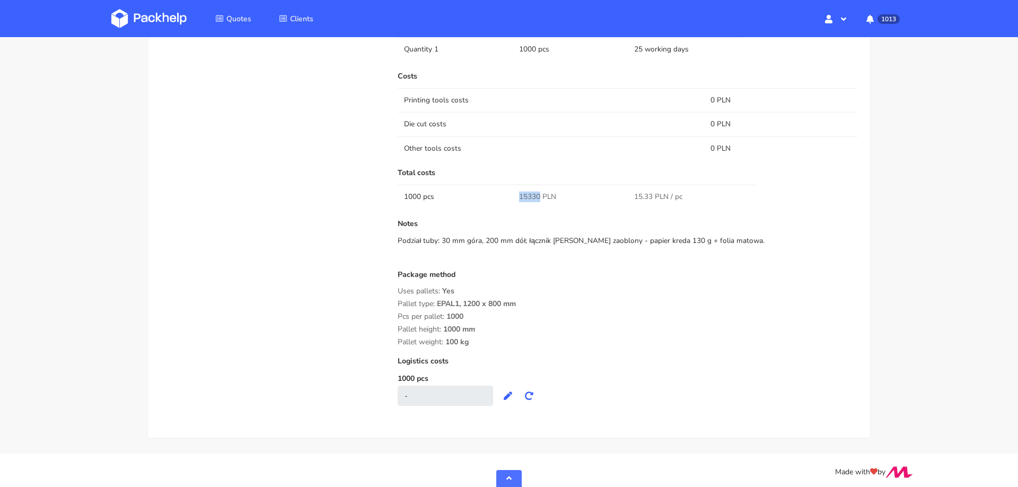
drag, startPoint x: 518, startPoint y: 193, endPoint x: 540, endPoint y: 195, distance: 22.4
click at [540, 195] on td "15330 PLN" at bounding box center [570, 197] width 115 height 24
copy span "15330"
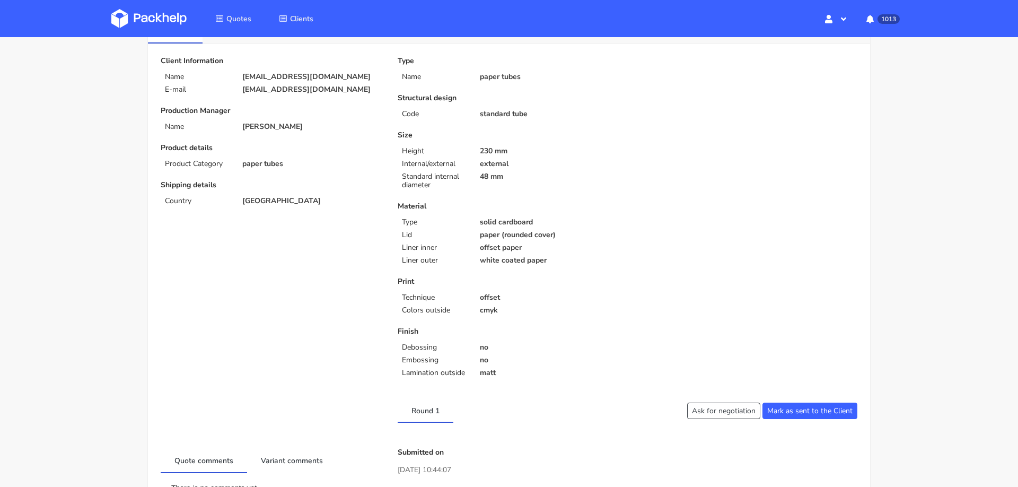
scroll to position [0, 0]
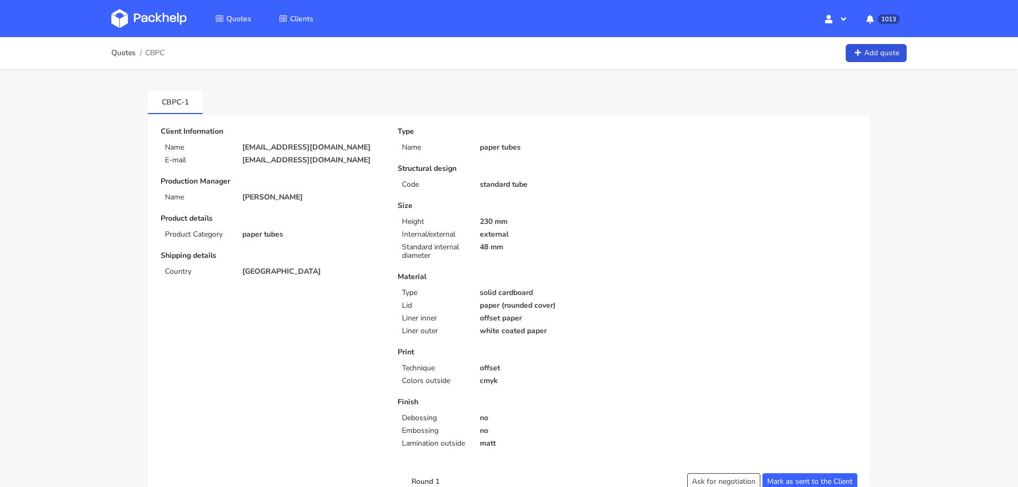
click at [162, 51] on span "CBPC" at bounding box center [154, 53] width 19 height 8
copy span "CBPC"
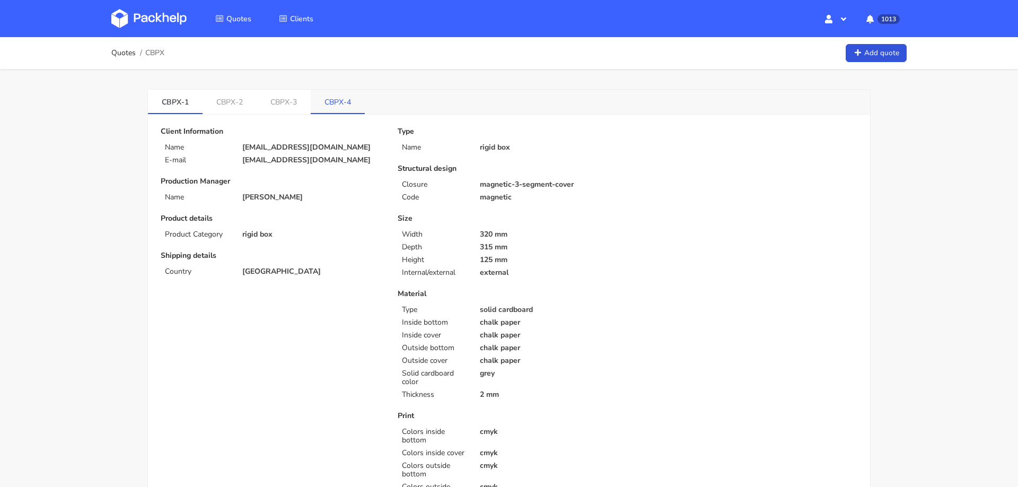
click at [336, 104] on link "CBPX-4" at bounding box center [338, 101] width 54 height 23
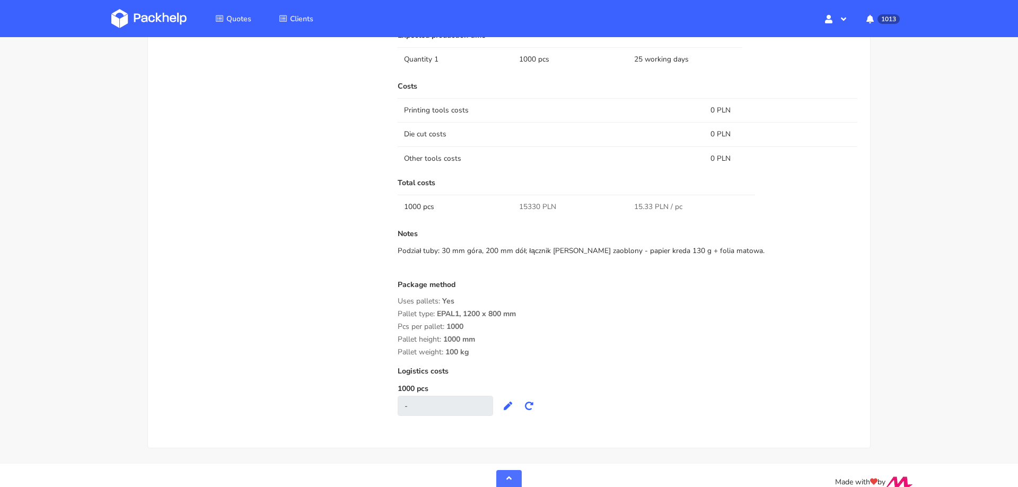
scroll to position [607, 0]
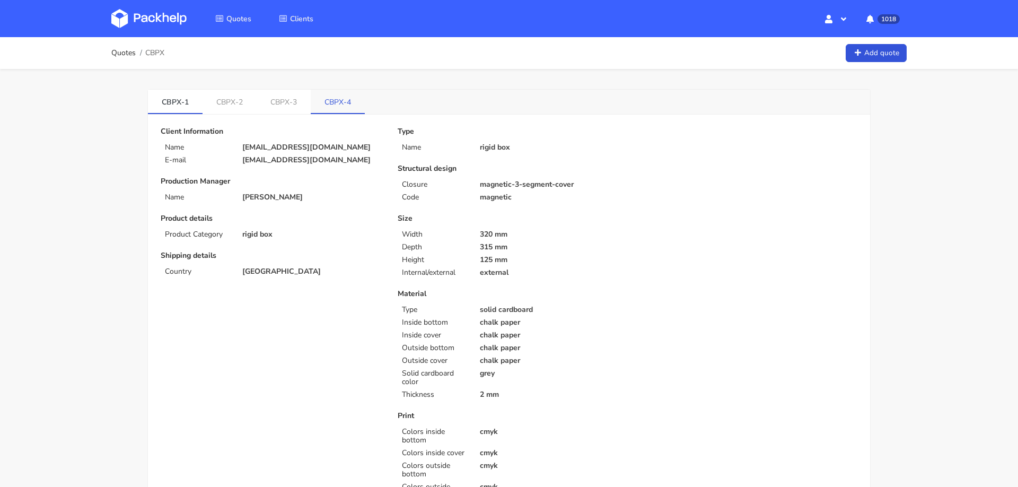
click at [331, 94] on link "CBPX-4" at bounding box center [338, 101] width 54 height 23
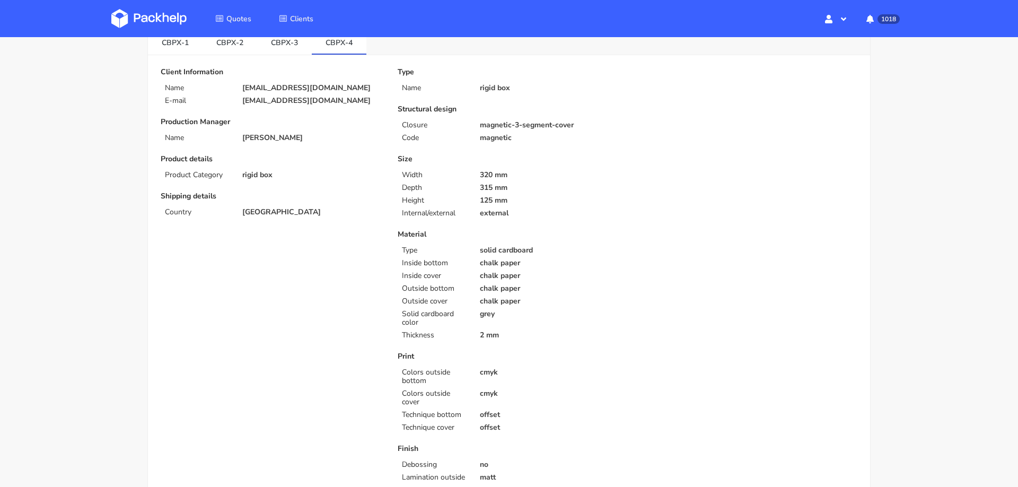
scroll to position [40, 0]
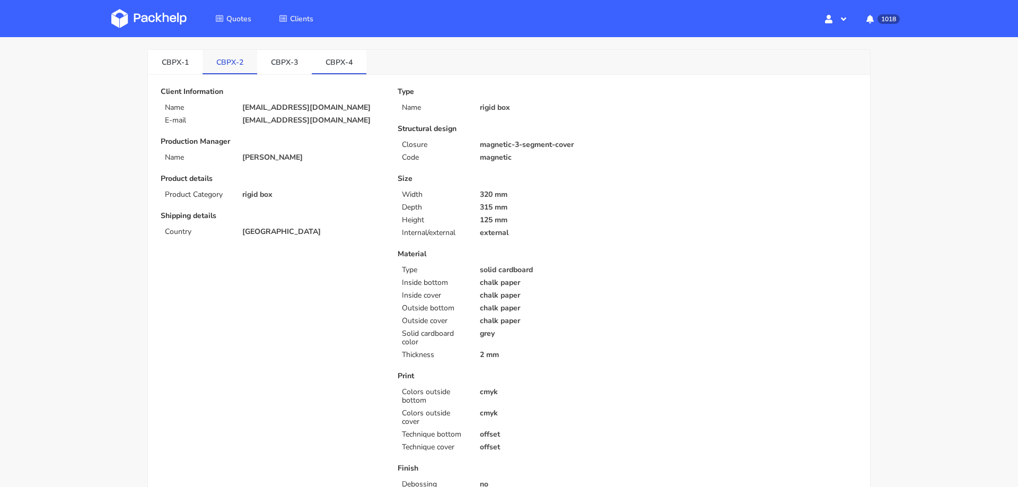
click at [225, 57] on link "CBPX-2" at bounding box center [230, 61] width 55 height 23
click at [176, 59] on link "CBPX-1" at bounding box center [175, 61] width 55 height 23
click at [334, 63] on link "CBPX-4" at bounding box center [339, 61] width 55 height 23
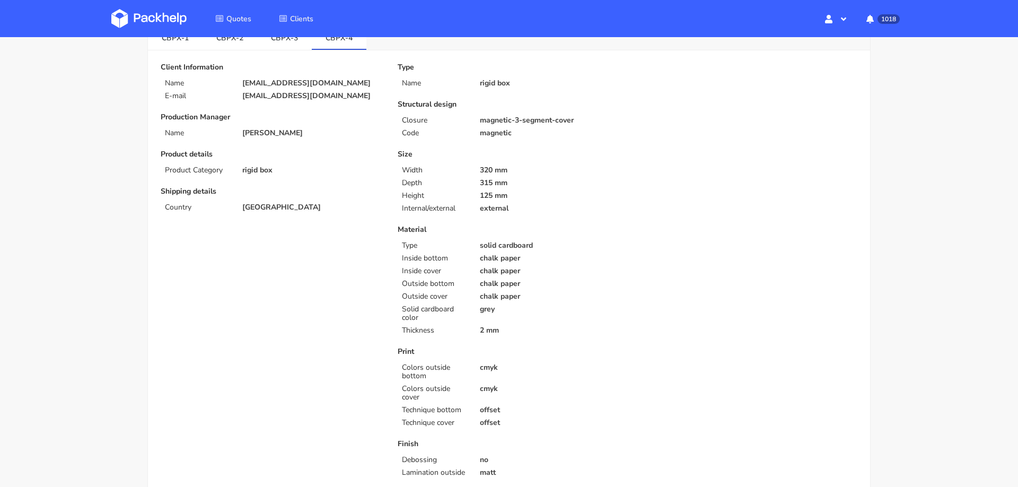
scroll to position [0, 0]
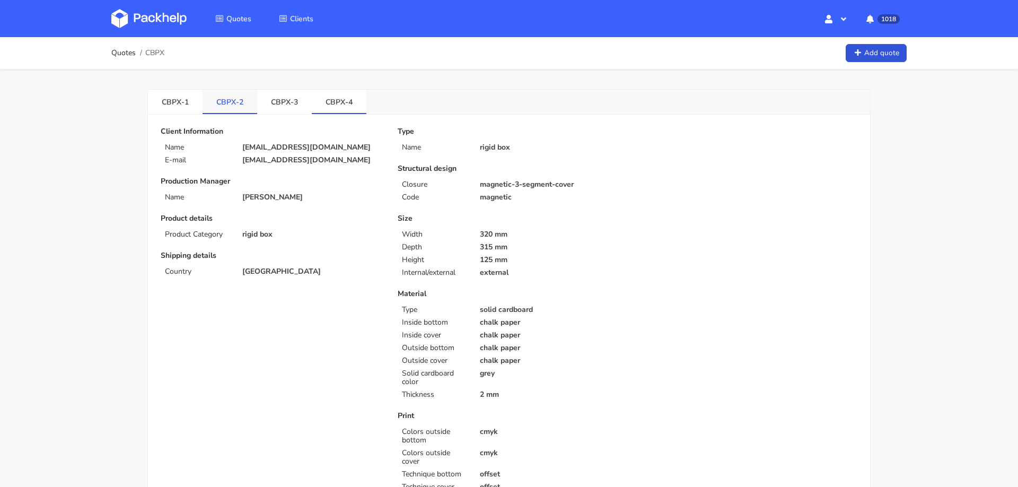
click at [227, 99] on link "CBPX-2" at bounding box center [230, 101] width 55 height 23
click at [341, 98] on link "CBPX-4" at bounding box center [339, 101] width 55 height 23
click at [283, 101] on link "CBPX-3" at bounding box center [284, 101] width 55 height 23
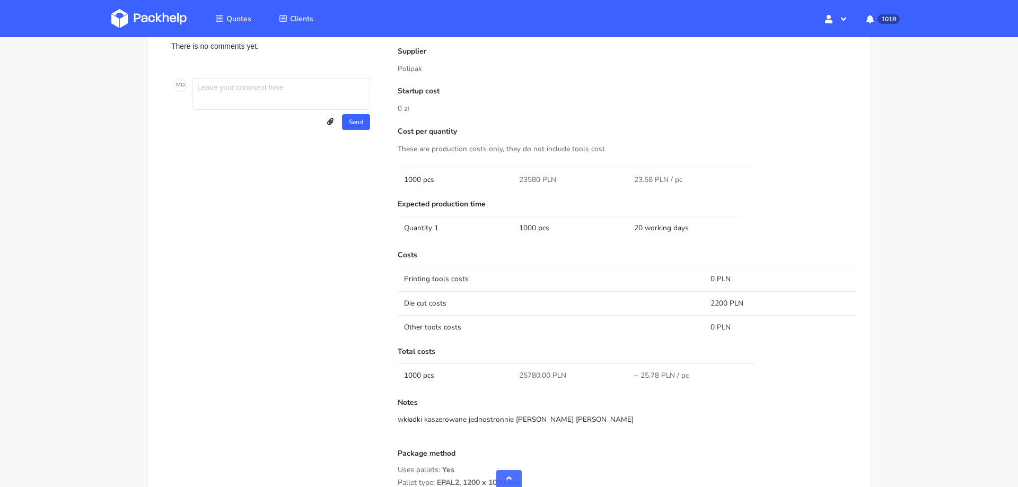
scroll to position [807, 0]
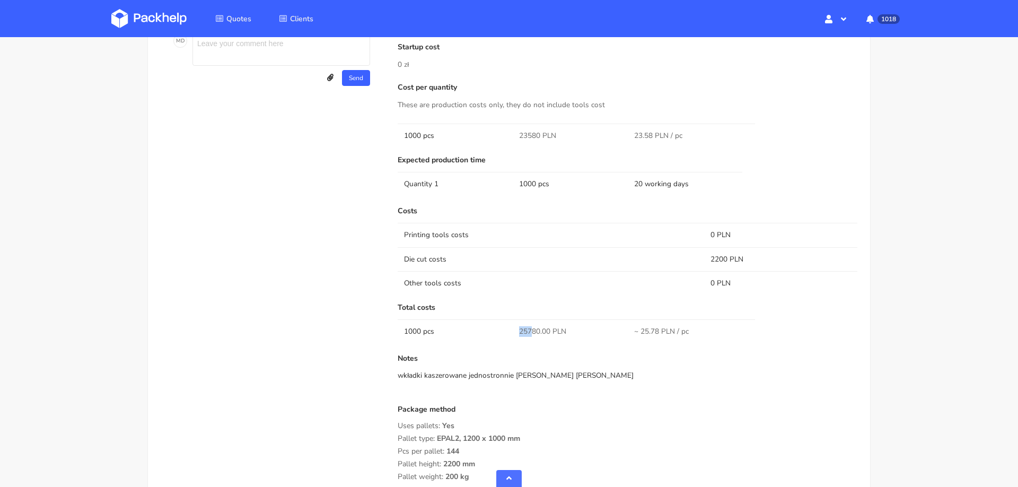
drag, startPoint x: 519, startPoint y: 328, endPoint x: 531, endPoint y: 328, distance: 11.7
click at [531, 328] on span "25780.00 PLN" at bounding box center [542, 331] width 47 height 11
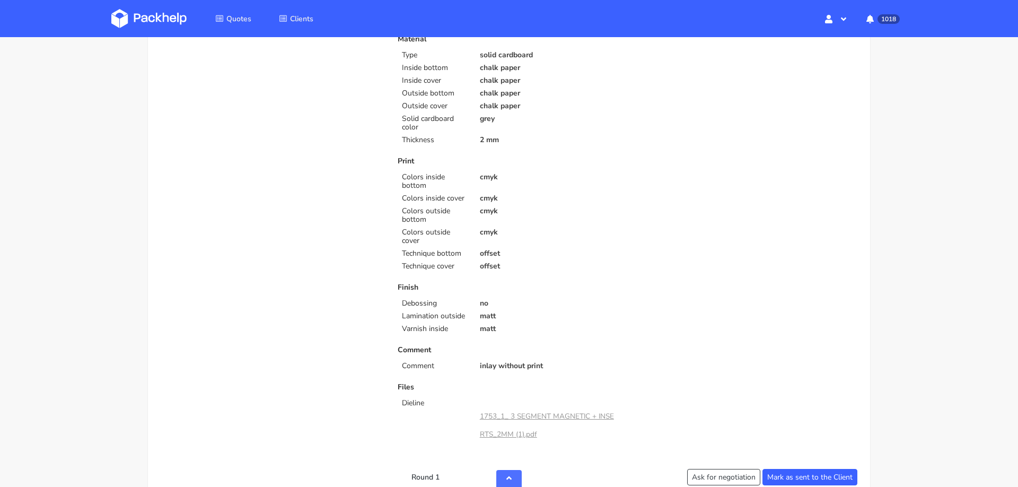
scroll to position [0, 0]
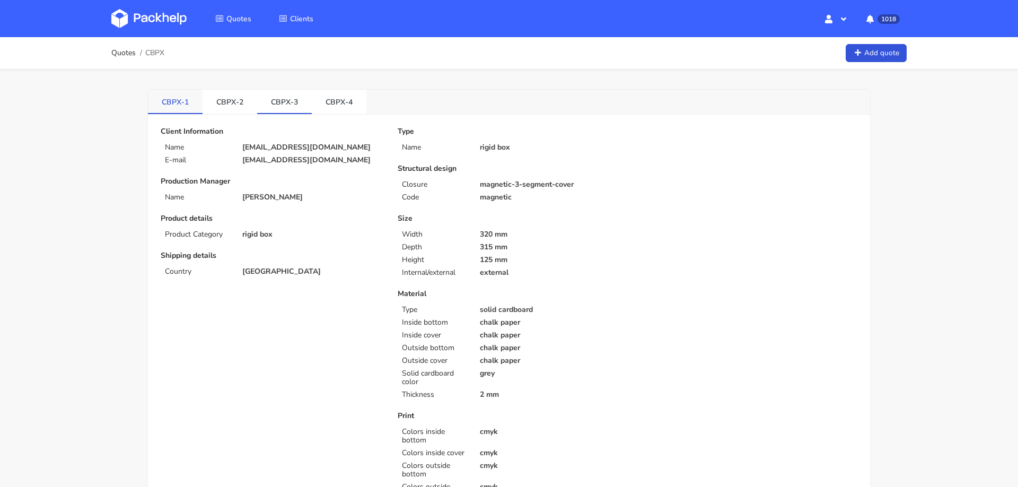
click at [174, 100] on link "CBPX-1" at bounding box center [175, 101] width 55 height 23
click at [226, 104] on link "CBPX-2" at bounding box center [230, 101] width 55 height 23
click at [265, 102] on link "CBPX-3" at bounding box center [284, 101] width 55 height 23
click at [156, 95] on link "CBPX-1" at bounding box center [175, 101] width 55 height 23
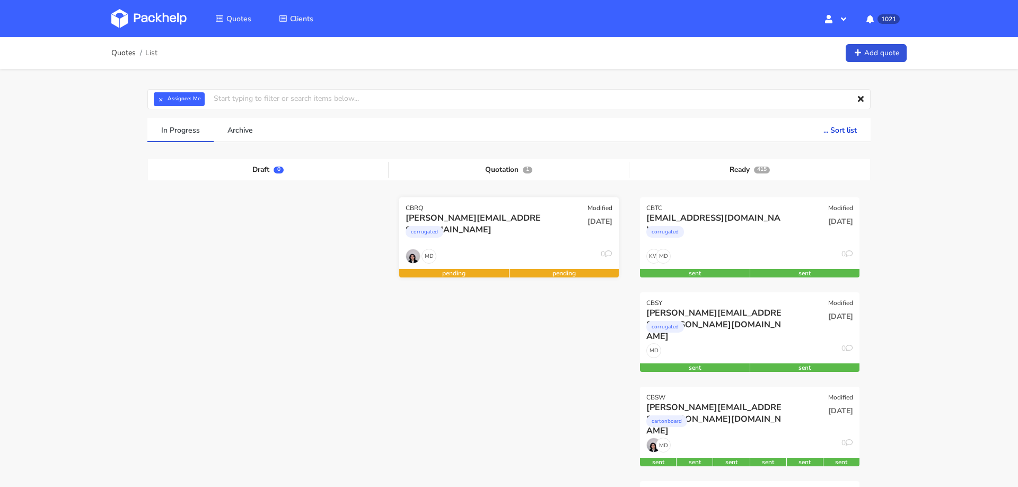
click at [519, 243] on div "corrugated" at bounding box center [476, 234] width 141 height 21
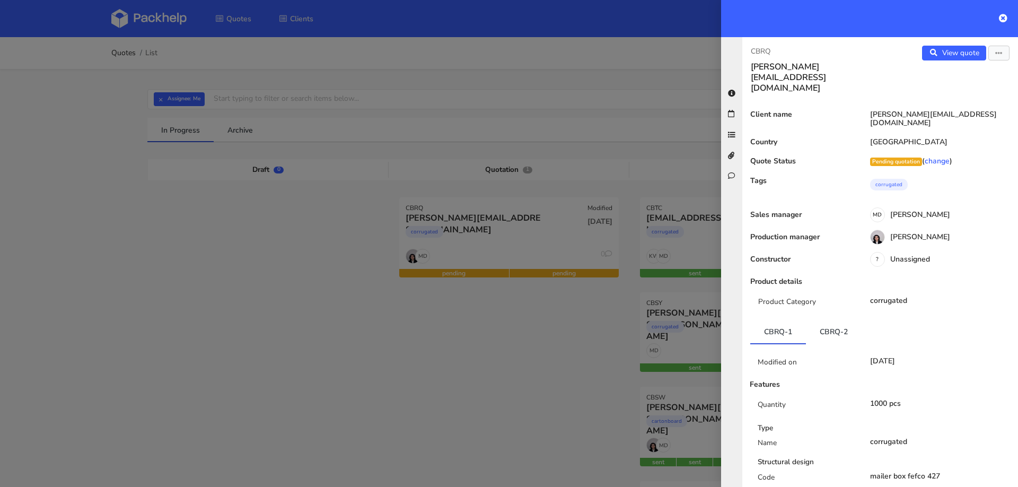
click at [764, 49] on p "CBRQ" at bounding box center [811, 52] width 121 height 12
copy p "CBRQ"
click at [457, 317] on div at bounding box center [509, 243] width 1018 height 487
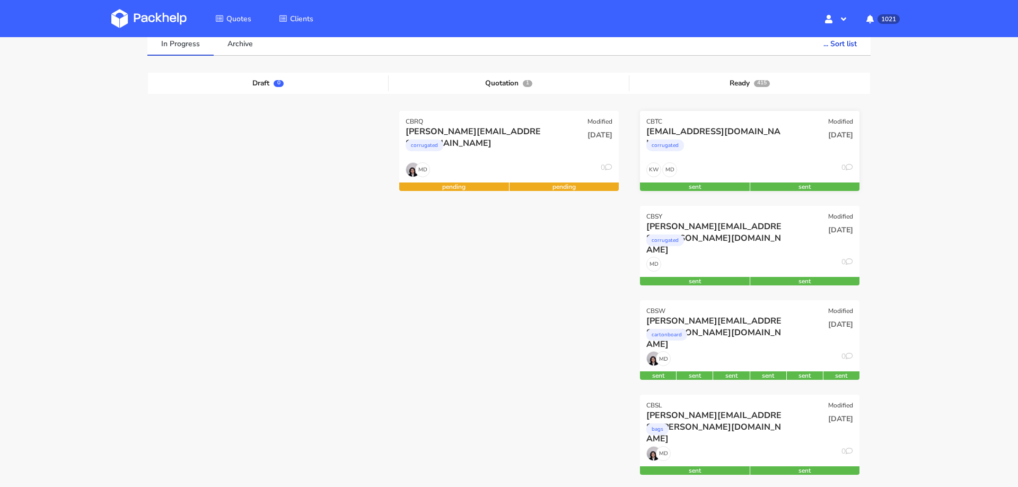
scroll to position [89, 0]
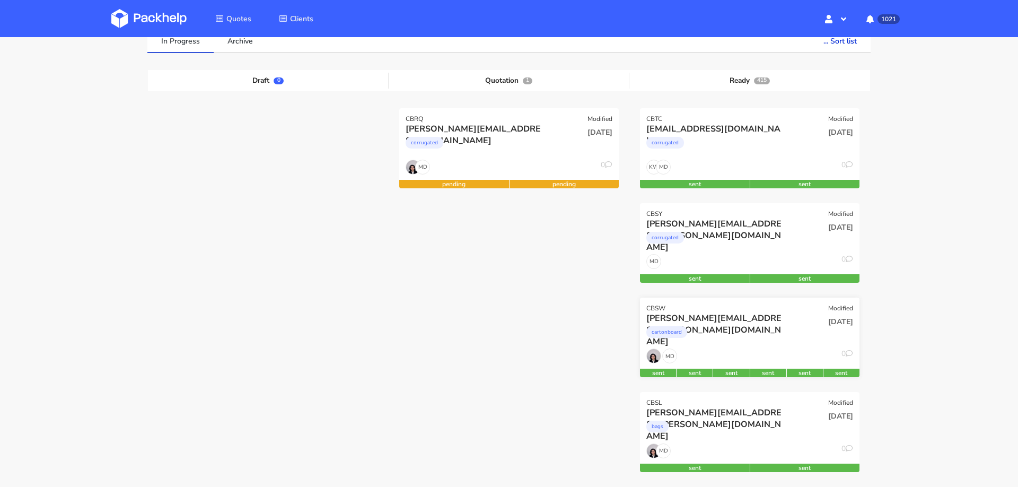
click at [743, 316] on div "[PERSON_NAME][EMAIL_ADDRESS][PERSON_NAME][DOMAIN_NAME]" at bounding box center [716, 318] width 141 height 12
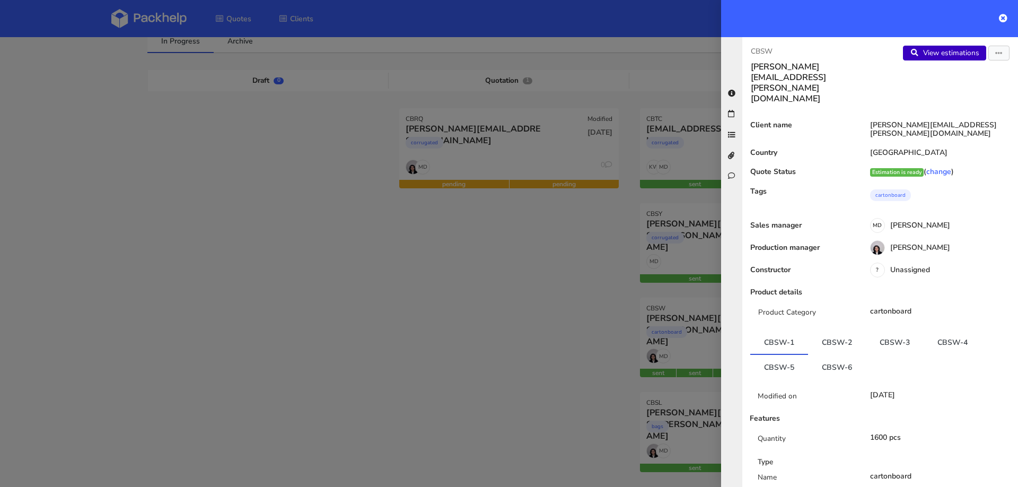
click at [945, 54] on link "View estimations" at bounding box center [944, 53] width 83 height 15
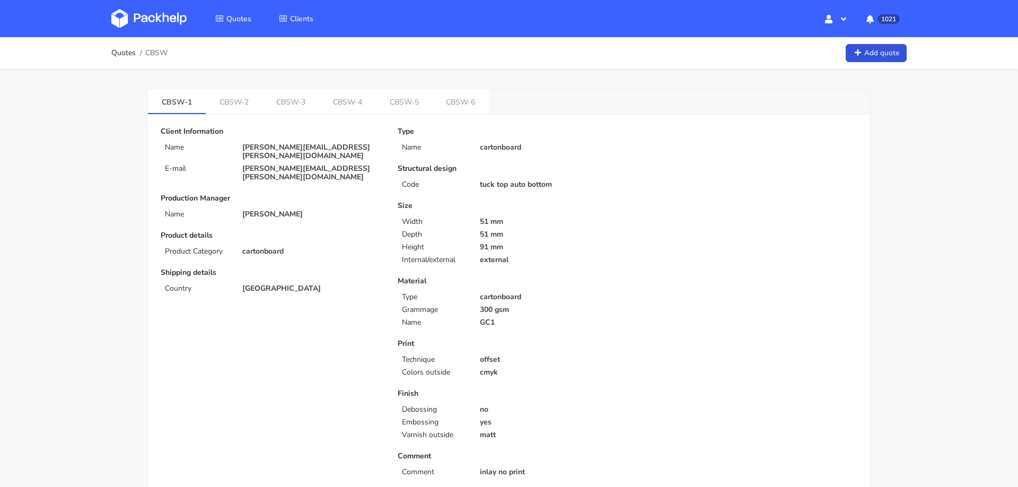
click at [155, 51] on span "CBSW" at bounding box center [156, 53] width 22 height 8
copy span "CBSW"
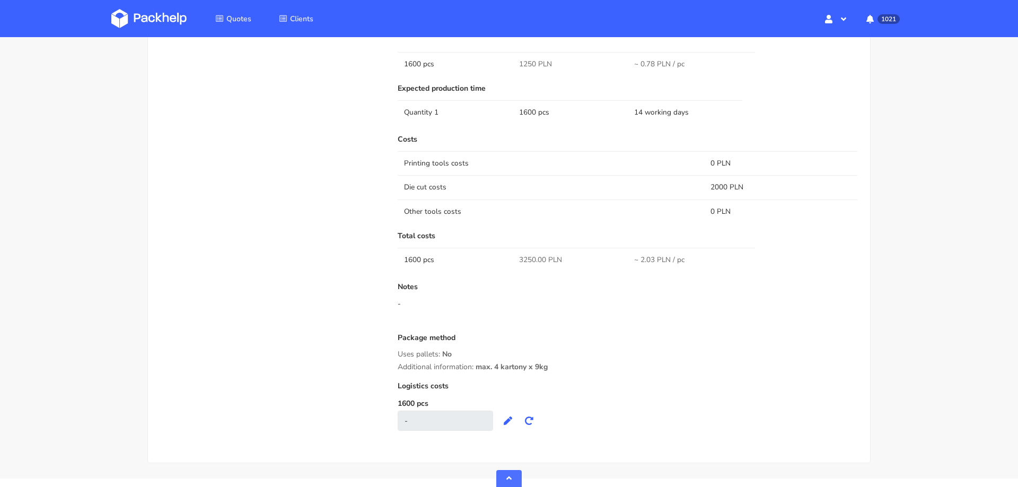
scroll to position [715, 0]
click at [522, 254] on span "3250.00 PLN" at bounding box center [540, 256] width 43 height 11
copy span "3250.00"
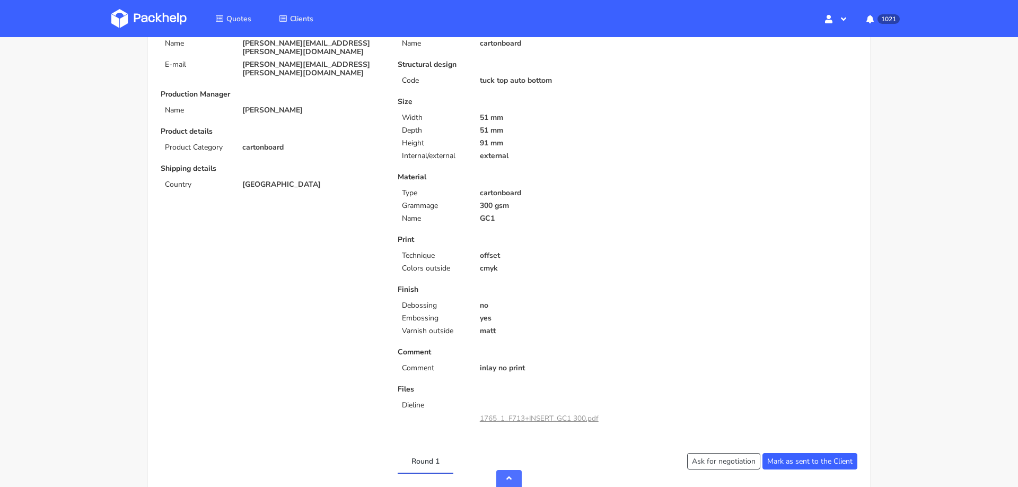
scroll to position [0, 0]
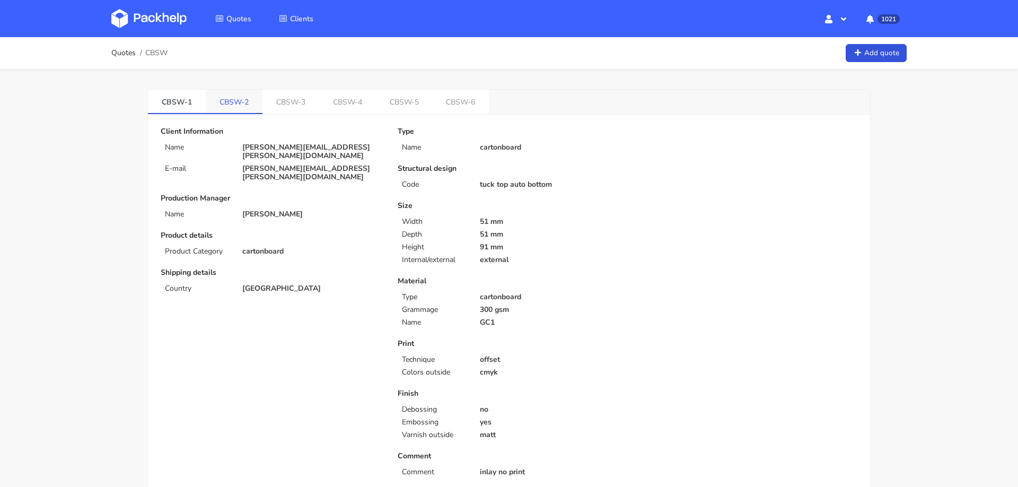
click at [232, 90] on link "CBSW-2" at bounding box center [234, 101] width 57 height 23
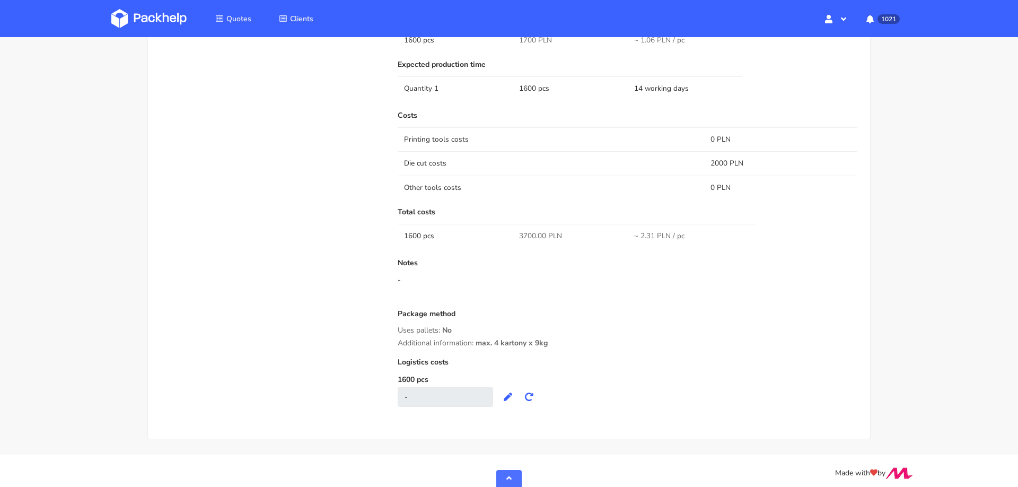
scroll to position [751, 0]
click at [521, 230] on span "3700.00 PLN" at bounding box center [540, 233] width 43 height 11
copy span "3700.00"
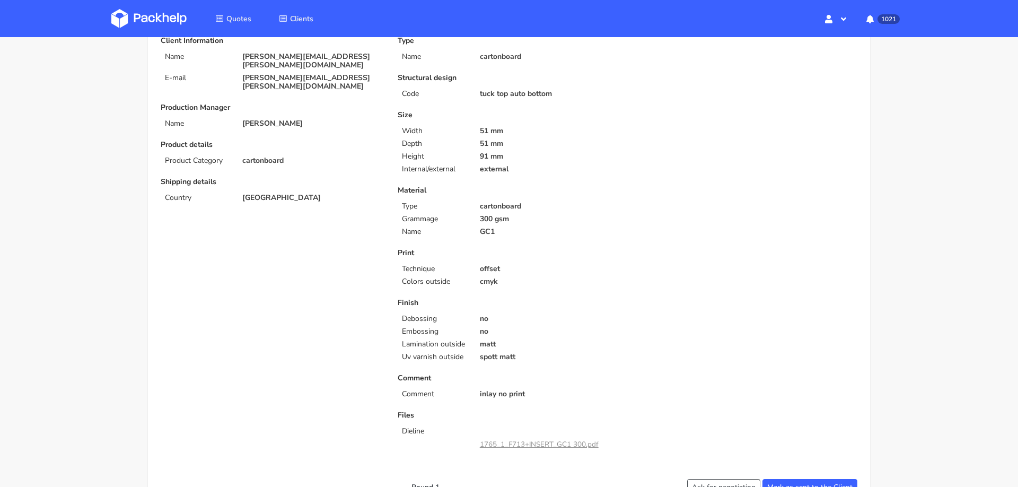
scroll to position [0, 0]
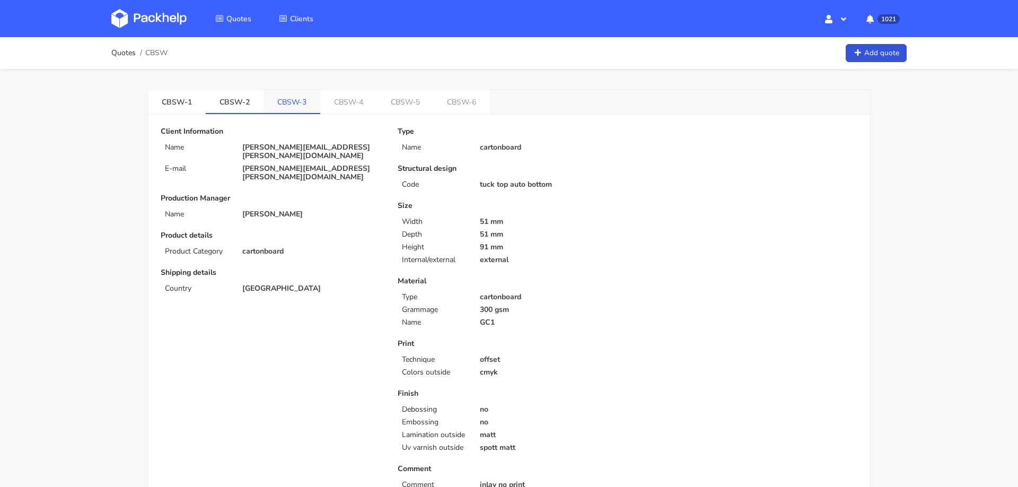
click at [286, 96] on link "CBSW-3" at bounding box center [292, 101] width 57 height 23
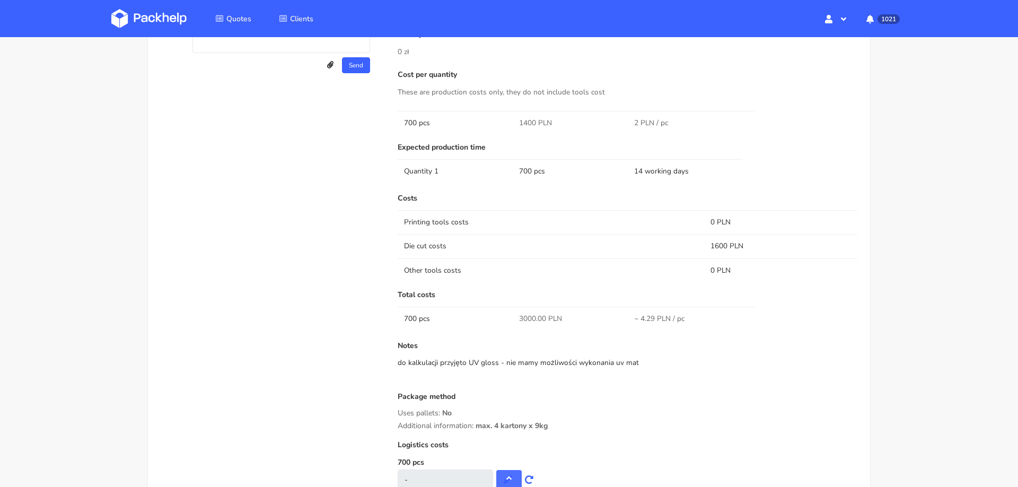
scroll to position [671, 0]
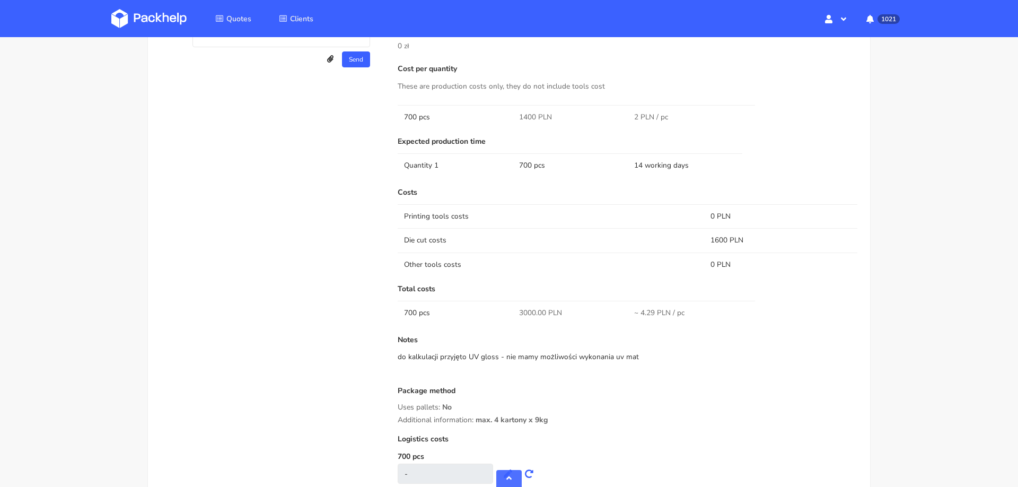
click at [523, 309] on span "3000.00 PLN" at bounding box center [540, 313] width 43 height 11
copy span "3000.00"
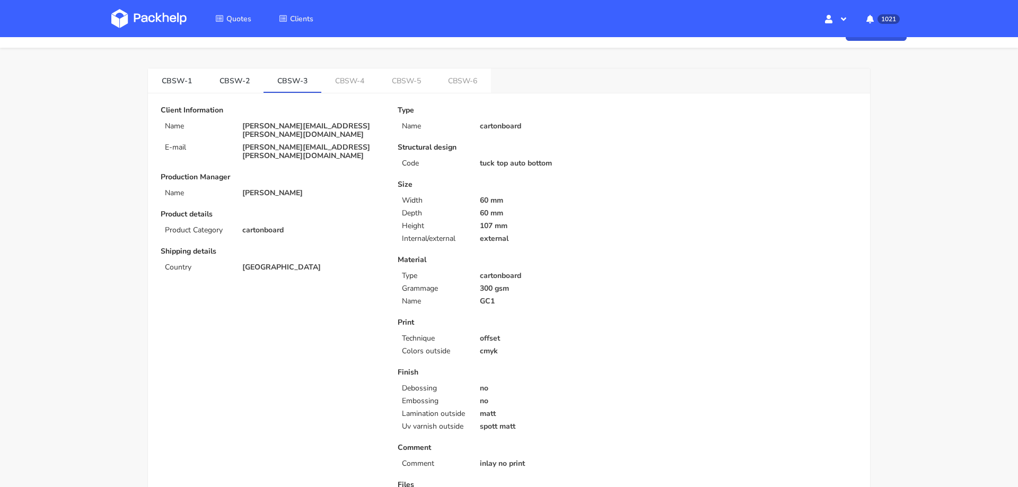
scroll to position [0, 0]
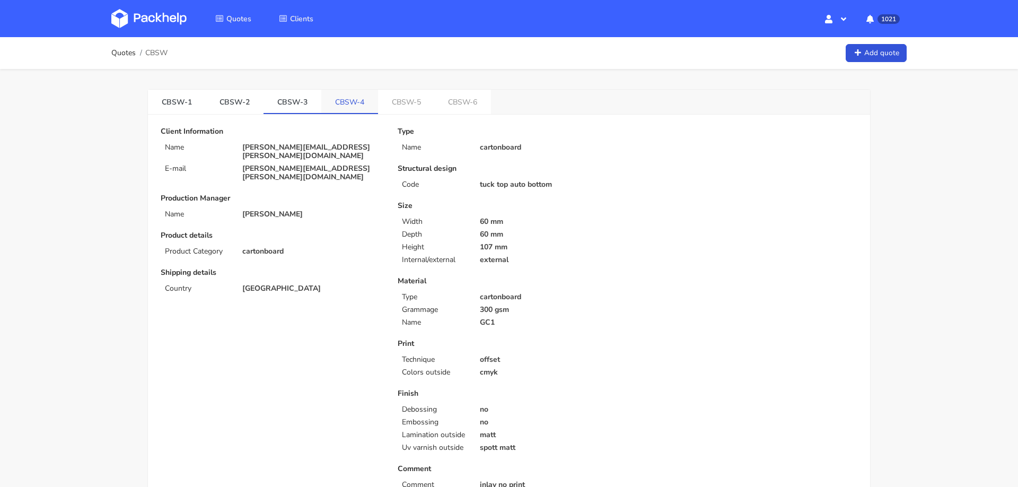
click at [321, 97] on link "CBSW-4" at bounding box center [349, 101] width 57 height 23
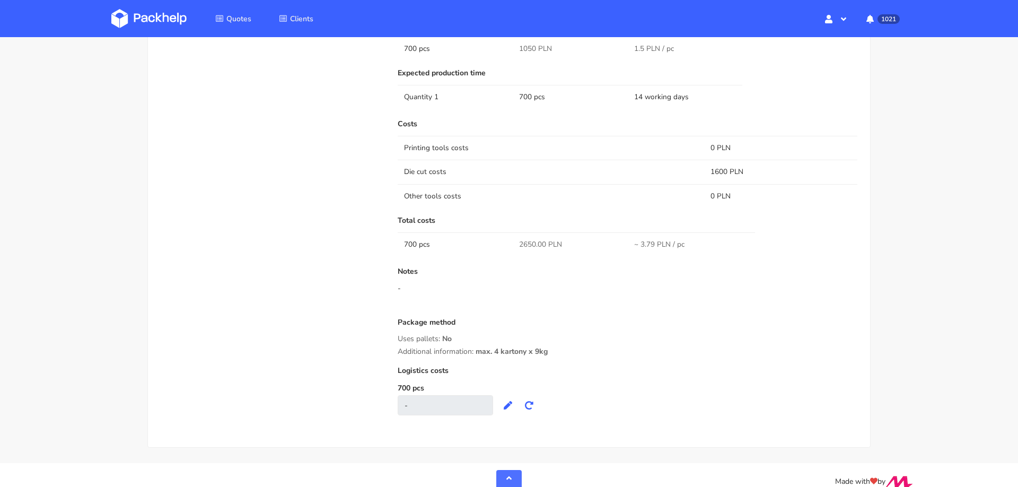
scroll to position [728, 0]
click at [525, 243] on span "2650.00 PLN" at bounding box center [540, 244] width 43 height 11
copy span "2650.00"
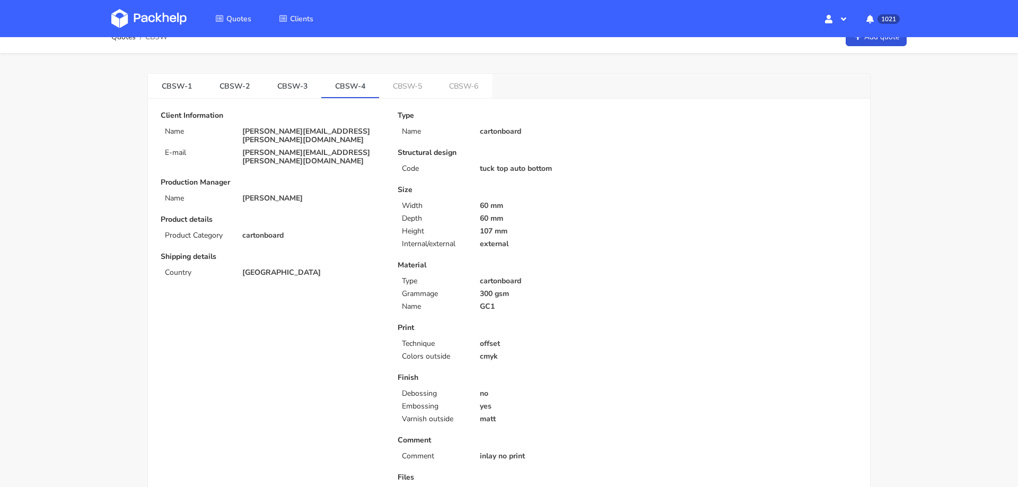
scroll to position [0, 0]
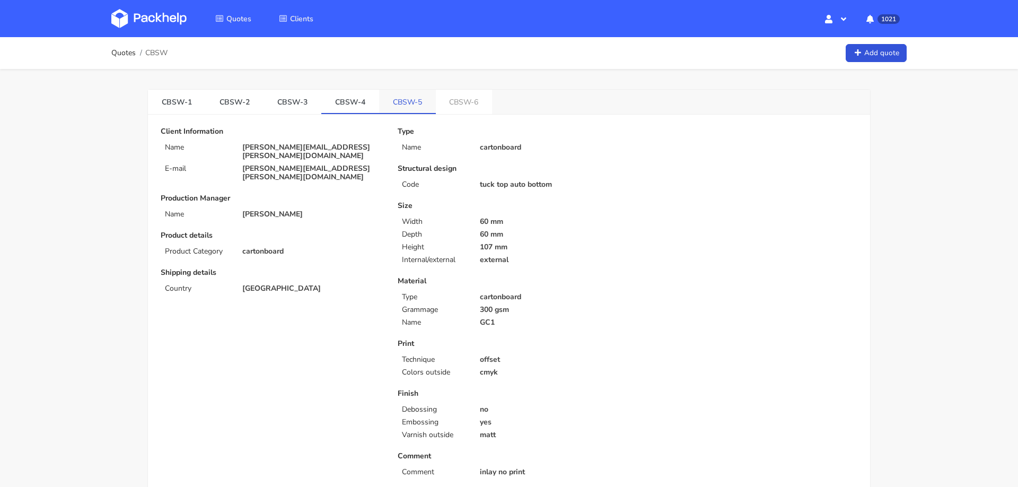
click at [388, 99] on link "CBSW-5" at bounding box center [407, 101] width 57 height 23
click at [468, 101] on link "CBSW-6" at bounding box center [465, 101] width 57 height 23
click at [398, 109] on link "CBSW-5" at bounding box center [408, 101] width 58 height 23
click at [448, 100] on link "CBSW-6" at bounding box center [466, 101] width 58 height 23
click at [406, 104] on link "CBSW-5" at bounding box center [408, 101] width 58 height 23
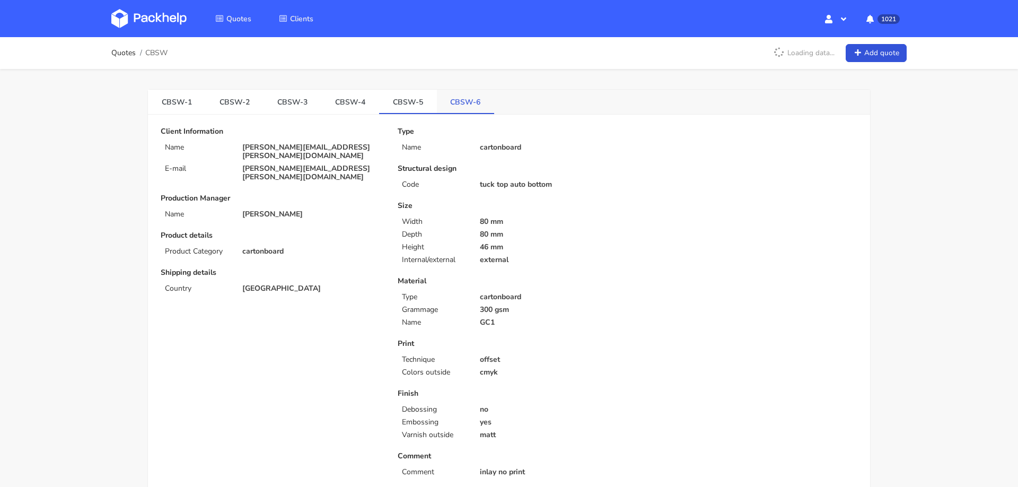
click at [444, 106] on link "CBSW-6" at bounding box center [466, 101] width 58 height 23
click at [390, 91] on link "CBSW-5" at bounding box center [408, 101] width 58 height 23
click at [446, 95] on link "CBSW-6" at bounding box center [466, 101] width 58 height 23
click at [388, 100] on link "CBSW-5" at bounding box center [408, 101] width 58 height 23
click at [455, 103] on link "CBSW-6" at bounding box center [466, 101] width 58 height 23
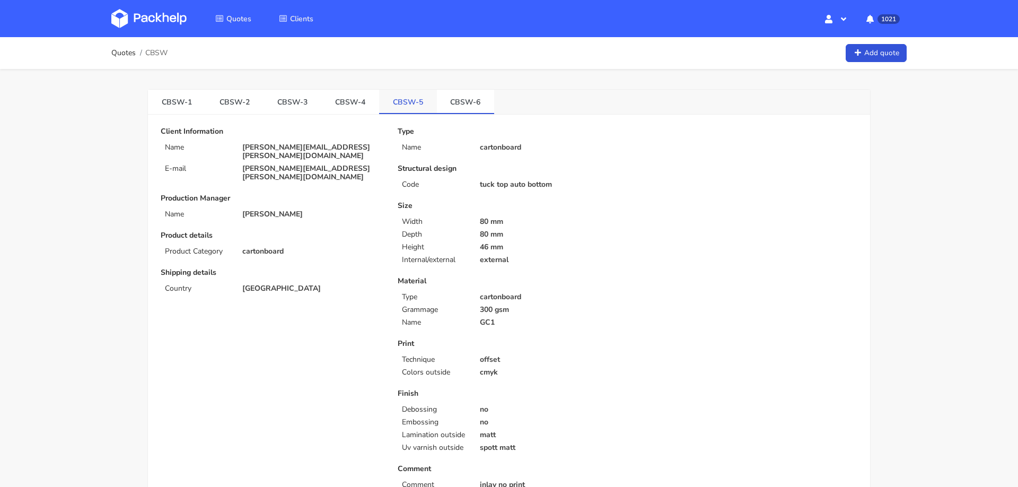
click at [395, 103] on link "CBSW-5" at bounding box center [408, 101] width 58 height 23
click at [351, 102] on link "CBSW-4" at bounding box center [350, 101] width 58 height 23
click at [416, 102] on link "CBSW-5" at bounding box center [408, 101] width 58 height 23
click at [161, 52] on span "CBSW" at bounding box center [156, 53] width 22 height 8
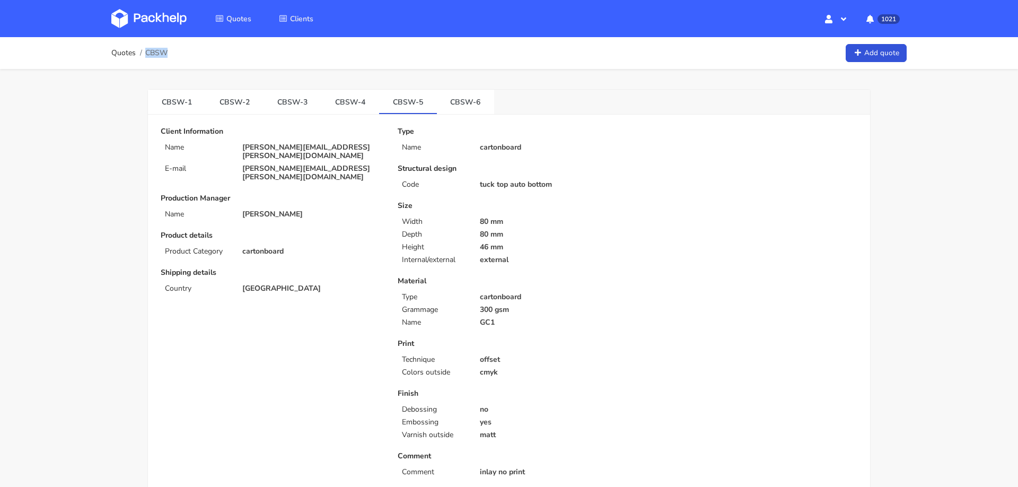
copy span "CBSW"
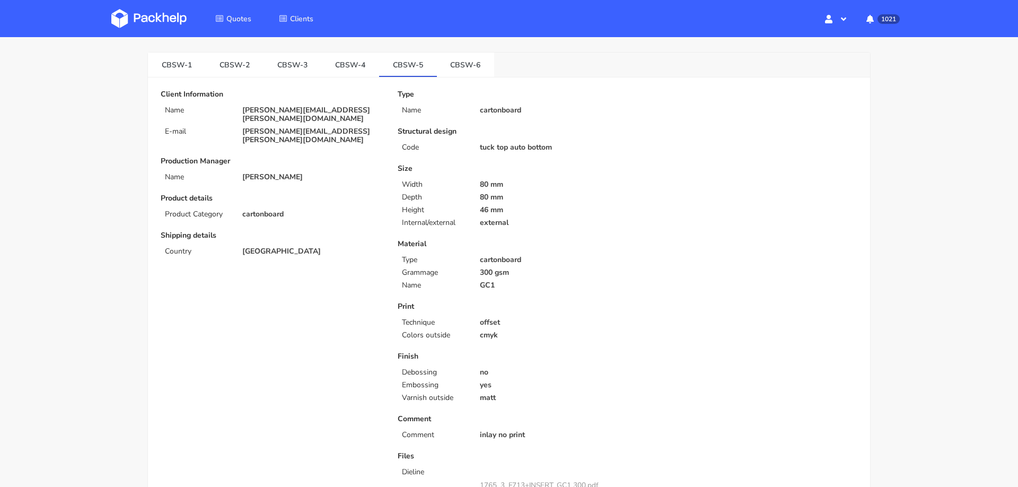
scroll to position [40, 0]
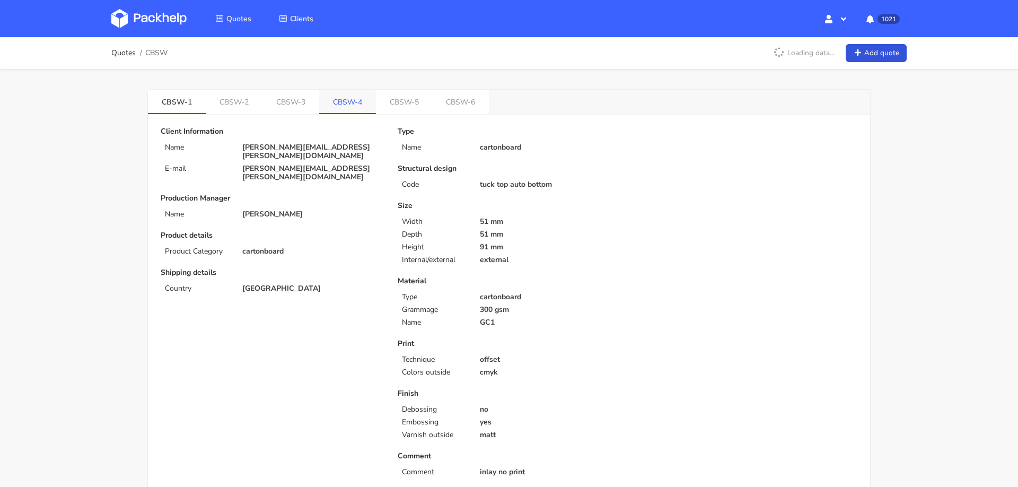
click at [347, 100] on link "CBSW-4" at bounding box center [347, 101] width 57 height 23
click at [448, 105] on link "CBSW-6" at bounding box center [464, 101] width 57 height 23
click at [334, 101] on link "CBSW-4" at bounding box center [350, 101] width 58 height 23
click at [314, 153] on div "Client Information Name [PERSON_NAME][EMAIL_ADDRESS][PERSON_NAME][DOMAIN_NAME] …" at bounding box center [272, 154] width 222 height 54
click at [318, 149] on p "[PERSON_NAME][EMAIL_ADDRESS][PERSON_NAME][DOMAIN_NAME]" at bounding box center [312, 151] width 141 height 17
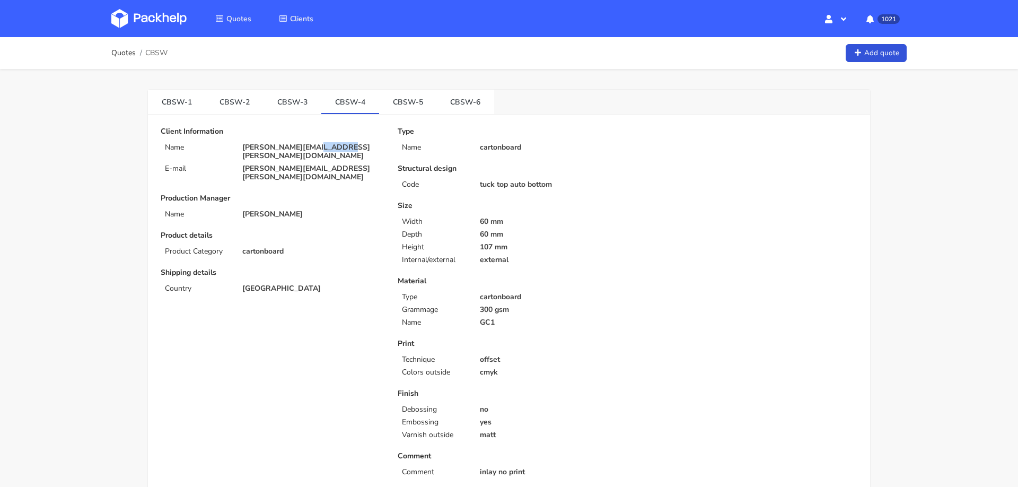
click at [318, 149] on p "[PERSON_NAME][EMAIL_ADDRESS][PERSON_NAME][DOMAIN_NAME]" at bounding box center [312, 151] width 141 height 17
copy div "[PERSON_NAME][EMAIL_ADDRESS][PERSON_NAME][DOMAIN_NAME]"
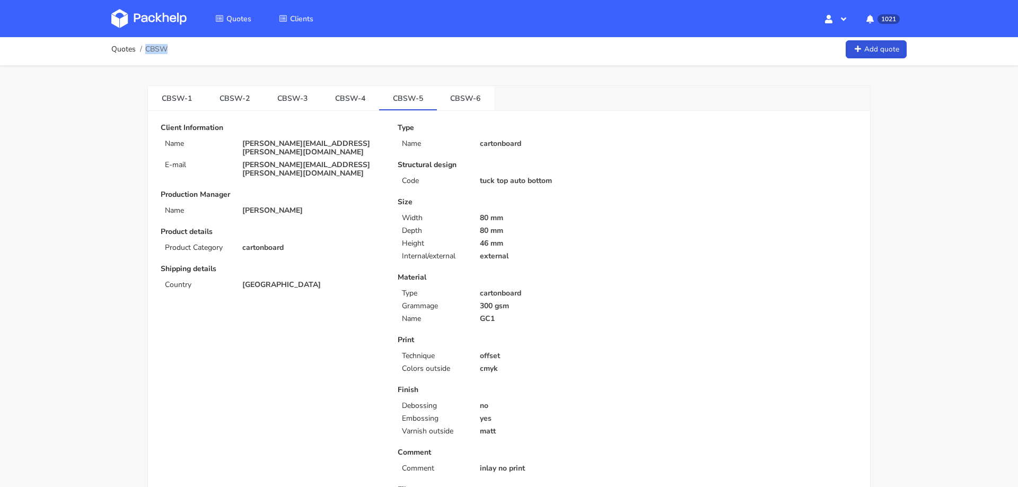
scroll to position [2, 0]
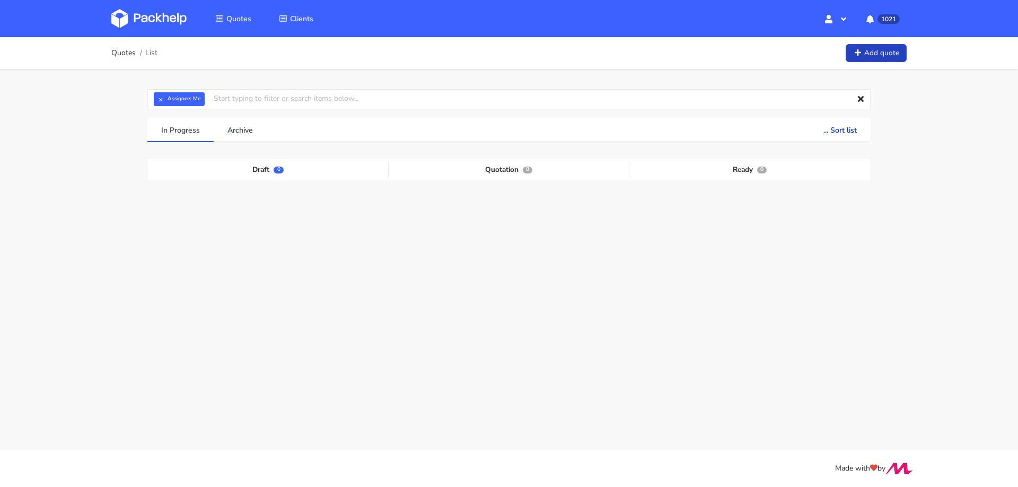
click at [854, 49] on icon at bounding box center [857, 52] width 9 height 7
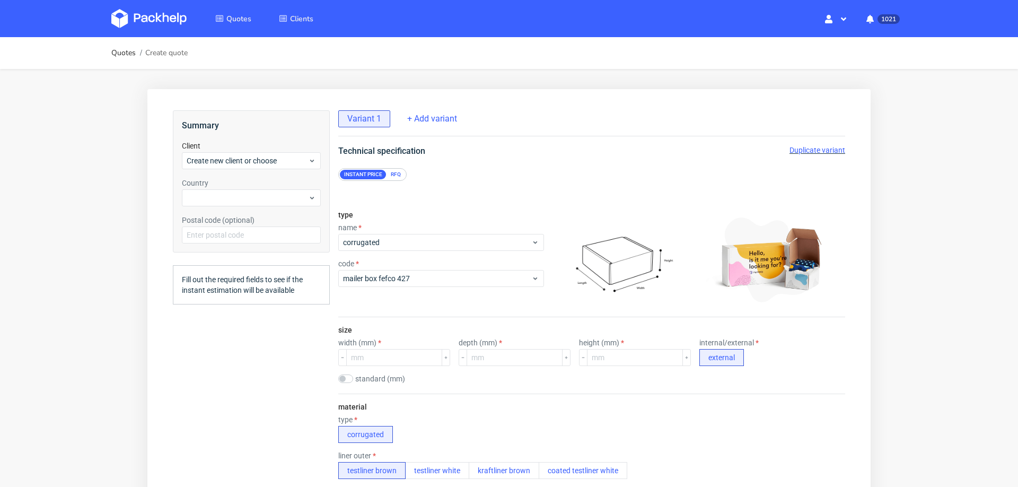
click at [394, 173] on div "RFQ" at bounding box center [396, 175] width 19 height 10
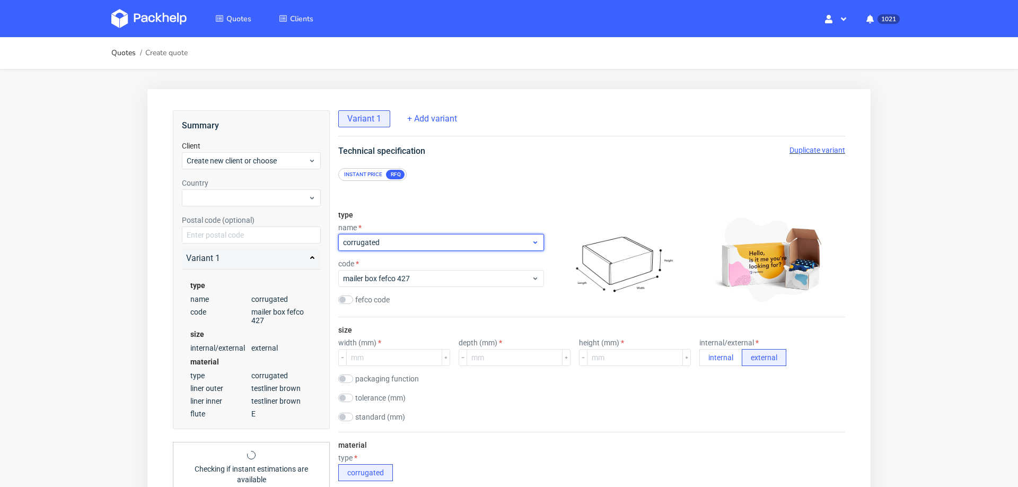
click at [396, 243] on span "corrugated" at bounding box center [437, 242] width 188 height 11
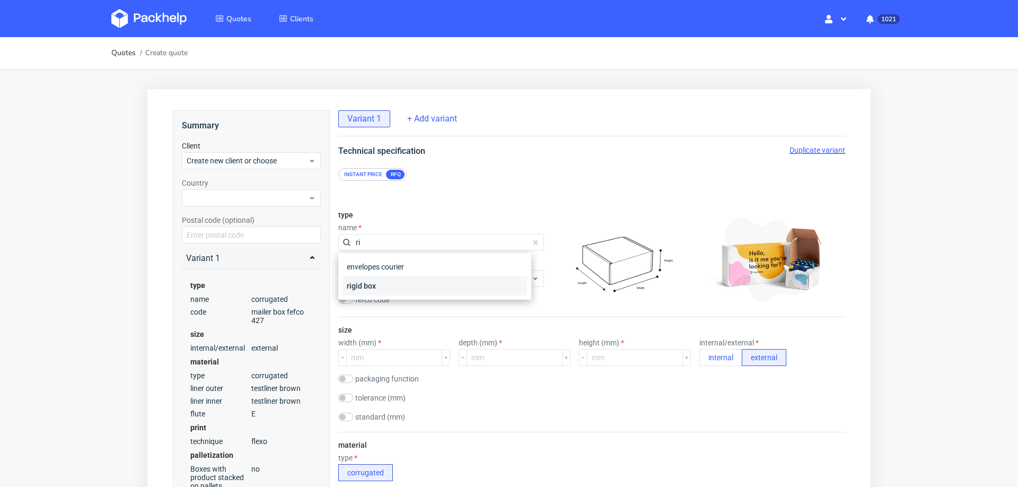
type input "ri"
click at [416, 284] on div "rigid box" at bounding box center [435, 285] width 185 height 19
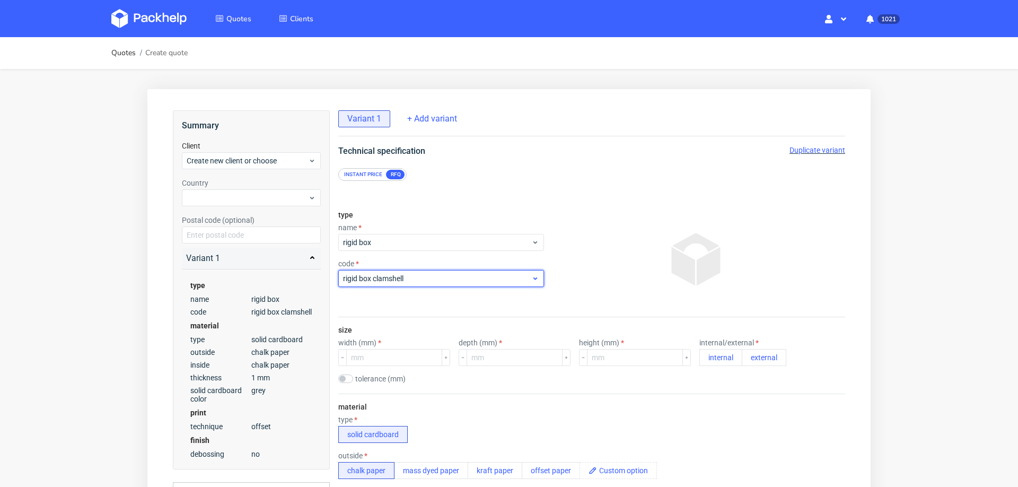
click at [427, 281] on span "rigid box clamshell" at bounding box center [437, 278] width 188 height 11
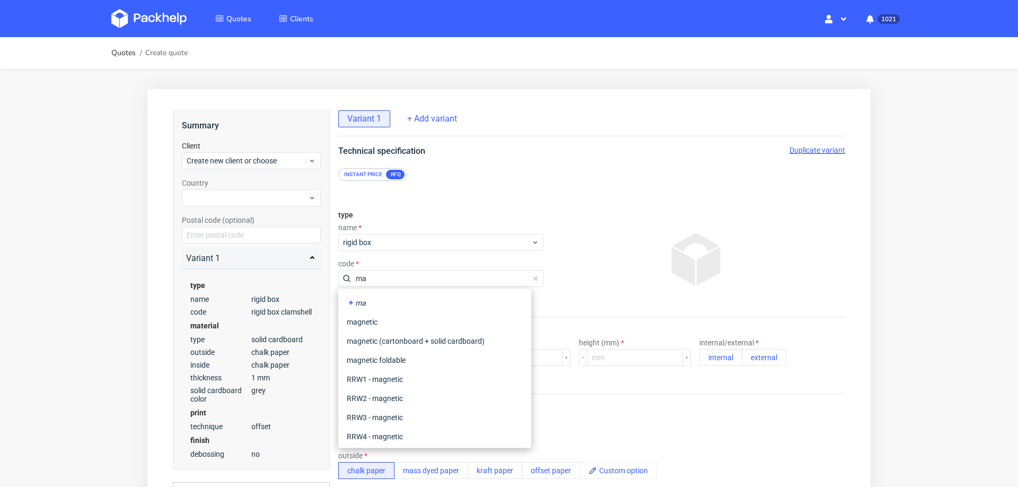
type input "mag"
click at [382, 314] on div "magnetic" at bounding box center [435, 321] width 185 height 19
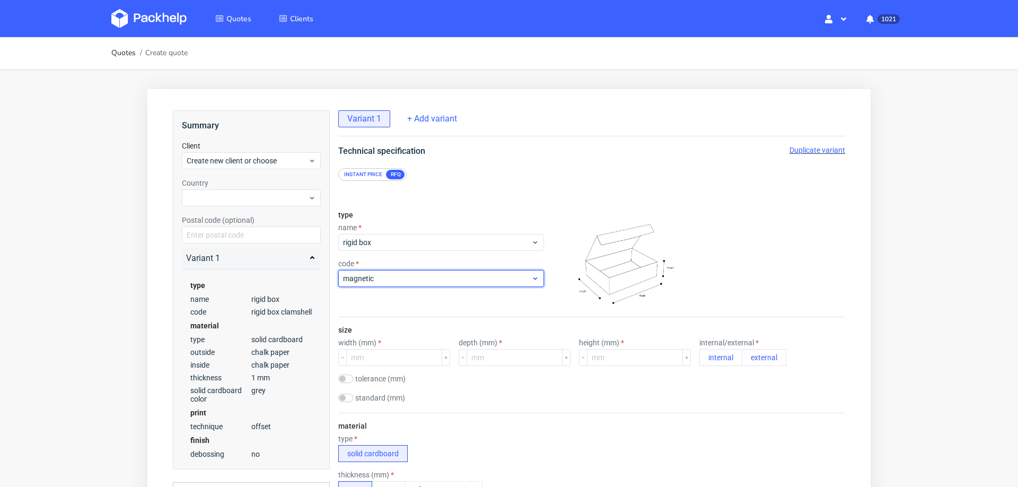
click at [419, 276] on span "magnetic" at bounding box center [437, 278] width 188 height 11
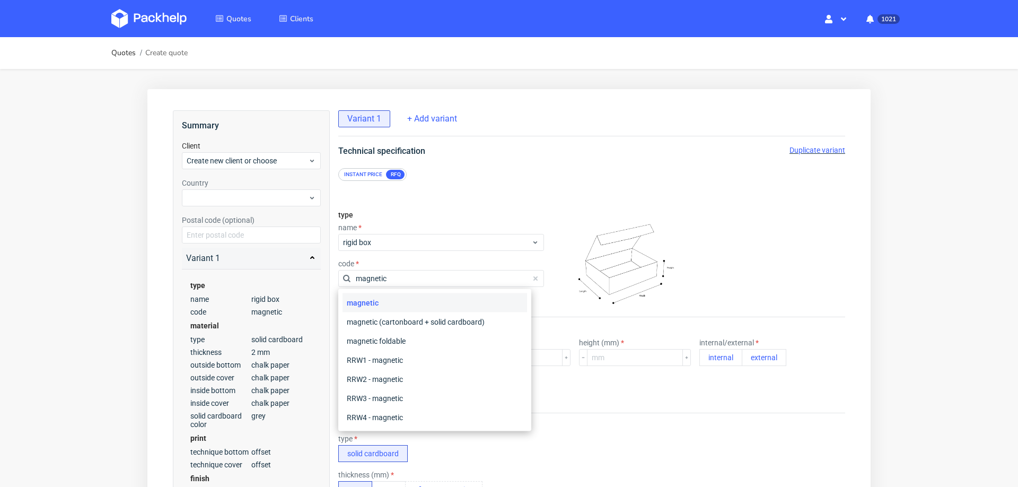
type input "magnetic"
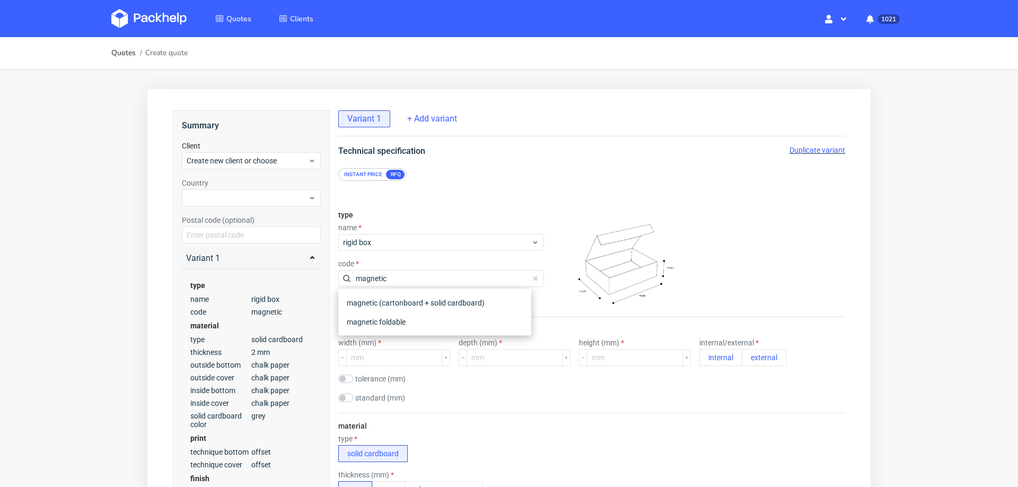
click at [541, 202] on div "type name rigid box code magnetic" at bounding box center [591, 259] width 507 height 115
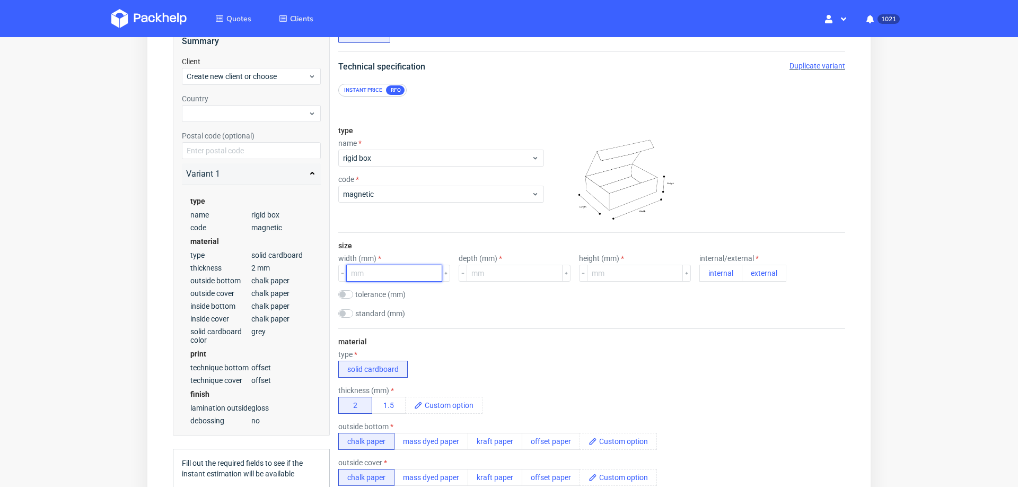
click at [405, 274] on input "number" at bounding box center [394, 273] width 96 height 17
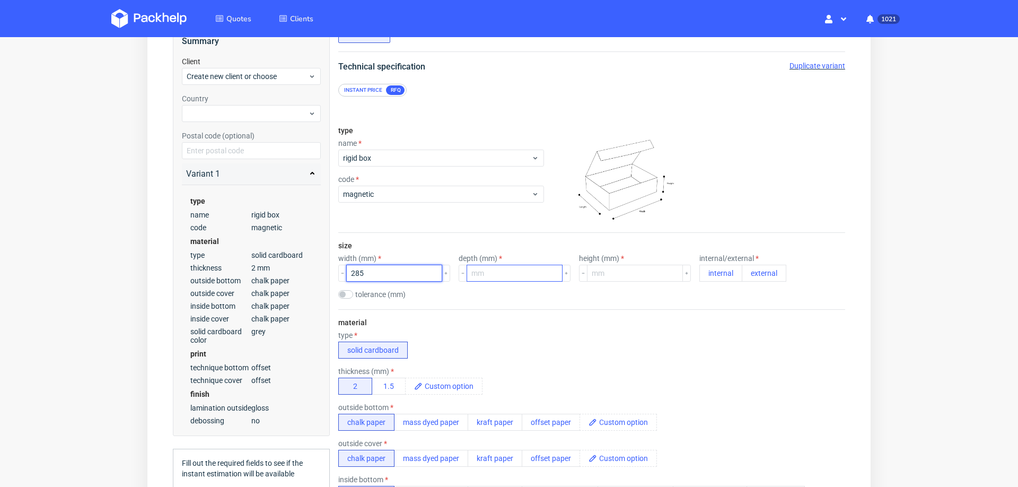
type input "285"
click at [517, 275] on input "number" at bounding box center [515, 273] width 96 height 17
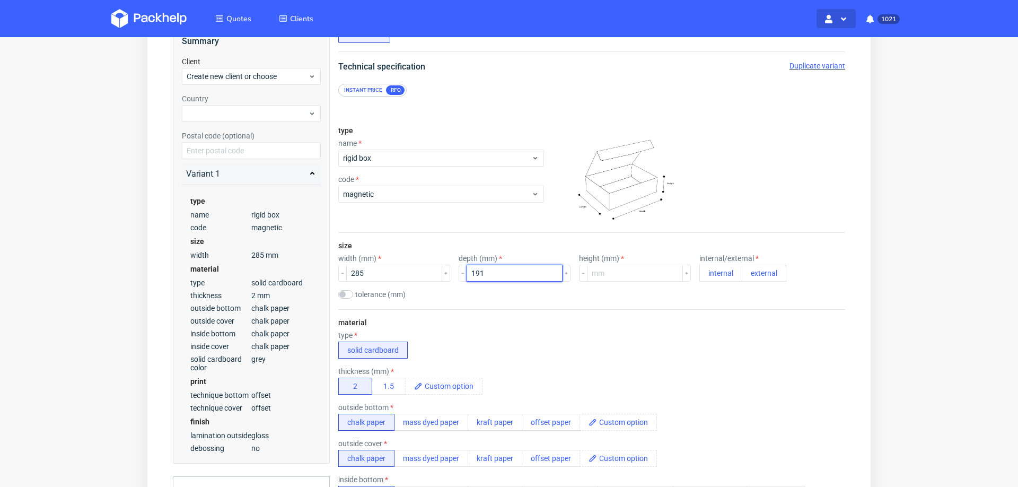
type input "191"
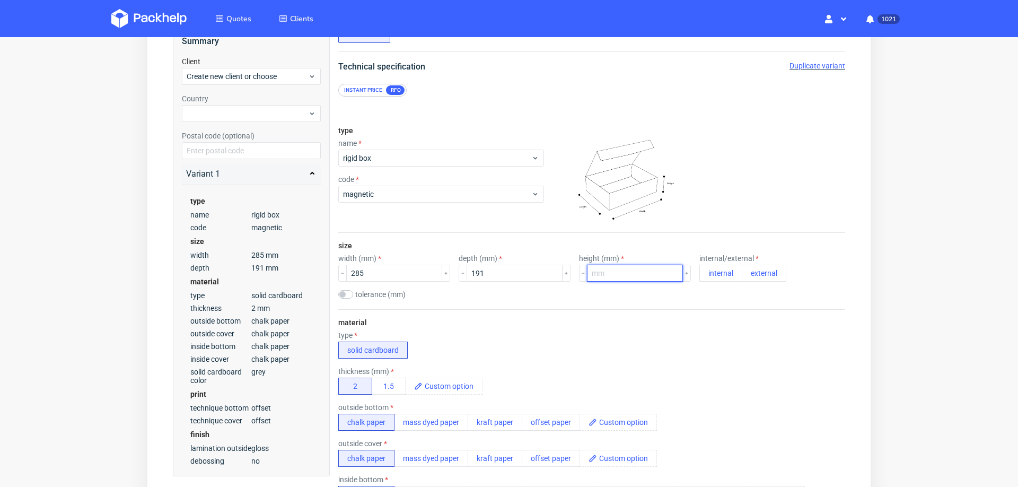
click at [614, 270] on input "number" at bounding box center [635, 273] width 96 height 17
type input "24"
click at [742, 270] on button "external" at bounding box center [764, 273] width 45 height 17
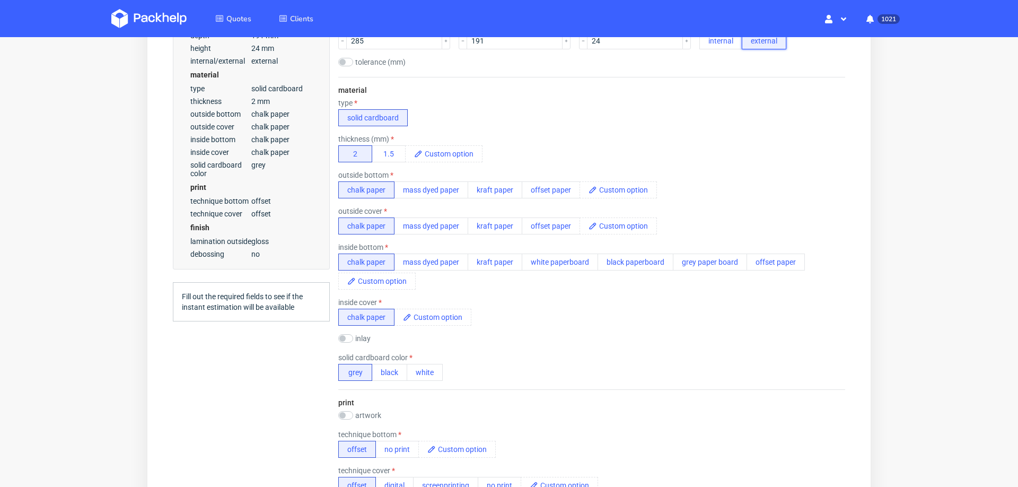
scroll to position [334, 0]
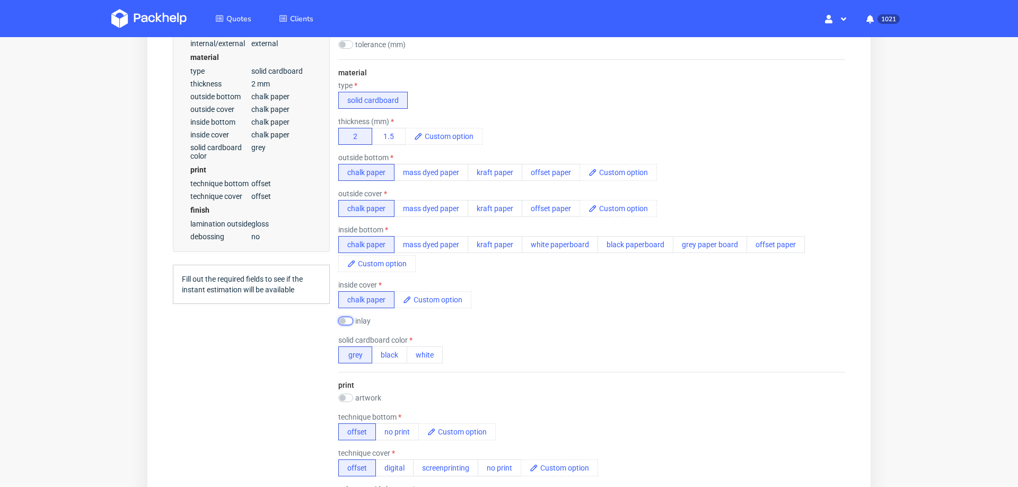
click at [345, 317] on input "checkbox" at bounding box center [345, 321] width 15 height 8
checkbox input "true"
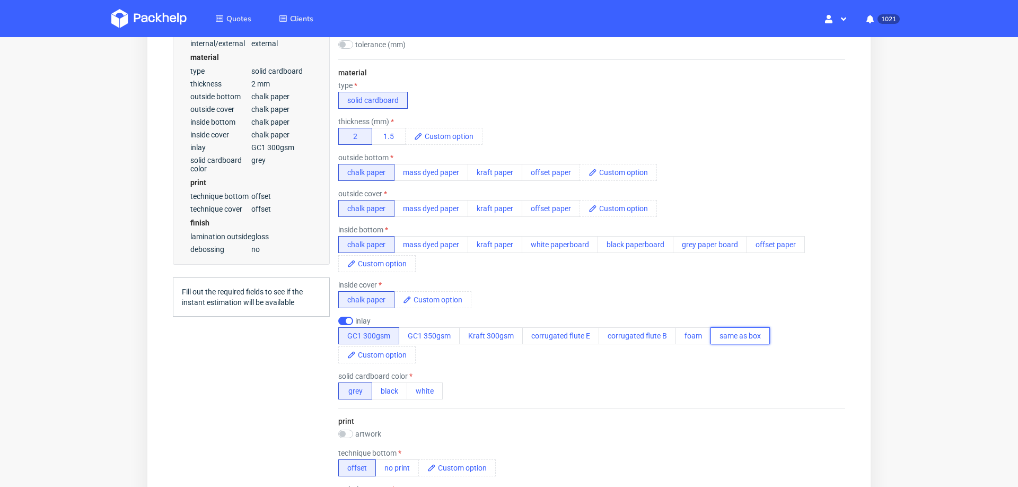
click at [714, 336] on button "same as box" at bounding box center [740, 335] width 59 height 17
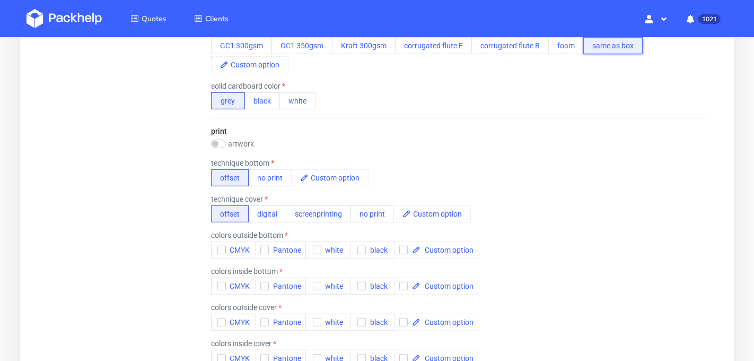
scroll to position [655, 0]
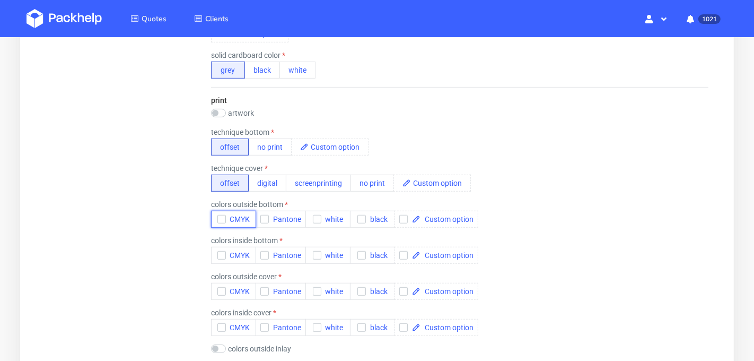
click at [221, 218] on use "button" at bounding box center [220, 220] width 5 height 4
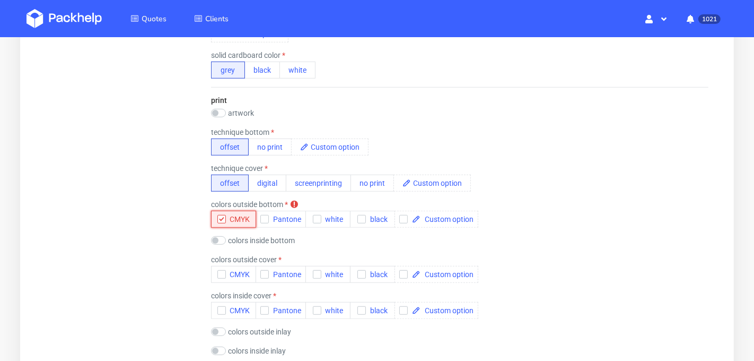
scroll to position [0, 0]
click at [217, 271] on icon "button" at bounding box center [220, 274] width 7 height 7
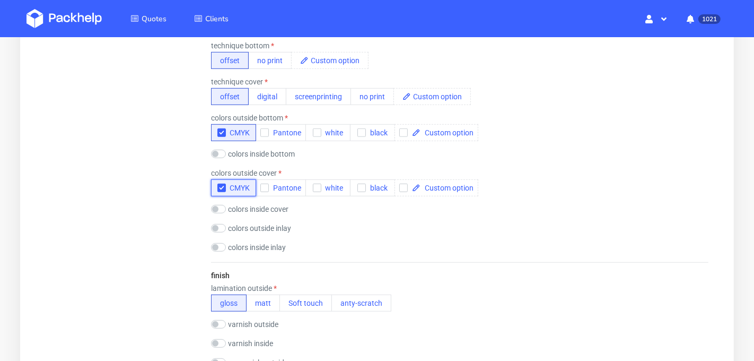
scroll to position [749, 0]
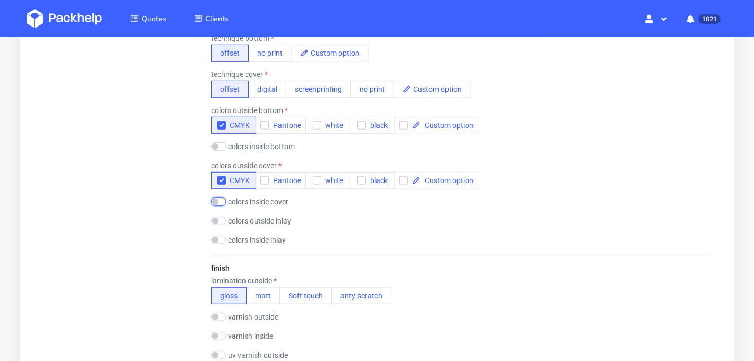
click at [218, 201] on input "checkbox" at bounding box center [218, 202] width 15 height 8
checkbox input "true"
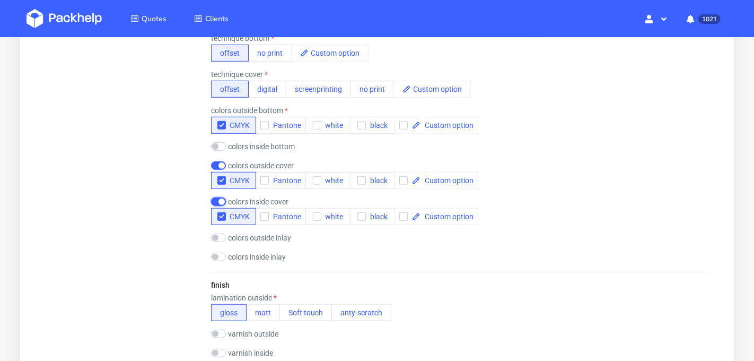
scroll to position [1, 0]
click at [221, 145] on input "checkbox" at bounding box center [218, 147] width 15 height 8
checkbox input "true"
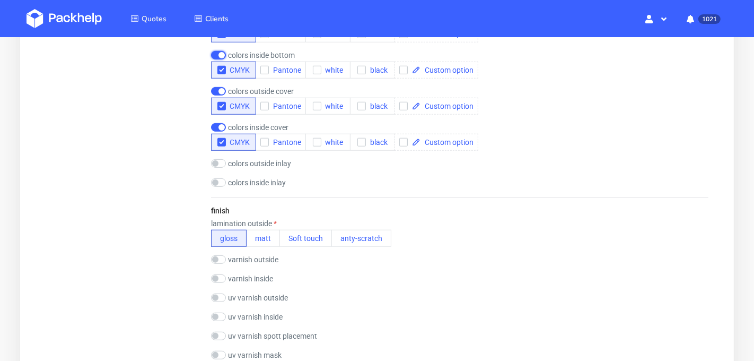
scroll to position [870, 0]
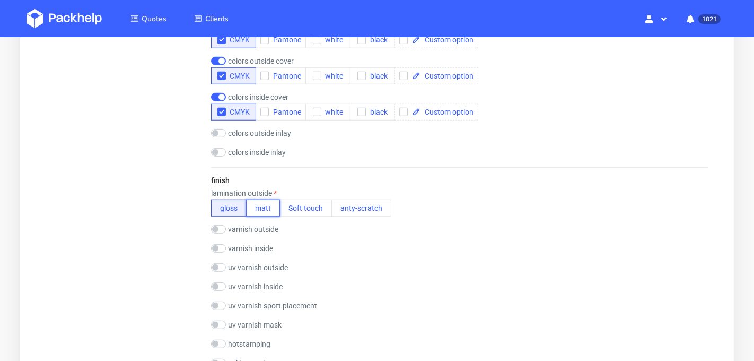
click at [262, 208] on button "matt" at bounding box center [263, 208] width 34 height 17
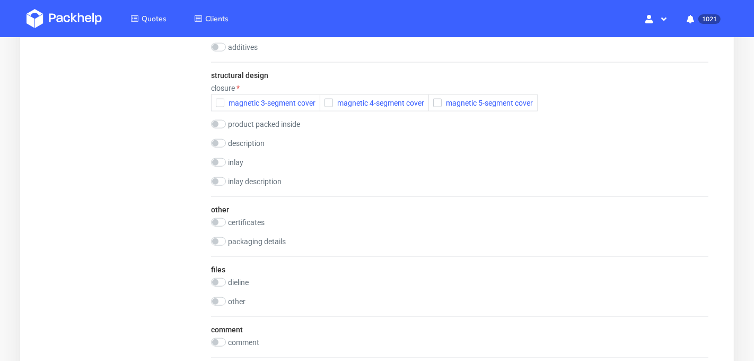
scroll to position [1435, 0]
click at [219, 94] on button "magnetic 3-segment cover" at bounding box center [265, 102] width 109 height 17
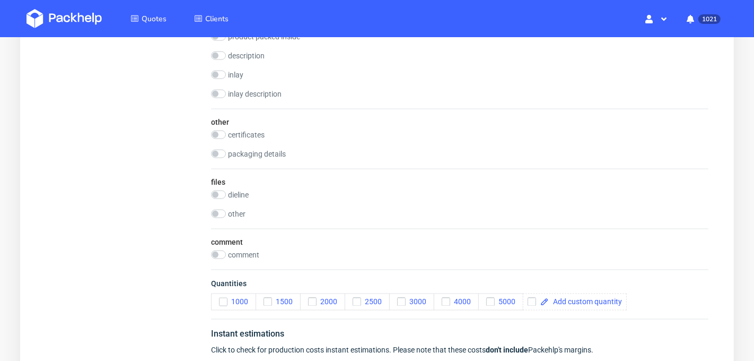
scroll to position [1523, 0]
click at [221, 190] on input "checkbox" at bounding box center [218, 194] width 15 height 8
checkbox input "true"
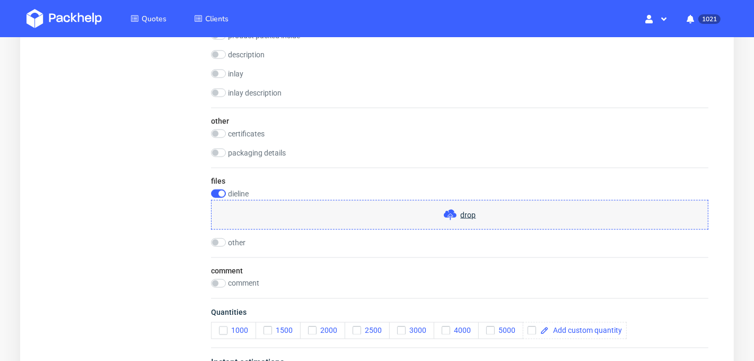
click at [461, 212] on span "drop" at bounding box center [467, 215] width 15 height 11
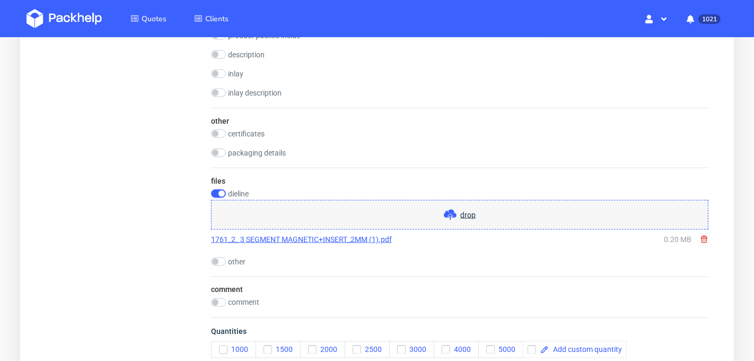
scroll to position [1570, 0]
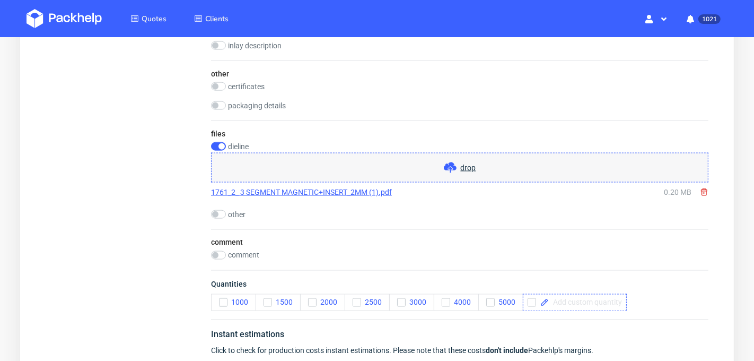
click at [560, 299] on span at bounding box center [584, 302] width 73 height 7
click at [642, 300] on div "Quantities 1000 1500 2000 2500 3000 4000 5000 20000" at bounding box center [459, 294] width 497 height 49
checkbox input "true"
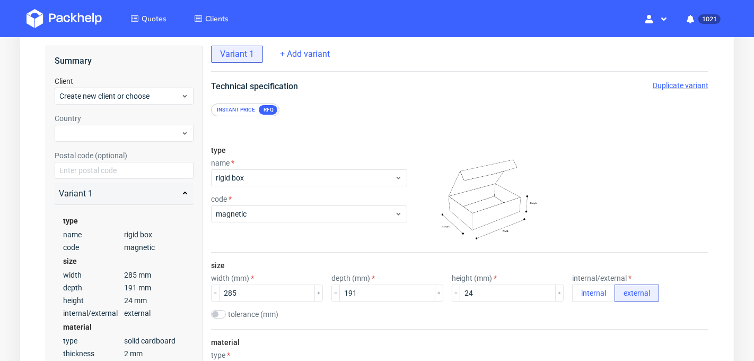
scroll to position [0, 0]
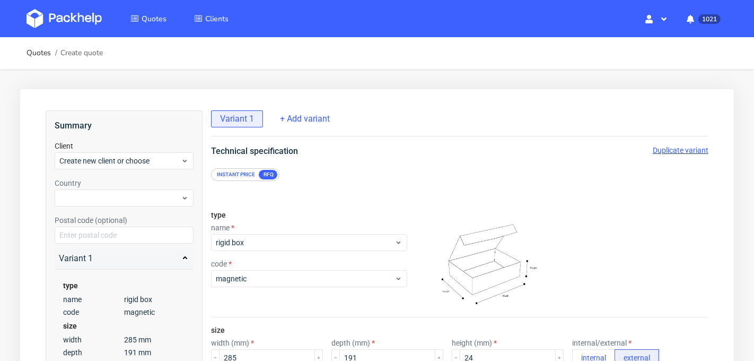
click at [664, 153] on span "Duplicate variant" at bounding box center [680, 149] width 56 height 8
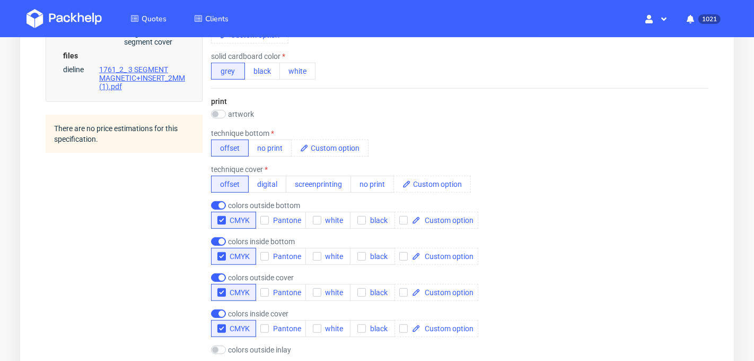
scroll to position [655, 0]
click at [215, 238] on input "checkbox" at bounding box center [218, 240] width 15 height 8
checkbox input "false"
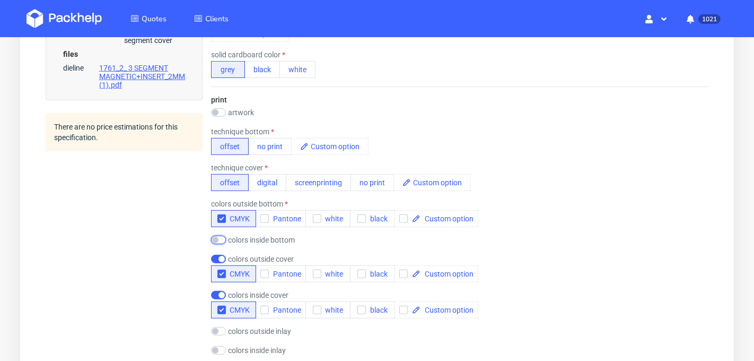
scroll to position [0, 0]
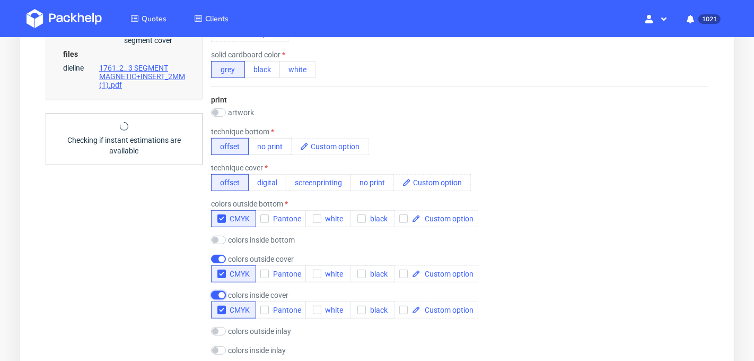
click at [216, 293] on input "checkbox" at bounding box center [218, 295] width 15 height 8
checkbox input "false"
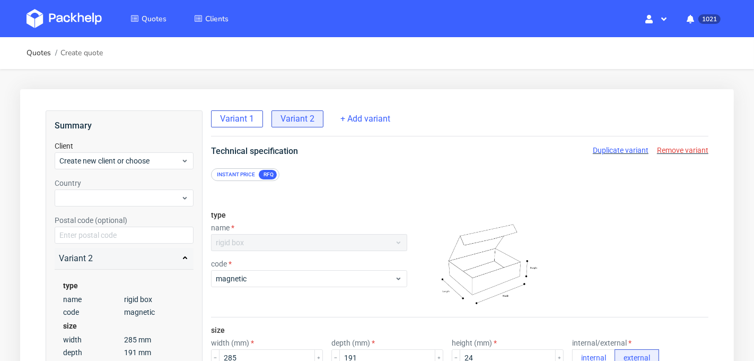
click at [228, 120] on span "Variant 1" at bounding box center [237, 118] width 34 height 12
click at [659, 149] on span "Remove variant" at bounding box center [681, 149] width 51 height 8
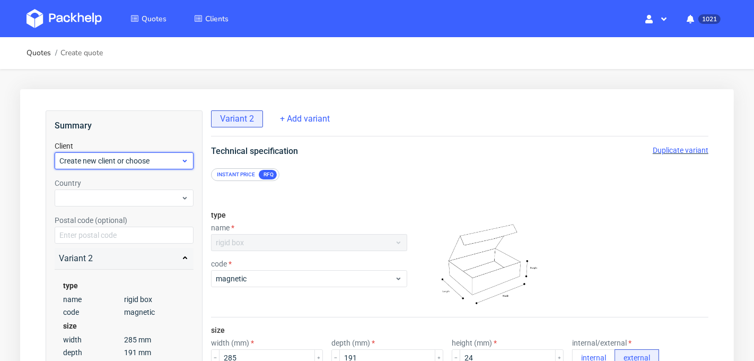
click at [137, 166] on div "Create new client or choose" at bounding box center [123, 160] width 139 height 17
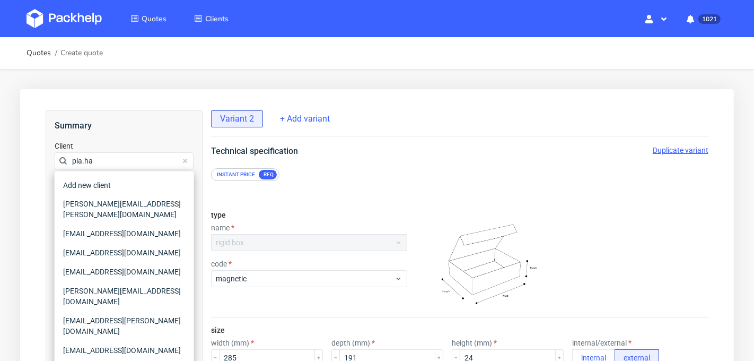
type input "pia.hau"
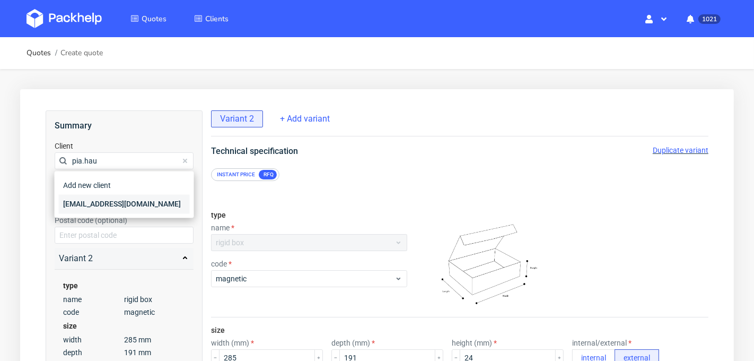
click at [89, 201] on div "[EMAIL_ADDRESS][DOMAIN_NAME]" at bounding box center [123, 203] width 131 height 19
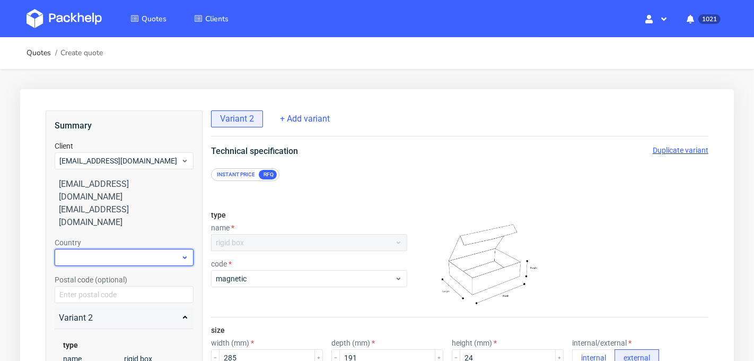
click at [107, 248] on div at bounding box center [123, 256] width 139 height 17
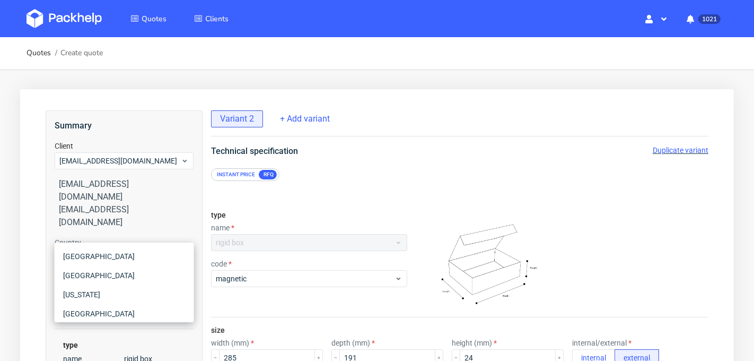
type input "ger"
click at [97, 281] on div "Germany" at bounding box center [123, 274] width 131 height 19
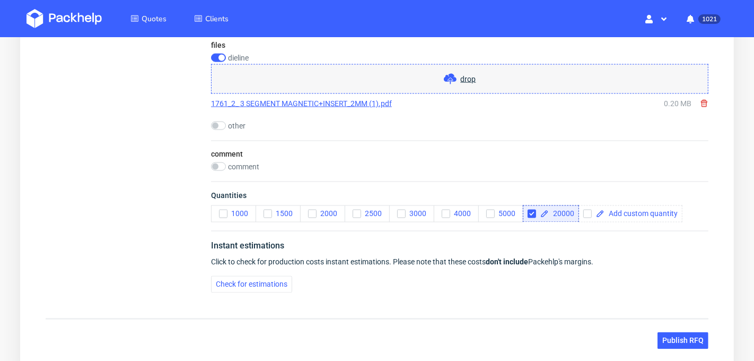
scroll to position [1695, 0]
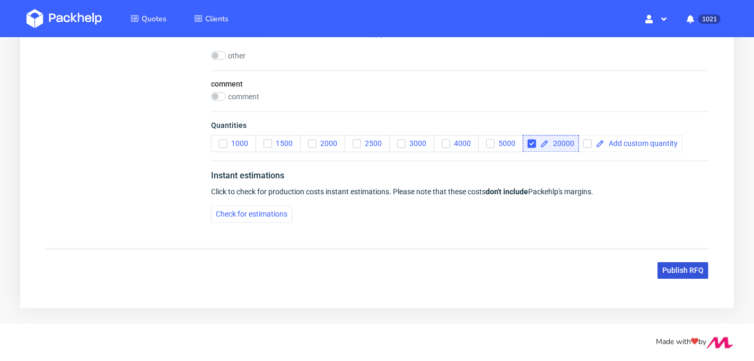
click at [665, 267] on span "Publish RFQ" at bounding box center [682, 270] width 41 height 7
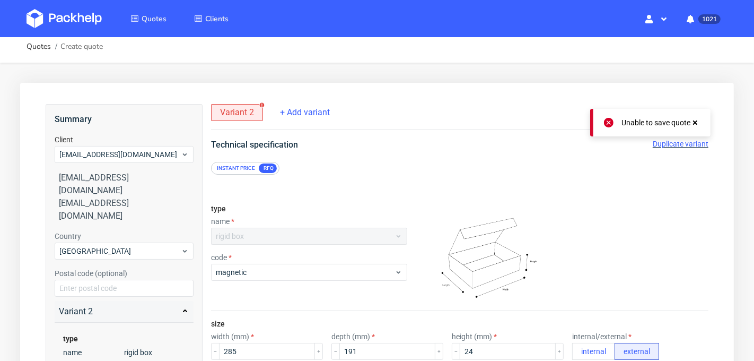
scroll to position [0, 0]
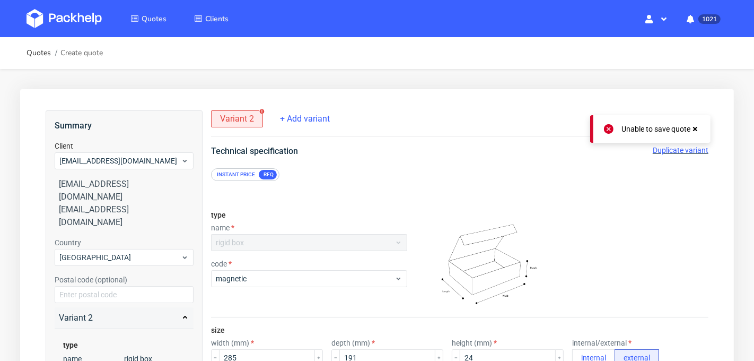
click at [696, 127] on use at bounding box center [695, 128] width 4 height 4
click at [234, 122] on span "Variant 2" at bounding box center [237, 118] width 34 height 12
click at [241, 118] on span "Variant 2" at bounding box center [237, 118] width 34 height 12
click at [261, 109] on use at bounding box center [261, 111] width 5 height 5
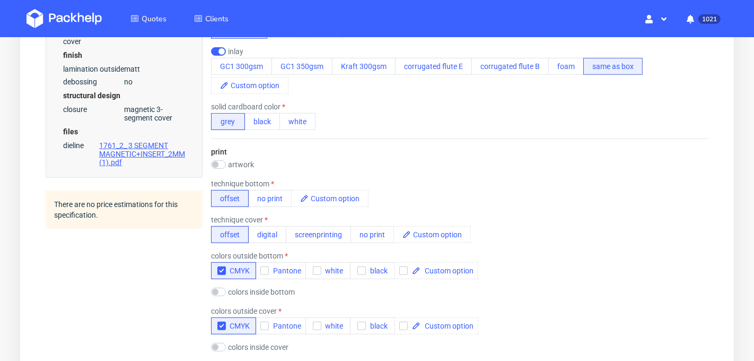
scroll to position [605, 0]
click at [213, 49] on input "checkbox" at bounding box center [218, 51] width 15 height 8
checkbox input "false"
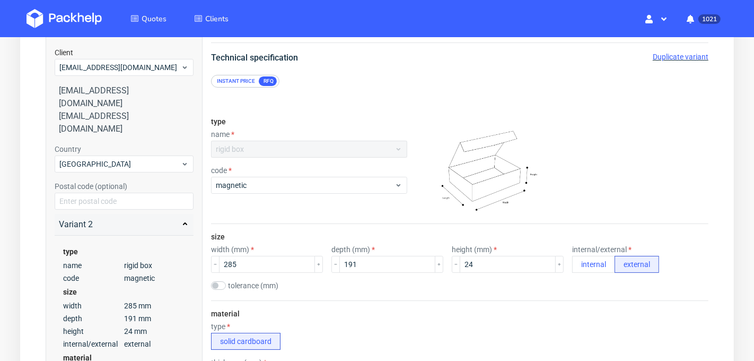
scroll to position [0, 0]
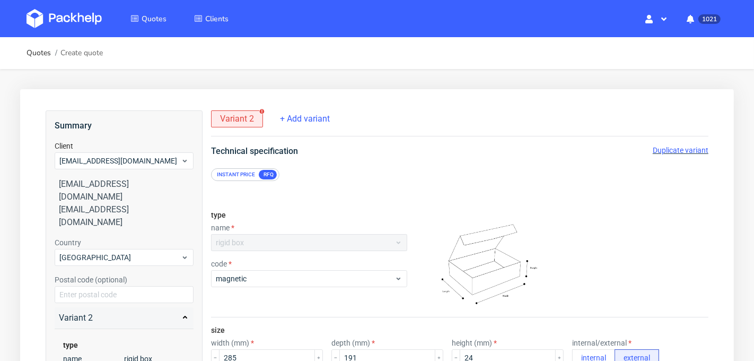
click at [249, 176] on div "Instant price" at bounding box center [235, 174] width 47 height 10
click at [267, 176] on div "RFQ" at bounding box center [268, 174] width 19 height 10
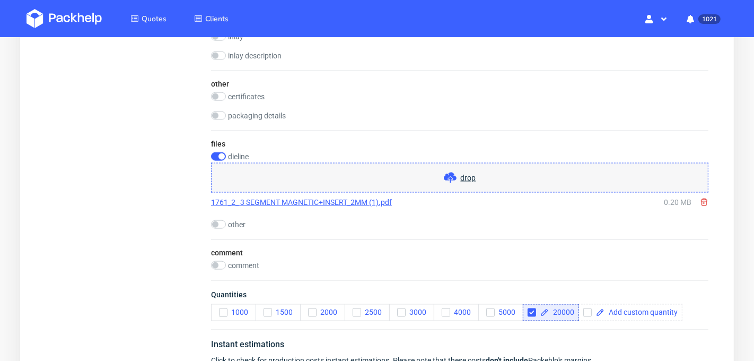
scroll to position [1498, 0]
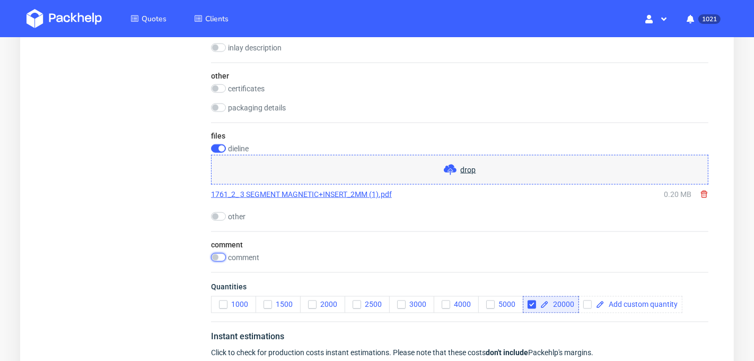
click at [218, 254] on input "checkbox" at bounding box center [218, 257] width 15 height 8
checkbox input "true"
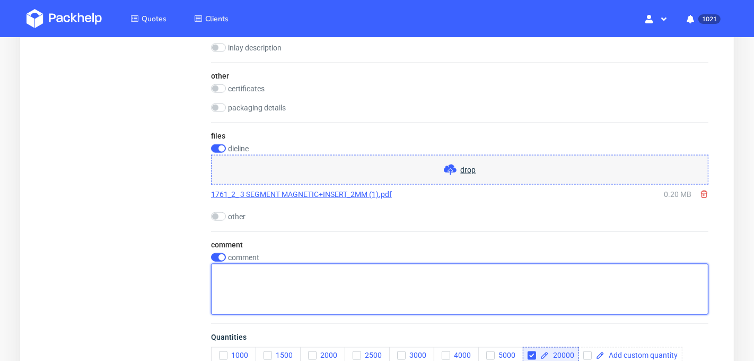
click at [266, 274] on textarea at bounding box center [459, 289] width 497 height 51
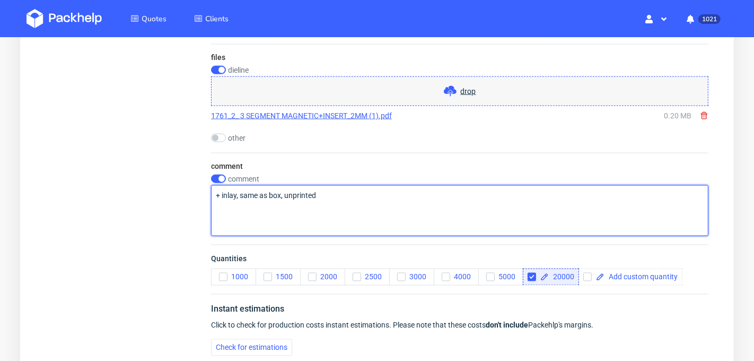
scroll to position [1710, 0]
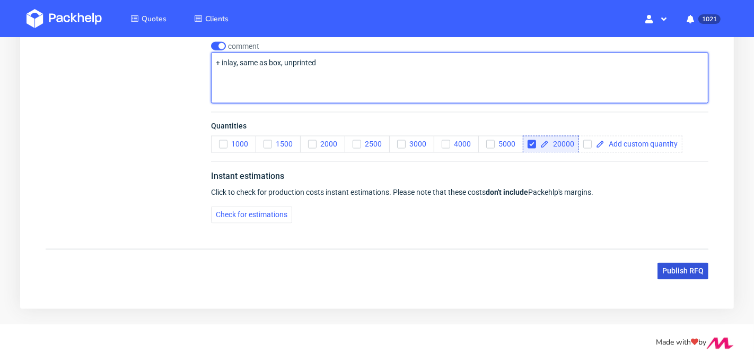
type textarea "+ inlay, same as box, unprinted"
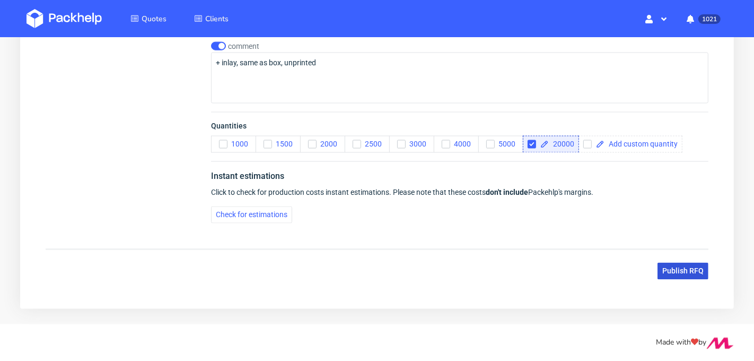
click at [662, 267] on span "Publish RFQ" at bounding box center [682, 270] width 41 height 7
